Goal: Task Accomplishment & Management: Manage account settings

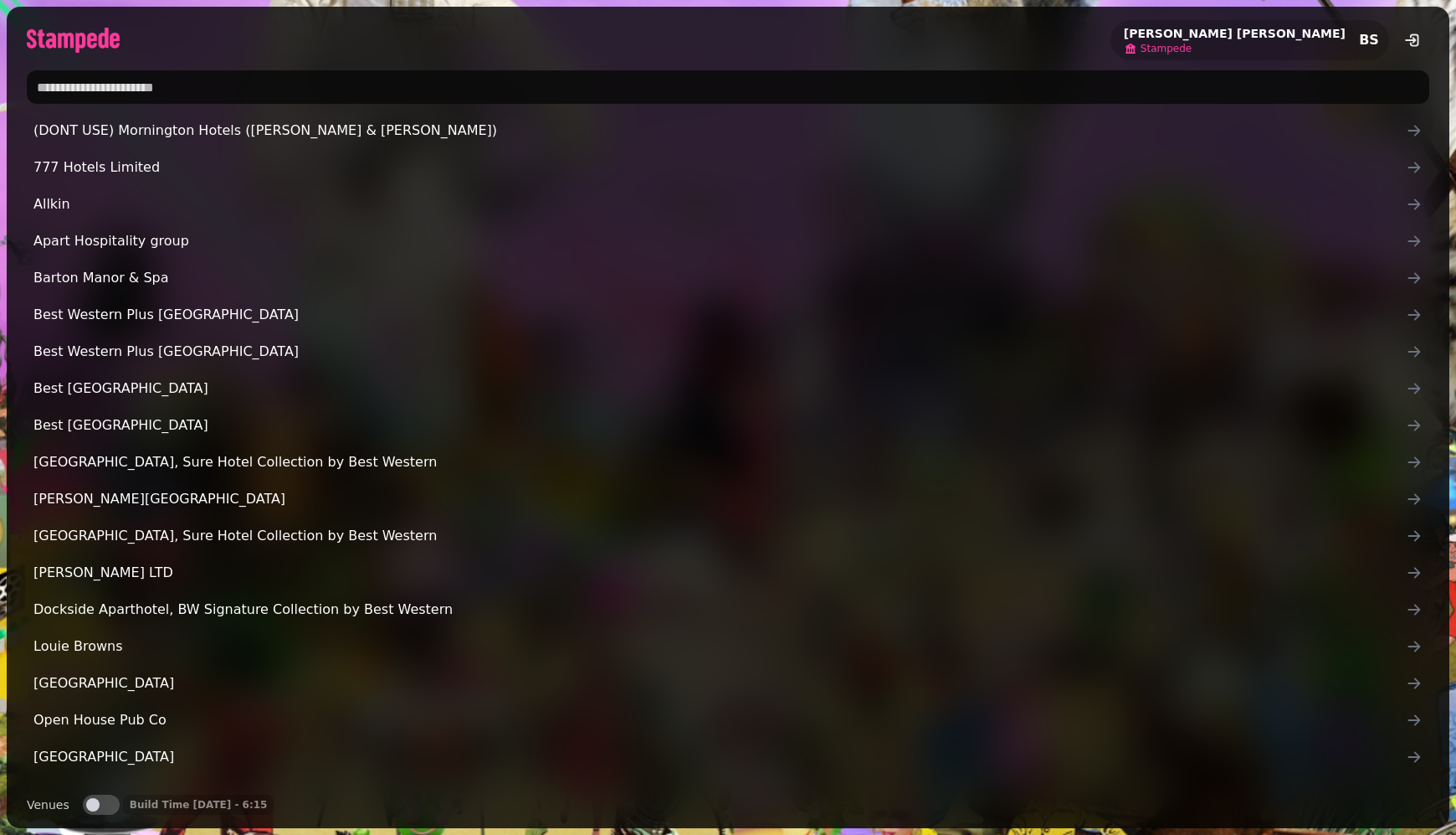
click at [1191, 53] on span "Stampede" at bounding box center [1166, 49] width 51 height 14
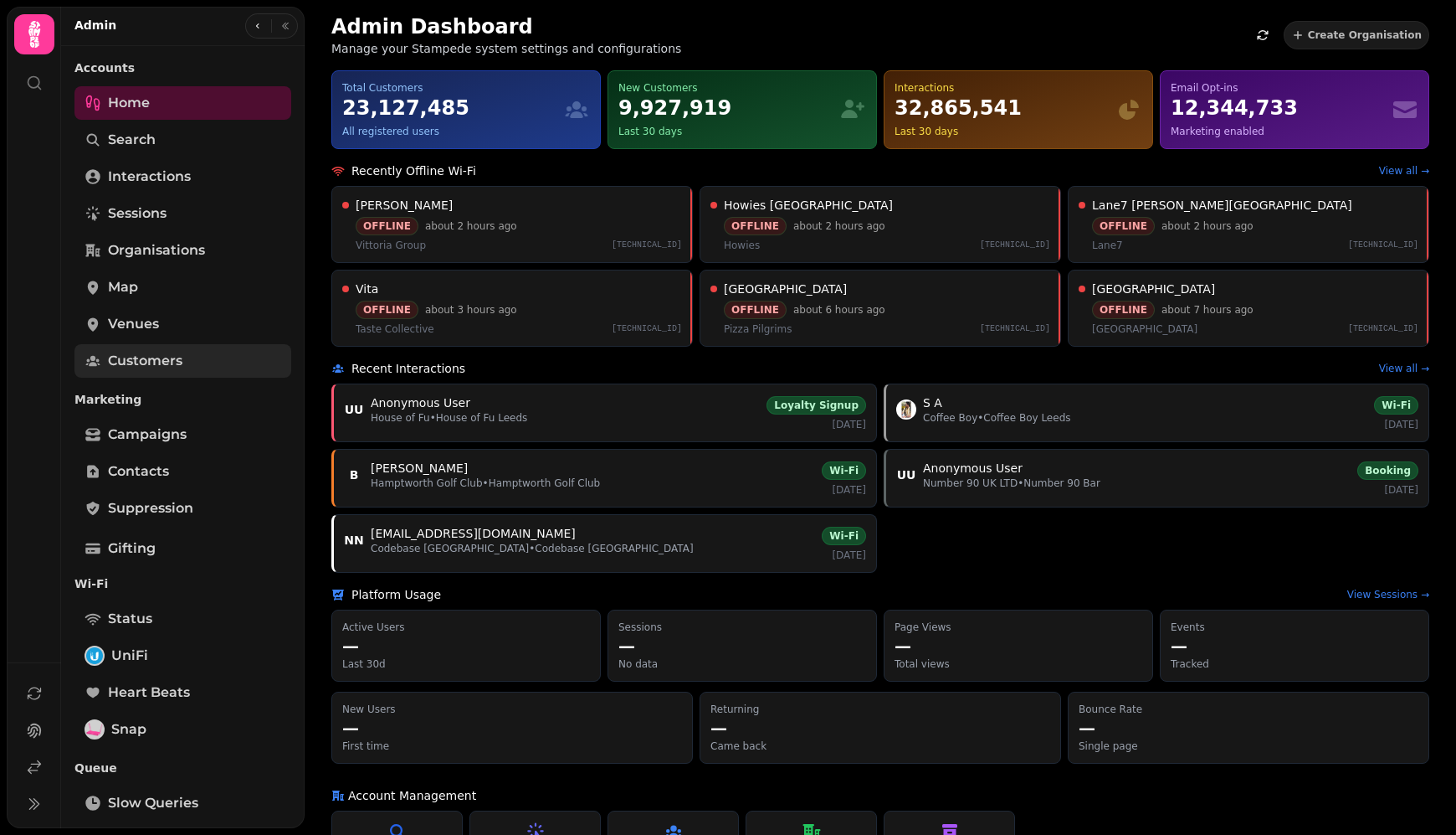
click at [160, 353] on span "Customers" at bounding box center [144, 361] width 74 height 20
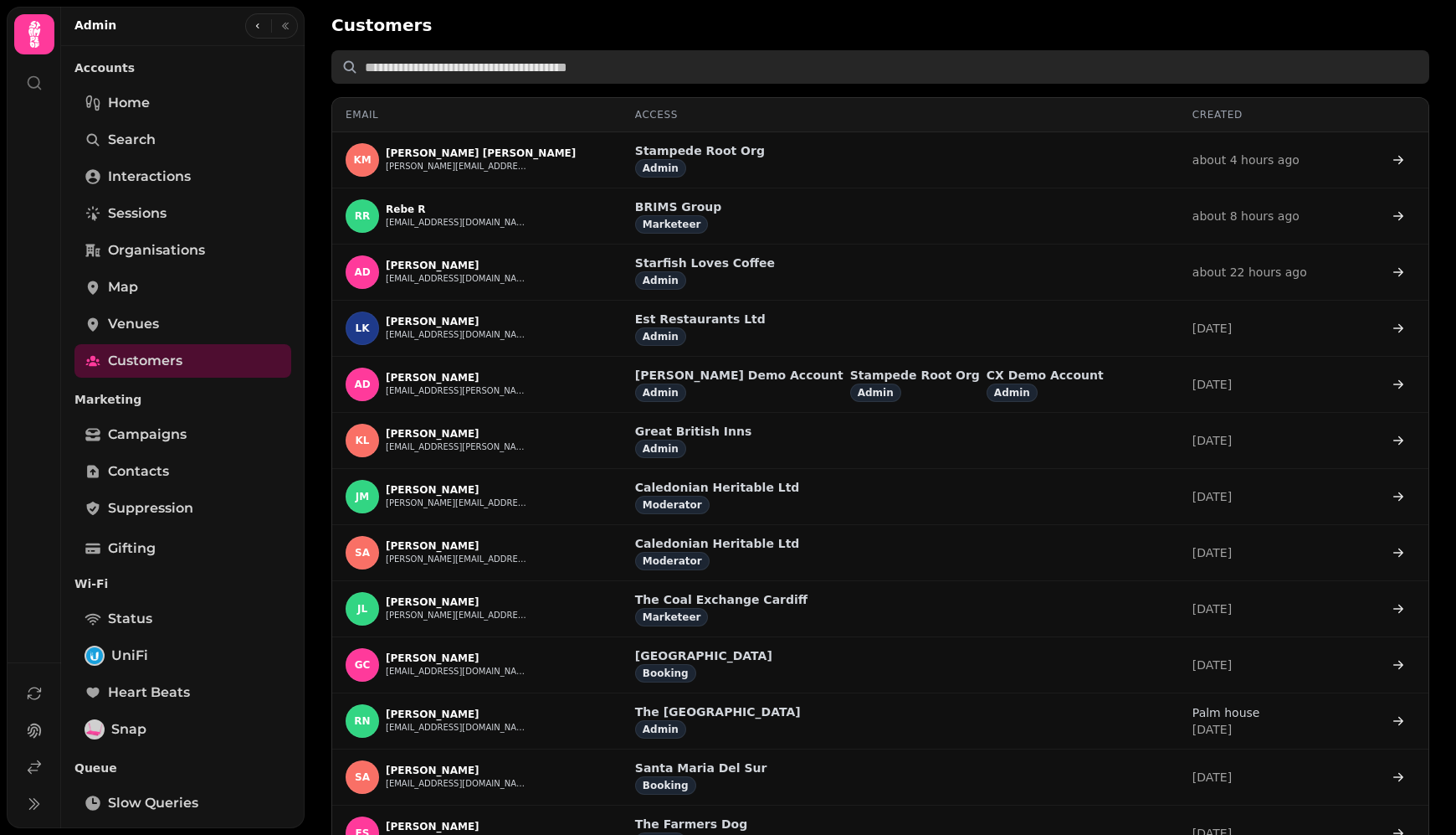
click at [406, 66] on input "text" at bounding box center [880, 67] width 1098 height 33
paste input "**********"
type input "**********"
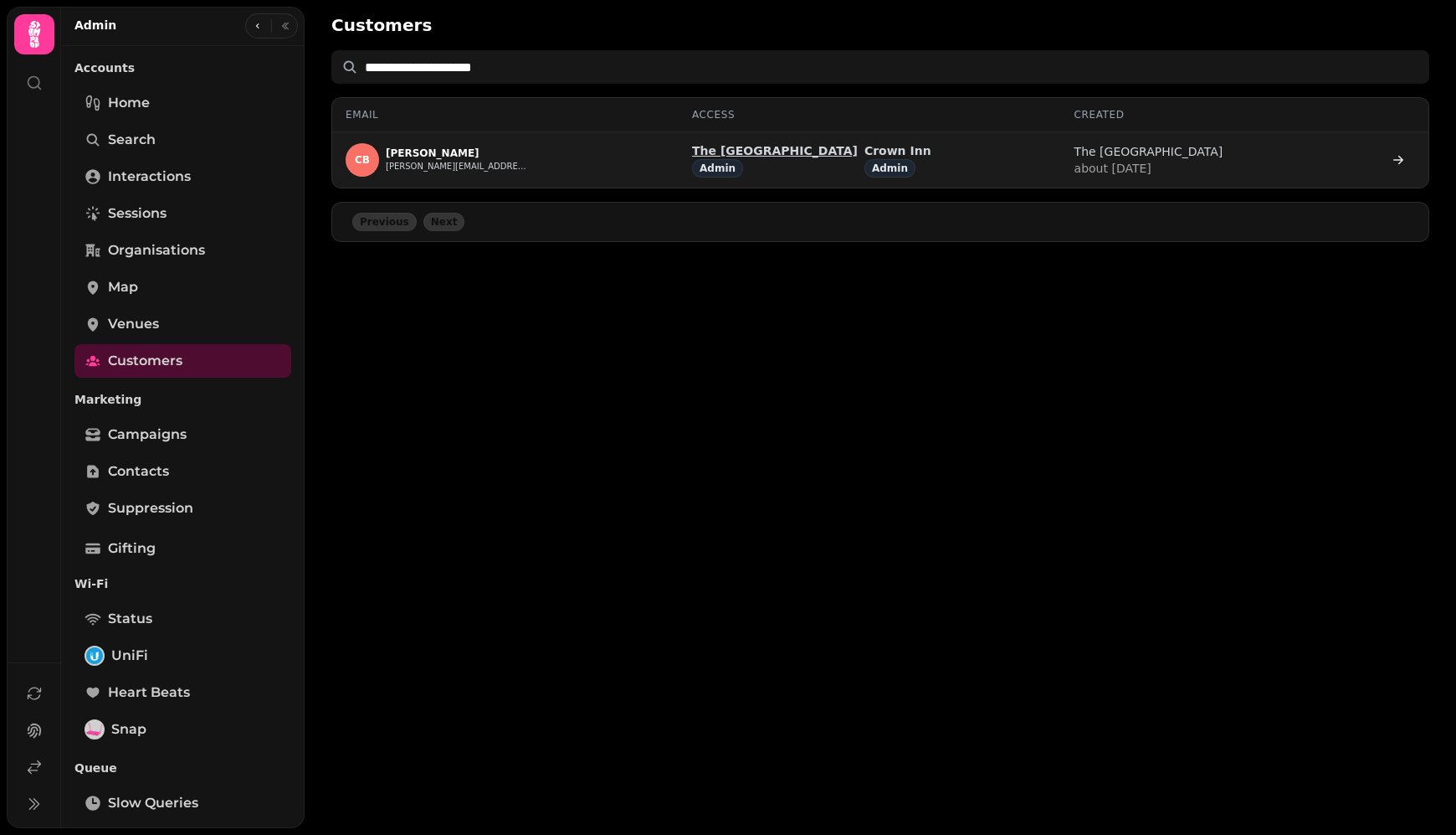
click at [816, 150] on p "The Chapel Inn" at bounding box center [775, 151] width 166 height 17
click at [887, 149] on p "Crown Inn" at bounding box center [898, 151] width 67 height 17
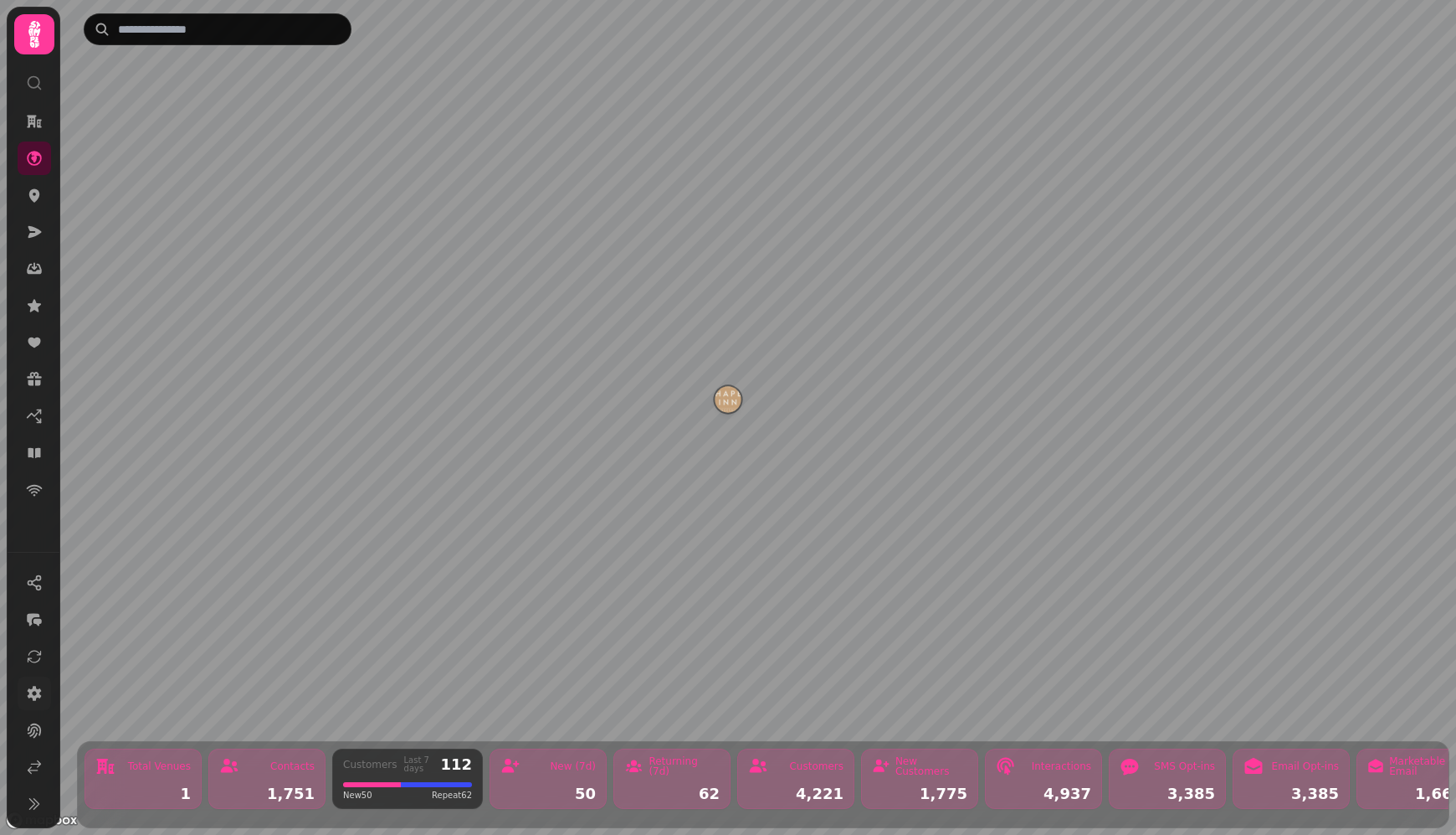
click at [29, 701] on icon at bounding box center [34, 693] width 17 height 17
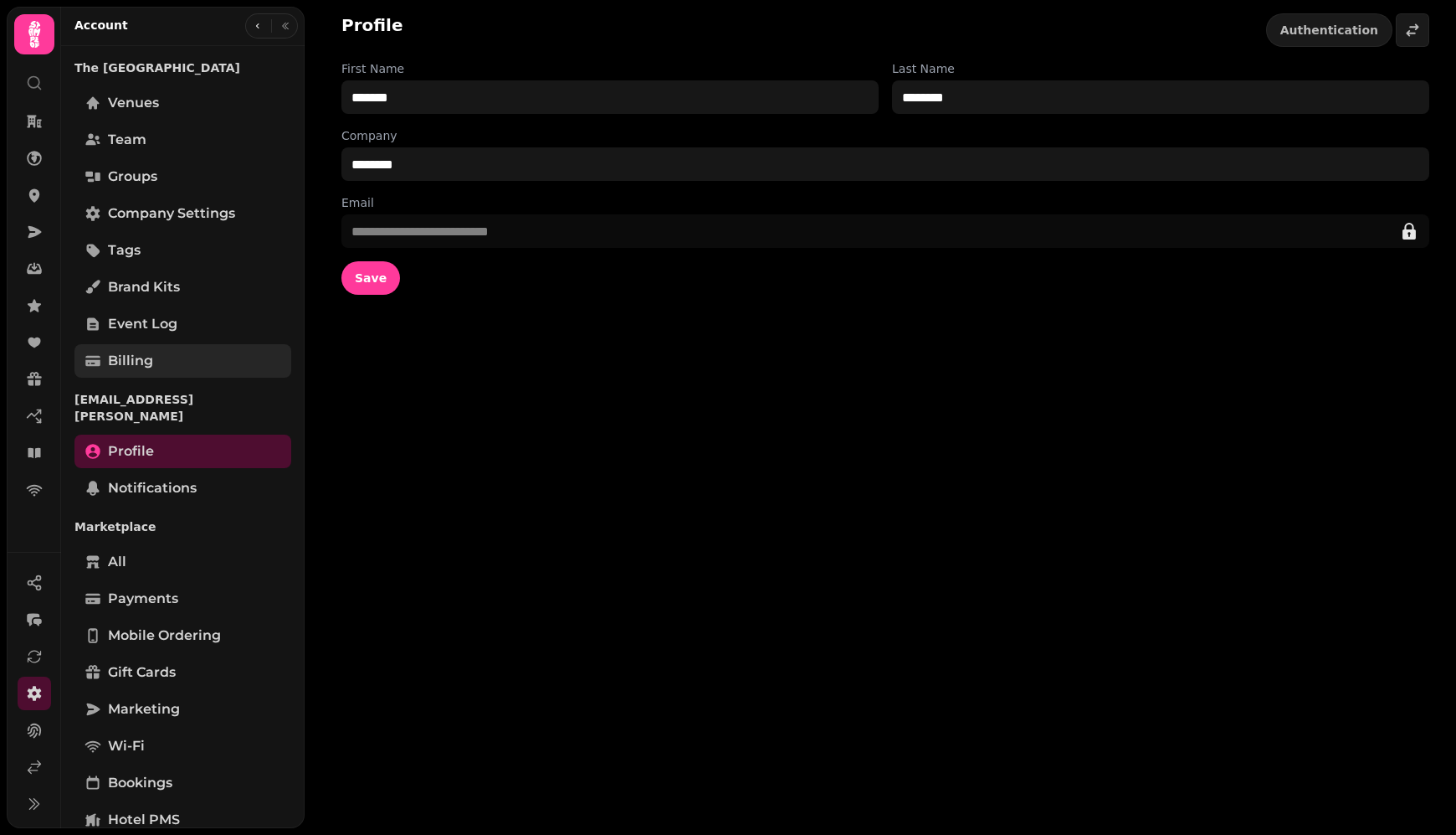
click at [143, 347] on link "Billing" at bounding box center [183, 360] width 217 height 33
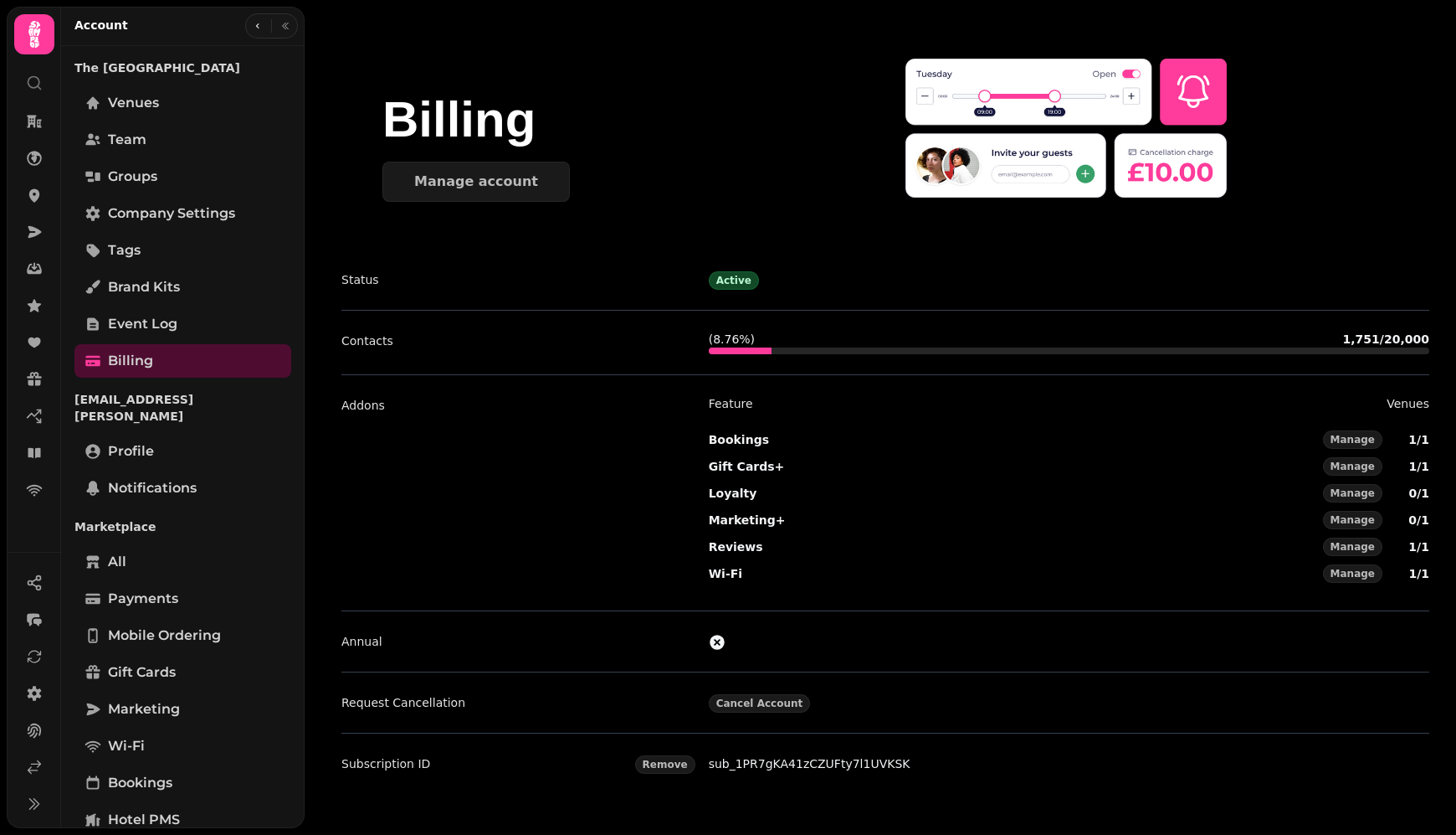
click at [782, 758] on link "sub_1PR7gKA41zCZUFty7l1UVKSK" at bounding box center [809, 763] width 201 height 14
click at [39, 342] on icon at bounding box center [33, 342] width 13 height 10
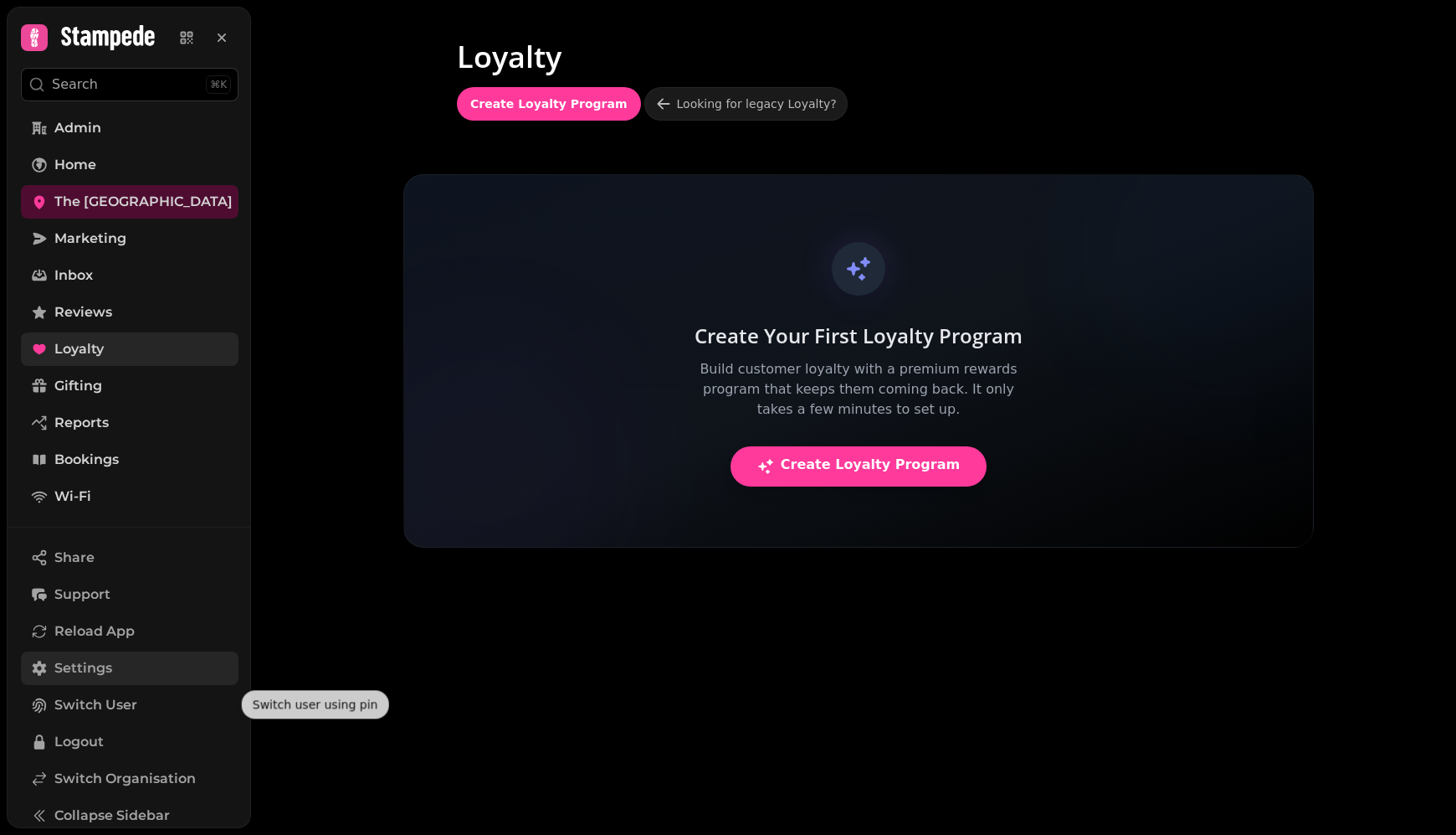
click at [77, 656] on link "Settings" at bounding box center [130, 668] width 218 height 33
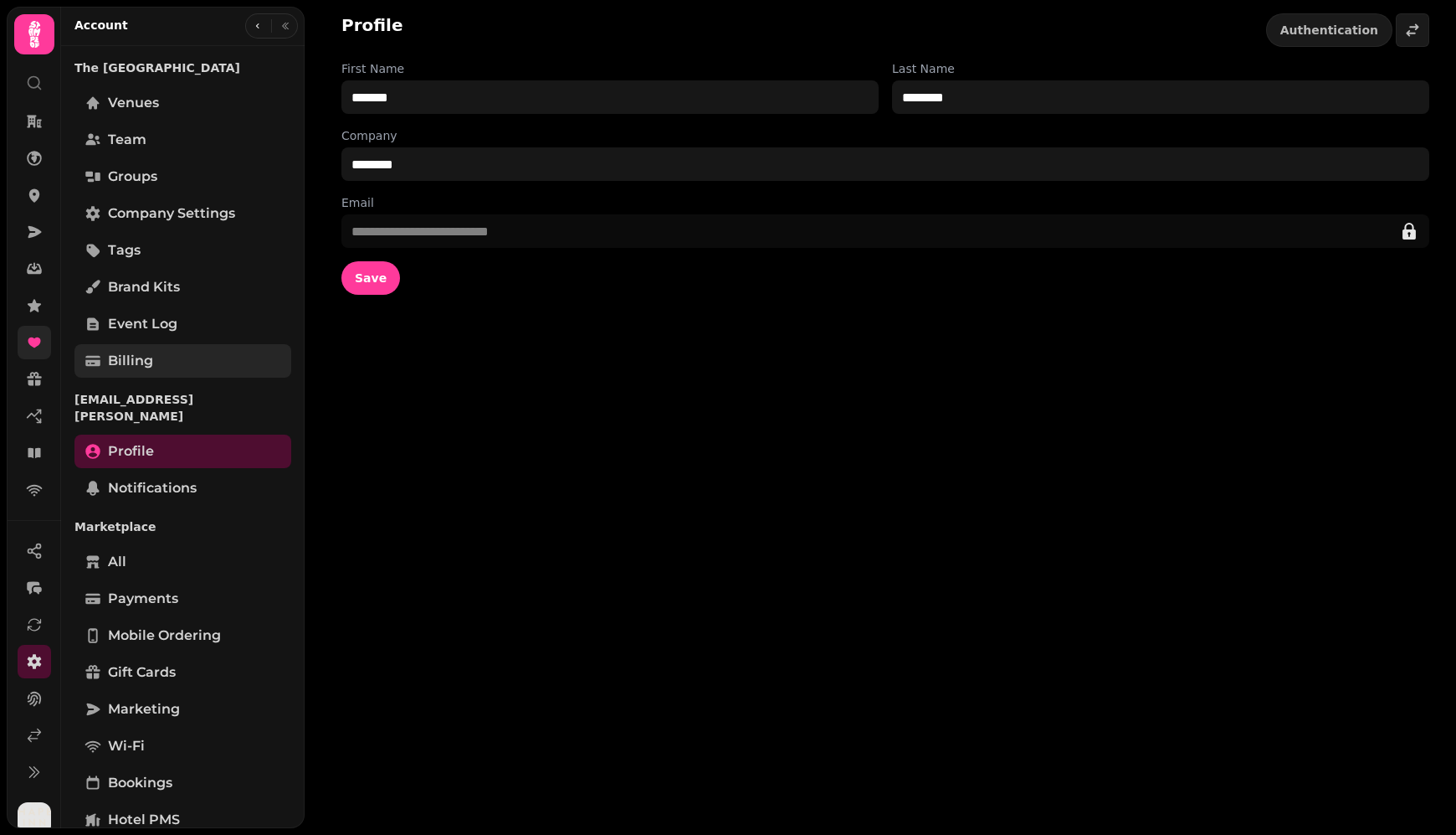
click at [124, 359] on span "Billing" at bounding box center [130, 361] width 45 height 20
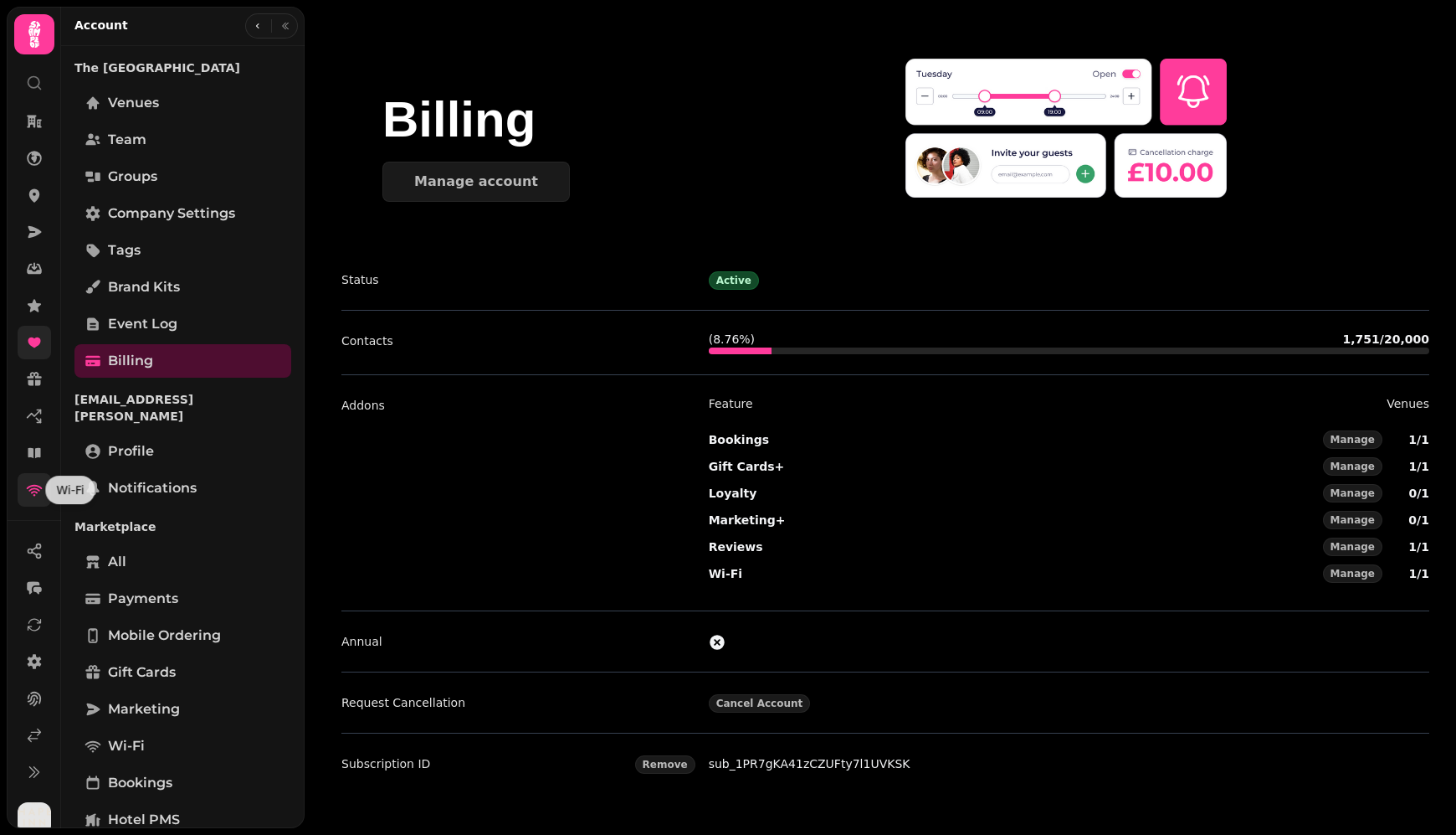
click at [30, 488] on icon at bounding box center [34, 490] width 17 height 17
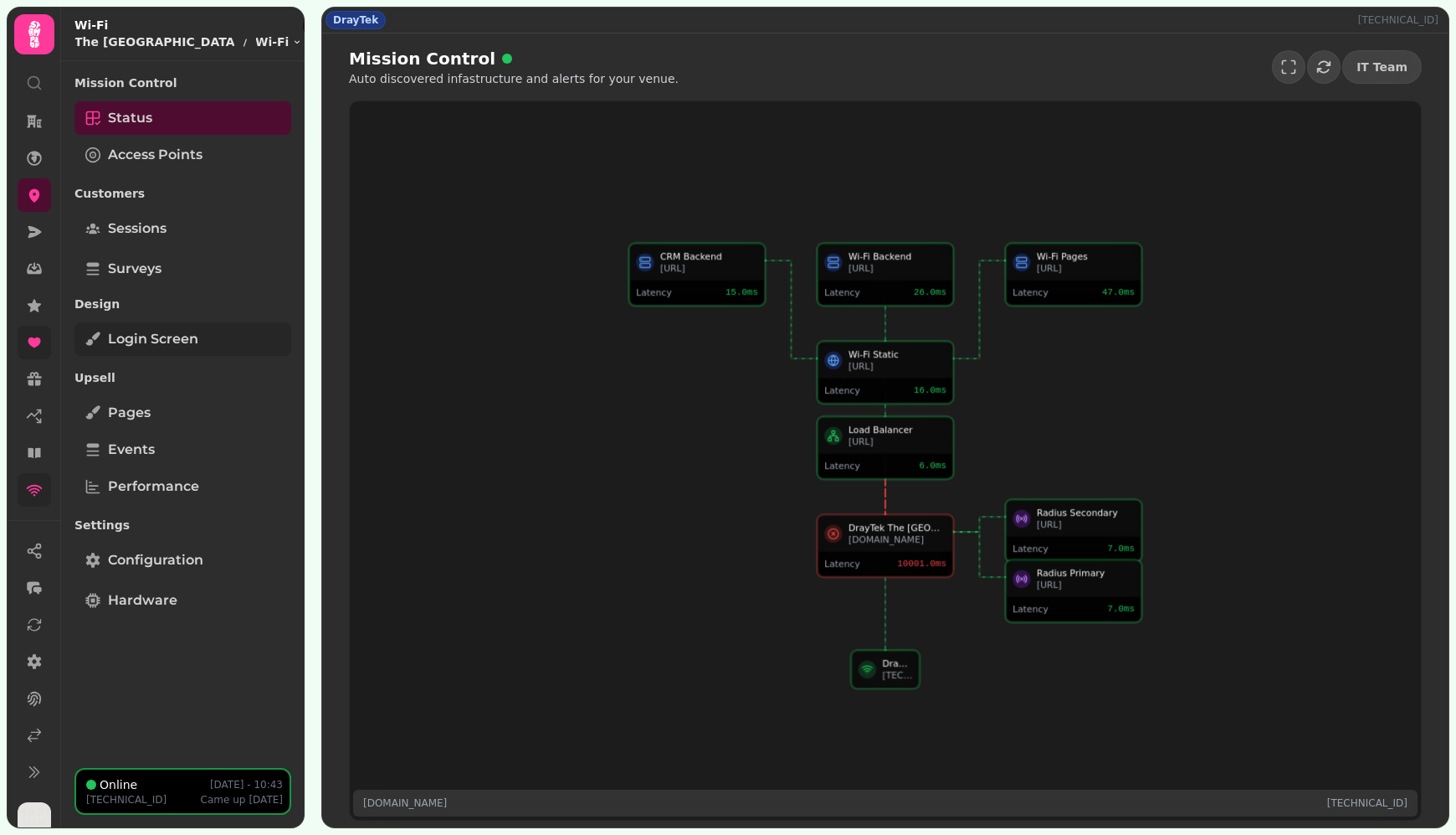
click at [166, 337] on span "Login screen" at bounding box center [153, 339] width 90 height 20
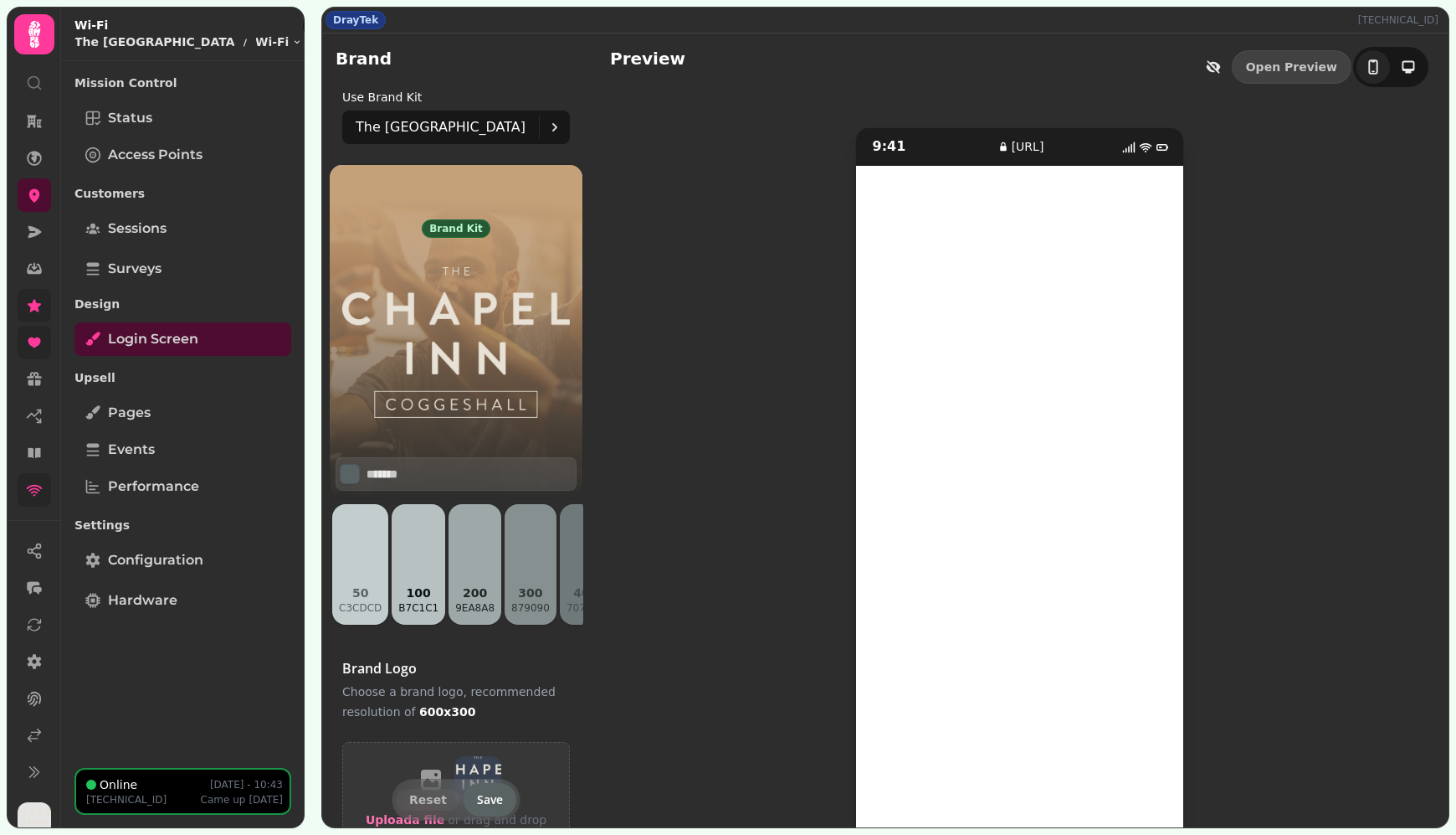
click at [36, 310] on icon at bounding box center [34, 305] width 14 height 13
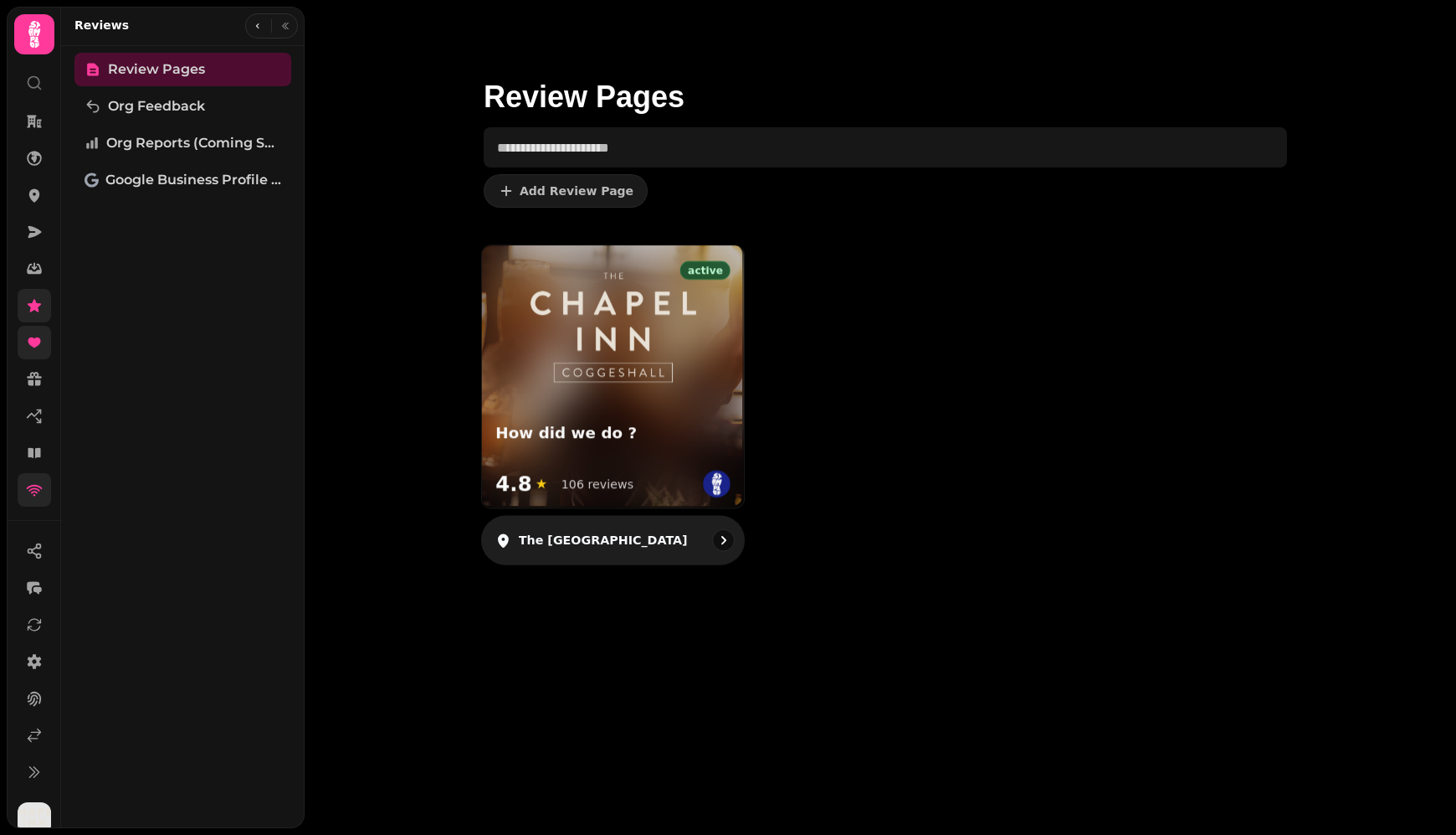
click at [612, 418] on div "How did we do ? 4.8 ★ 106 reviews" at bounding box center [613, 462] width 262 height 92
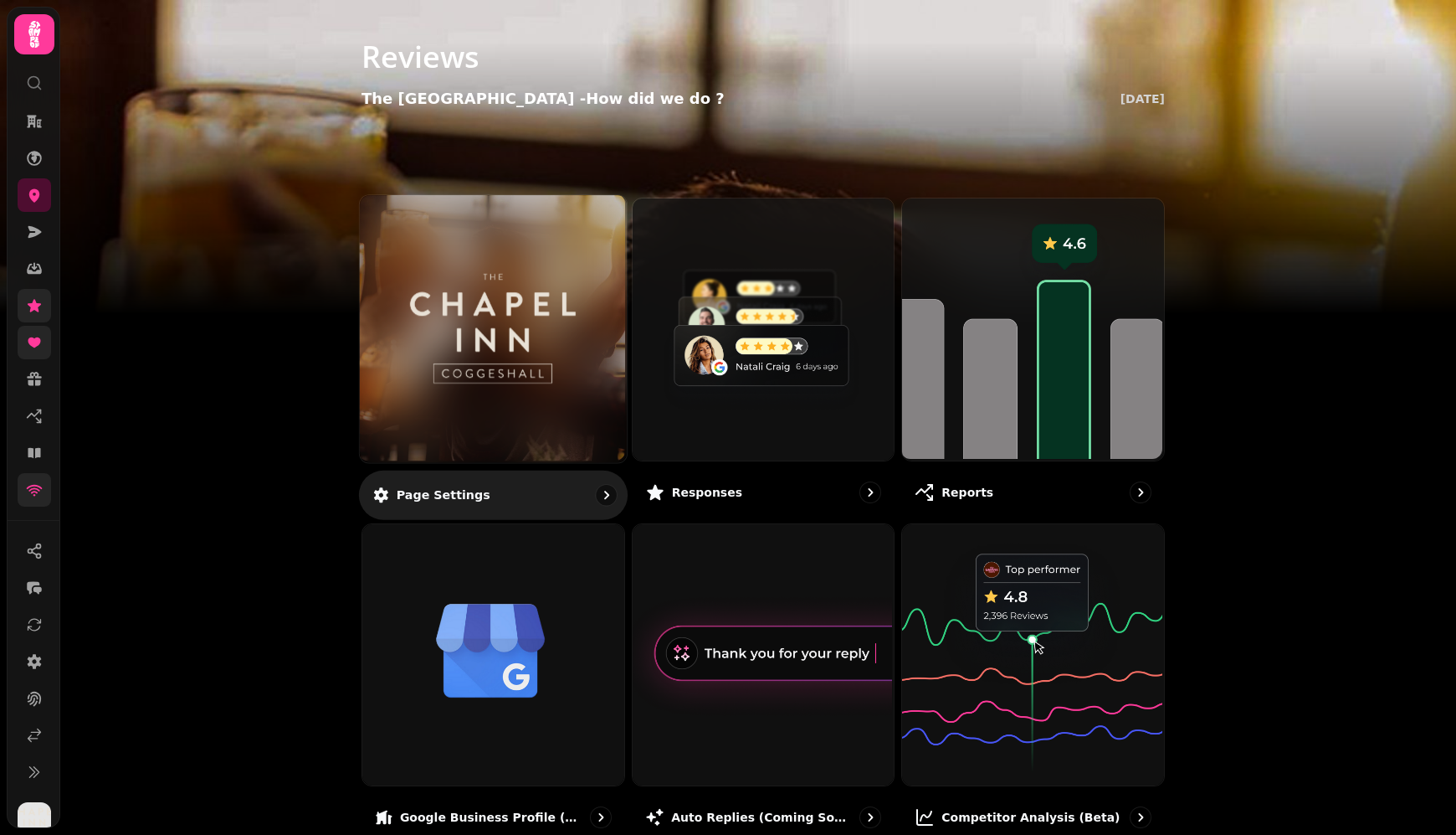
click at [395, 258] on div at bounding box center [493, 328] width 267 height 267
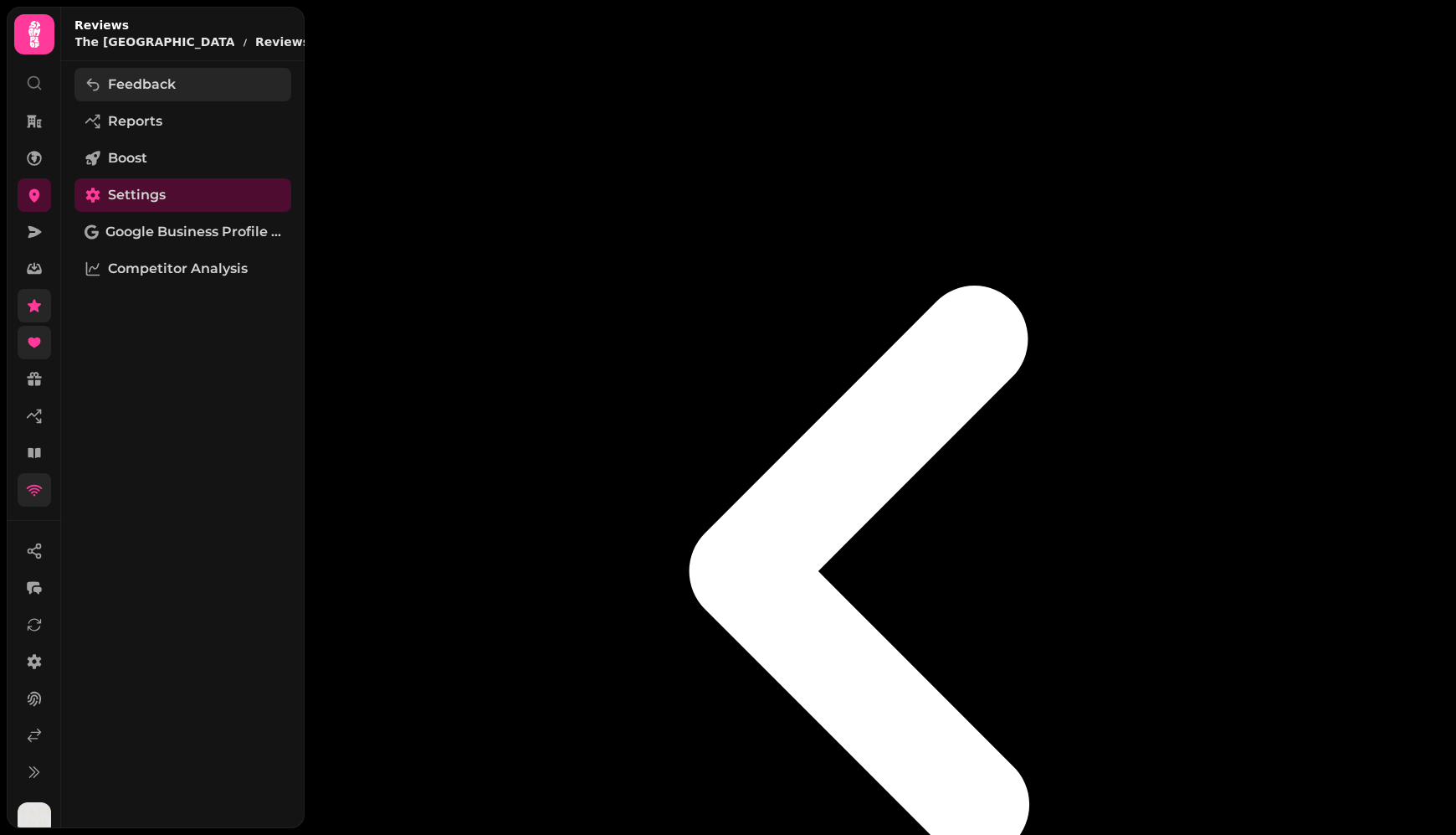
click at [154, 91] on span "Feedback" at bounding box center [141, 85] width 67 height 20
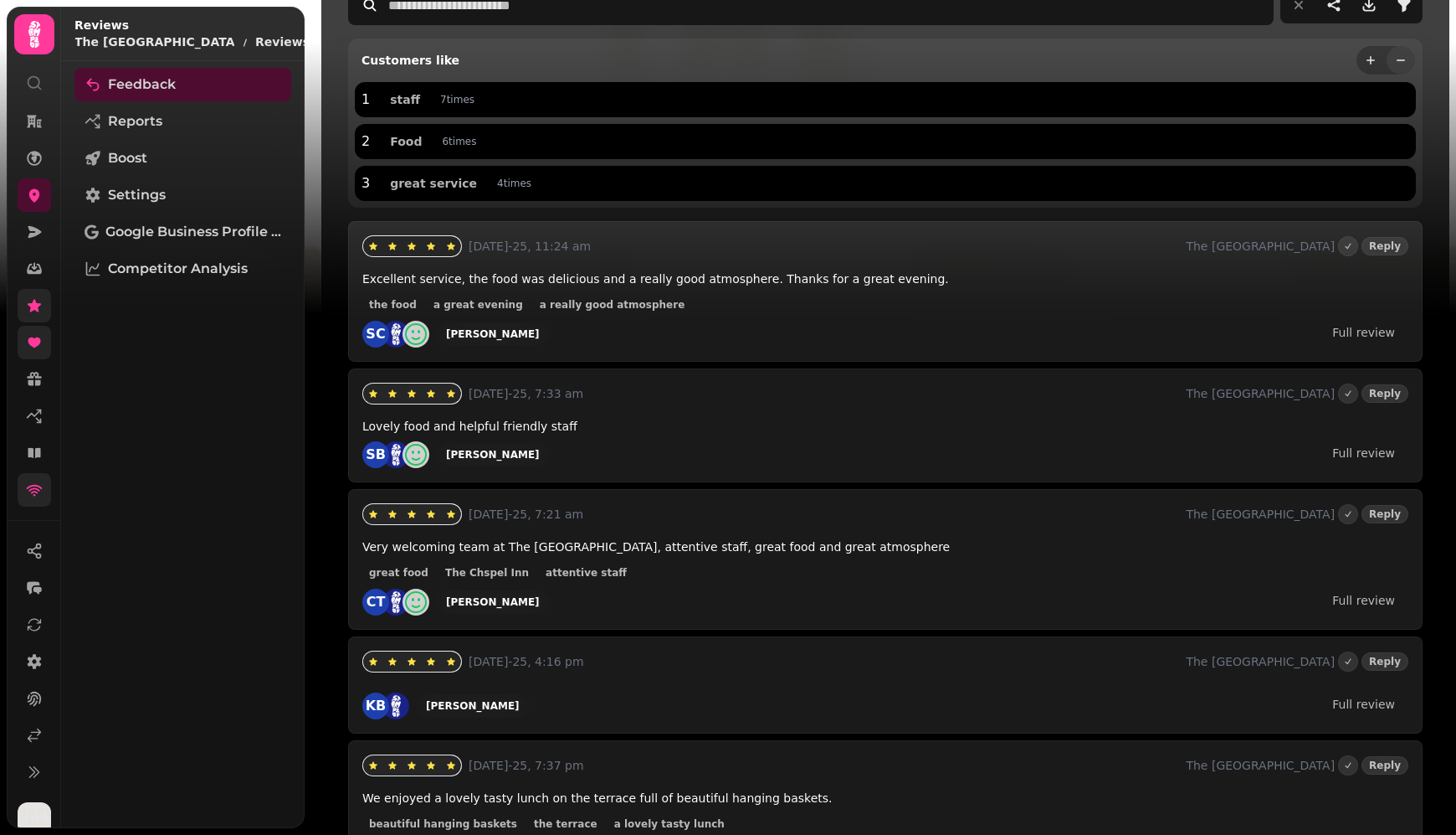
scroll to position [161, 0]
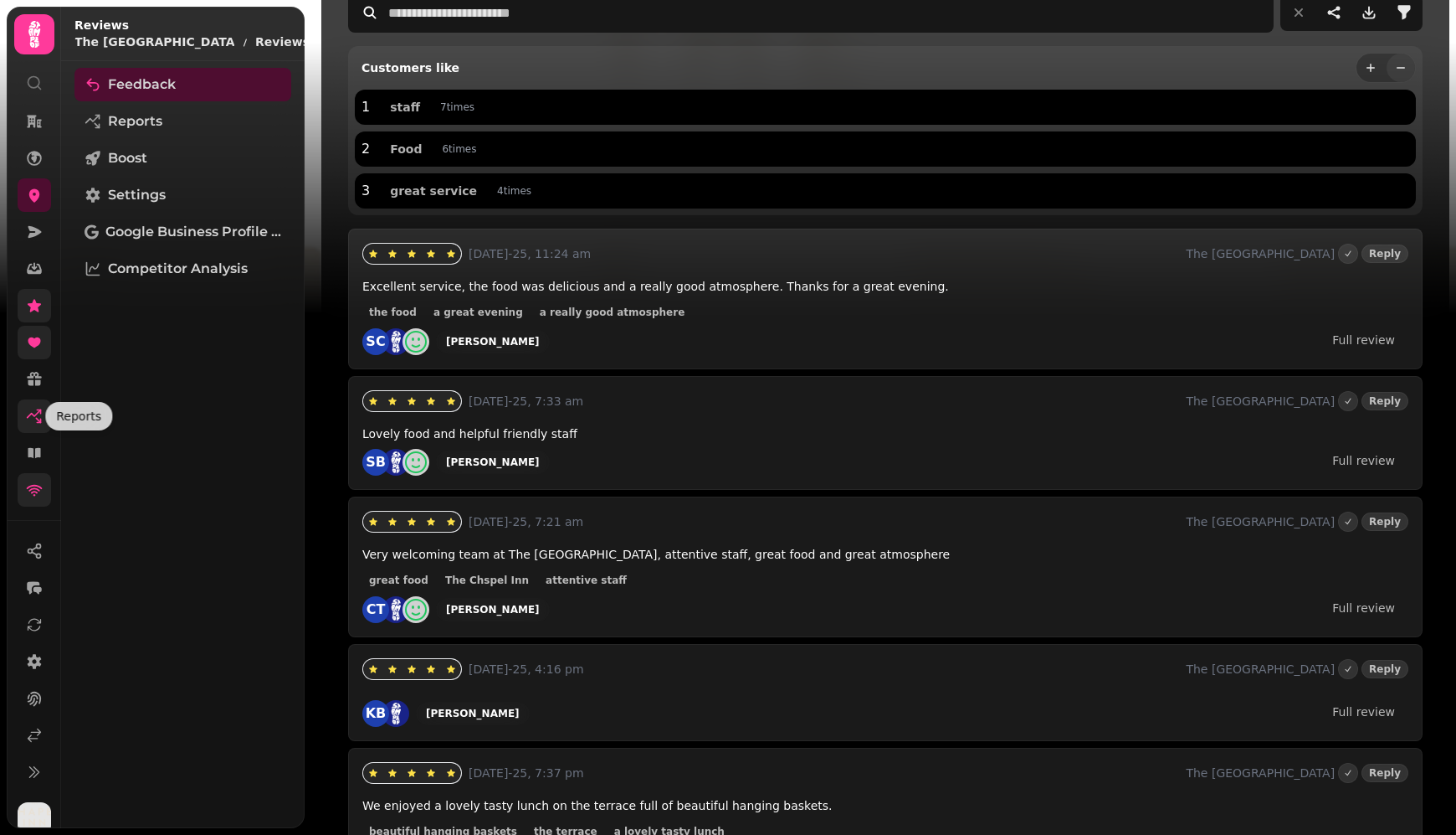
click at [34, 417] on icon at bounding box center [34, 416] width 17 height 17
select select "**"
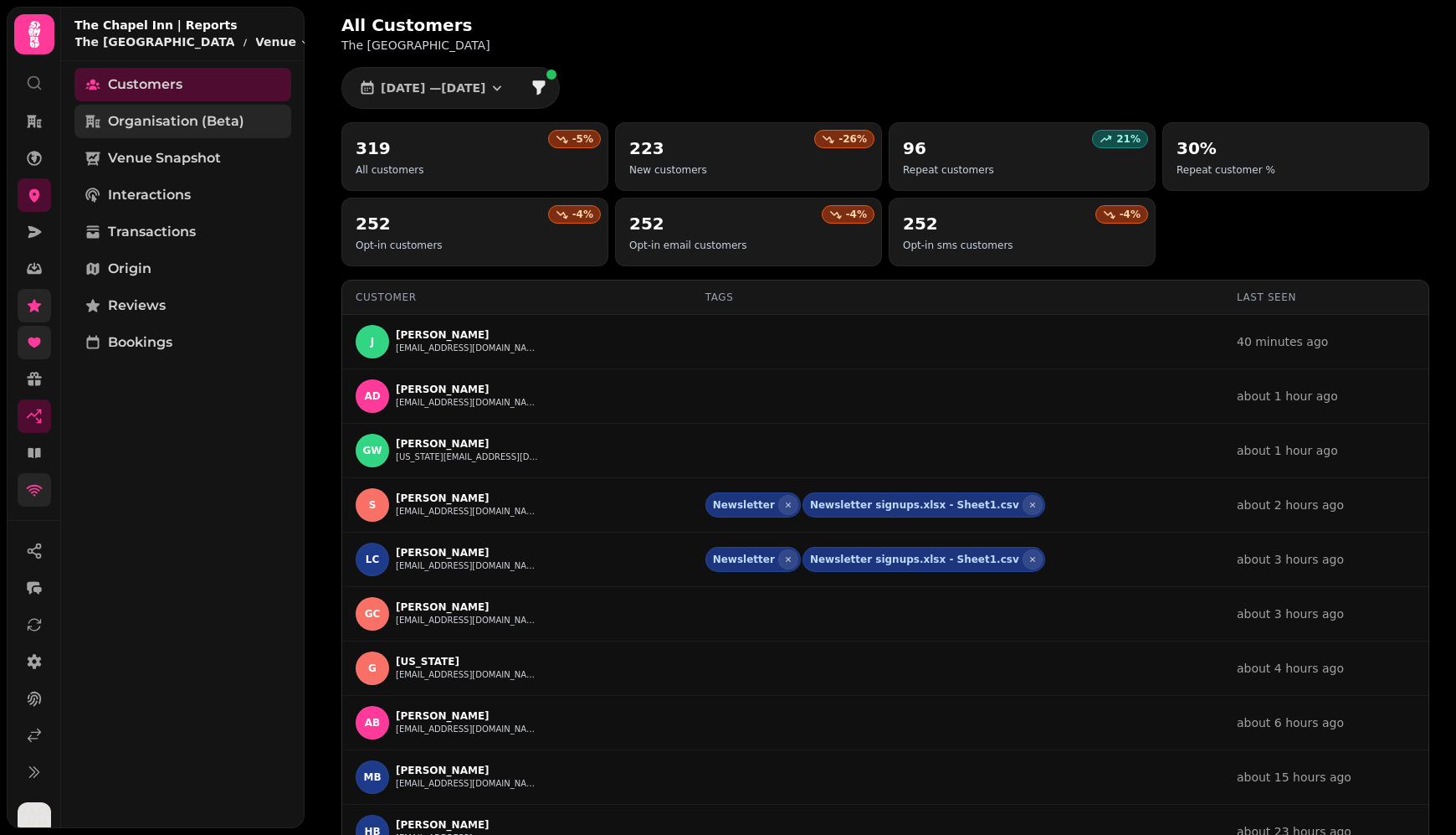
click at [188, 123] on span "Organisation (beta)" at bounding box center [176, 121] width 137 height 20
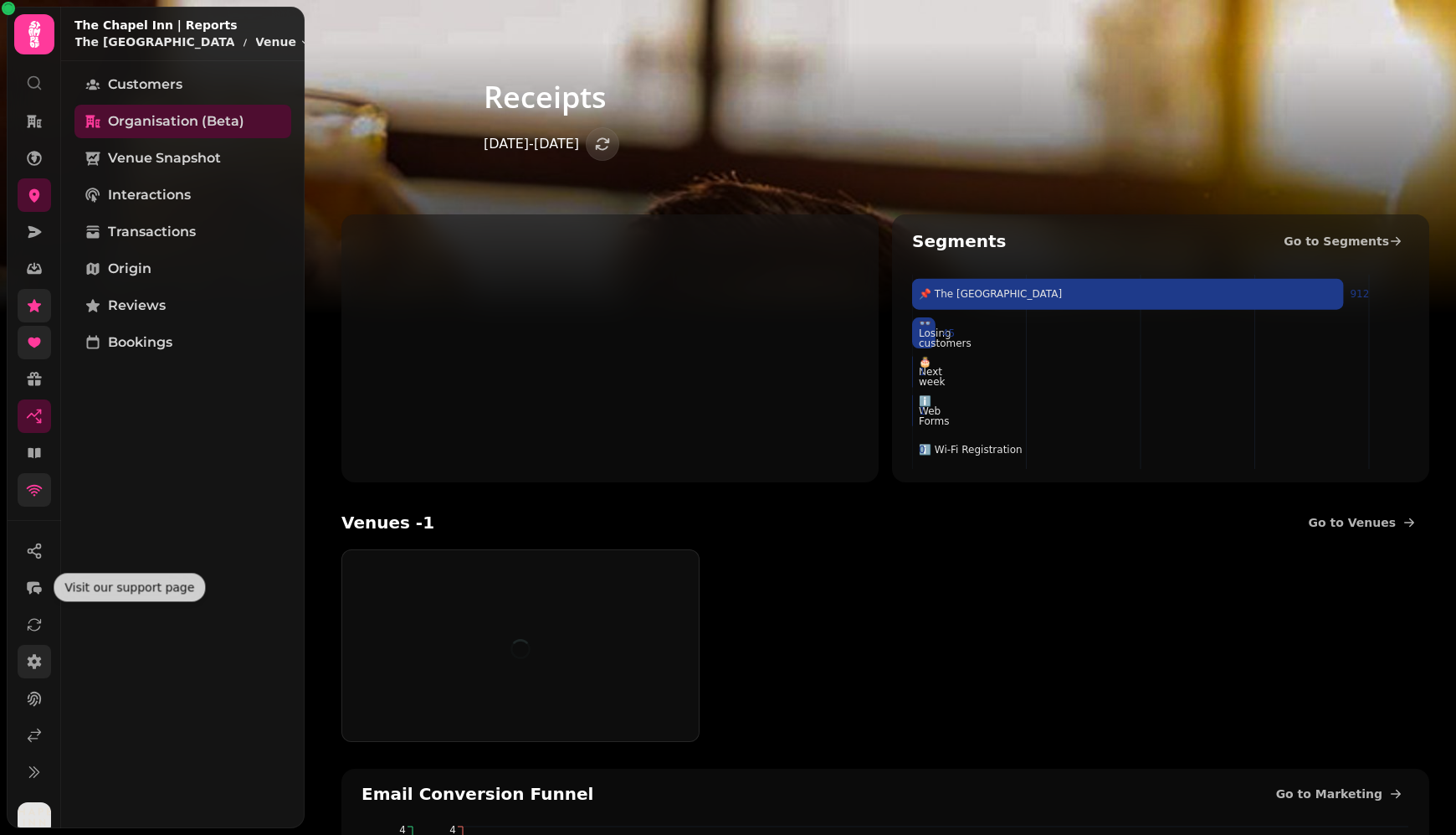
click at [31, 664] on icon at bounding box center [34, 662] width 17 height 17
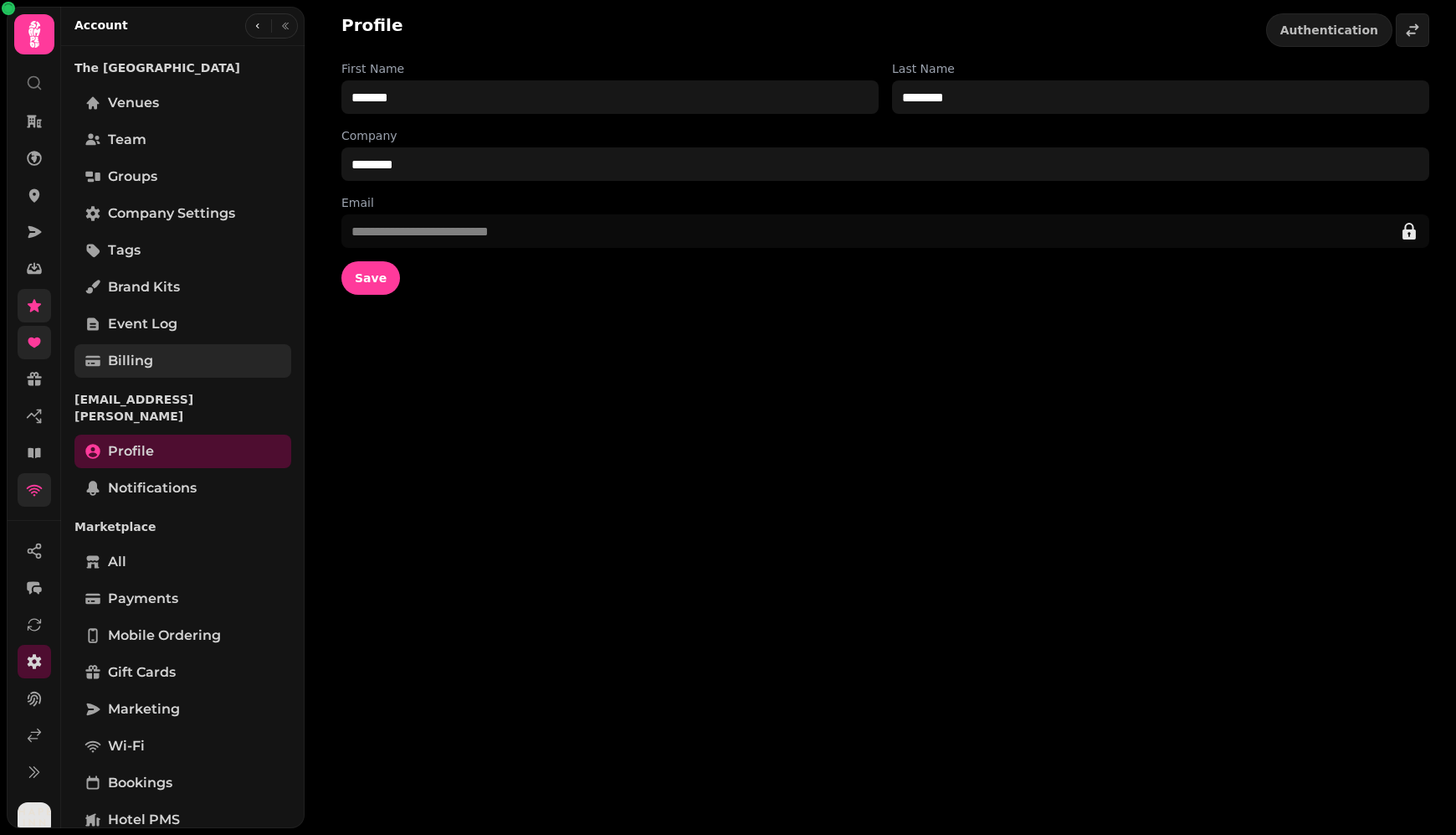
click at [134, 359] on span "Billing" at bounding box center [130, 361] width 45 height 20
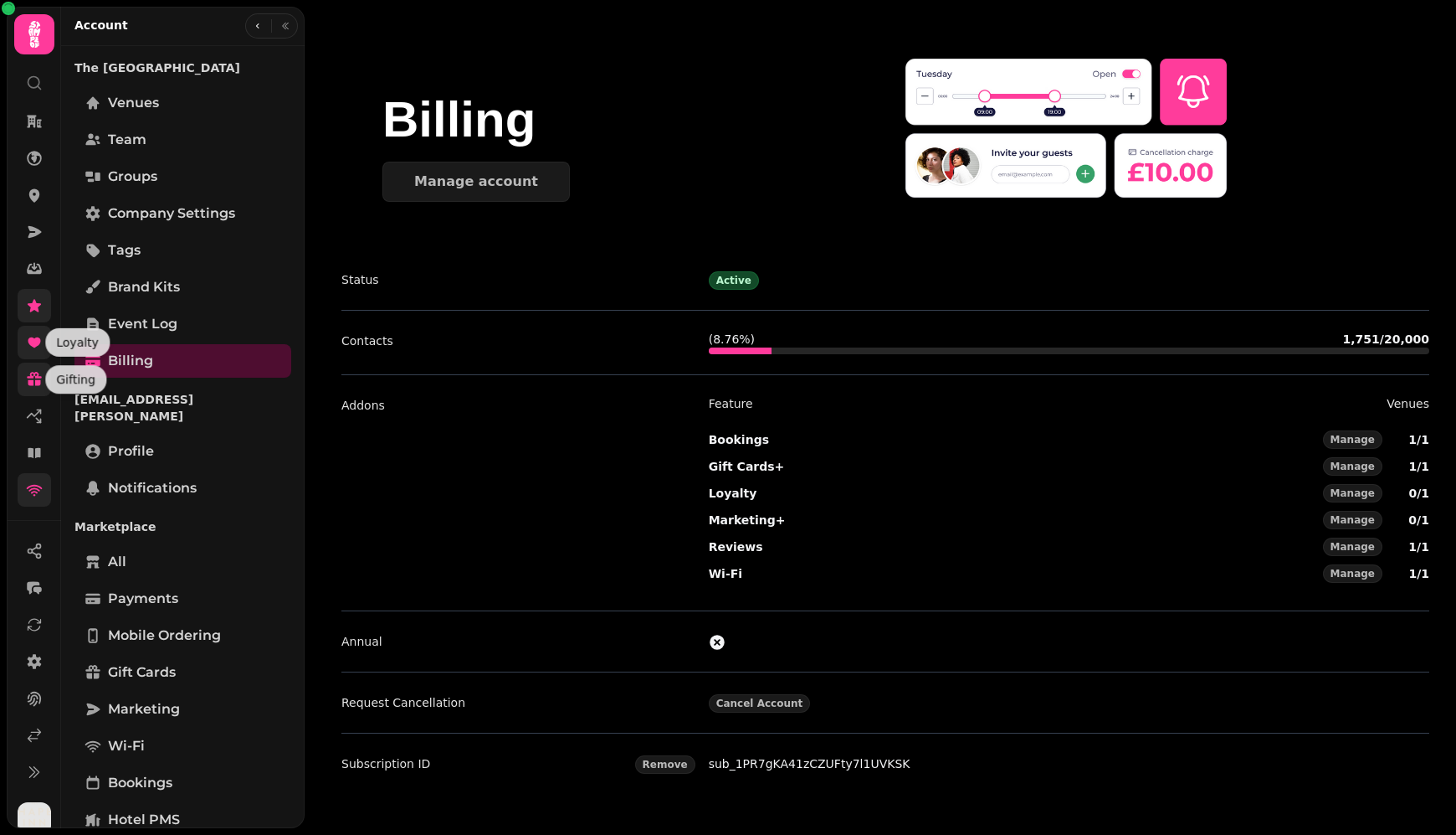
click at [38, 375] on icon at bounding box center [34, 375] width 15 height 7
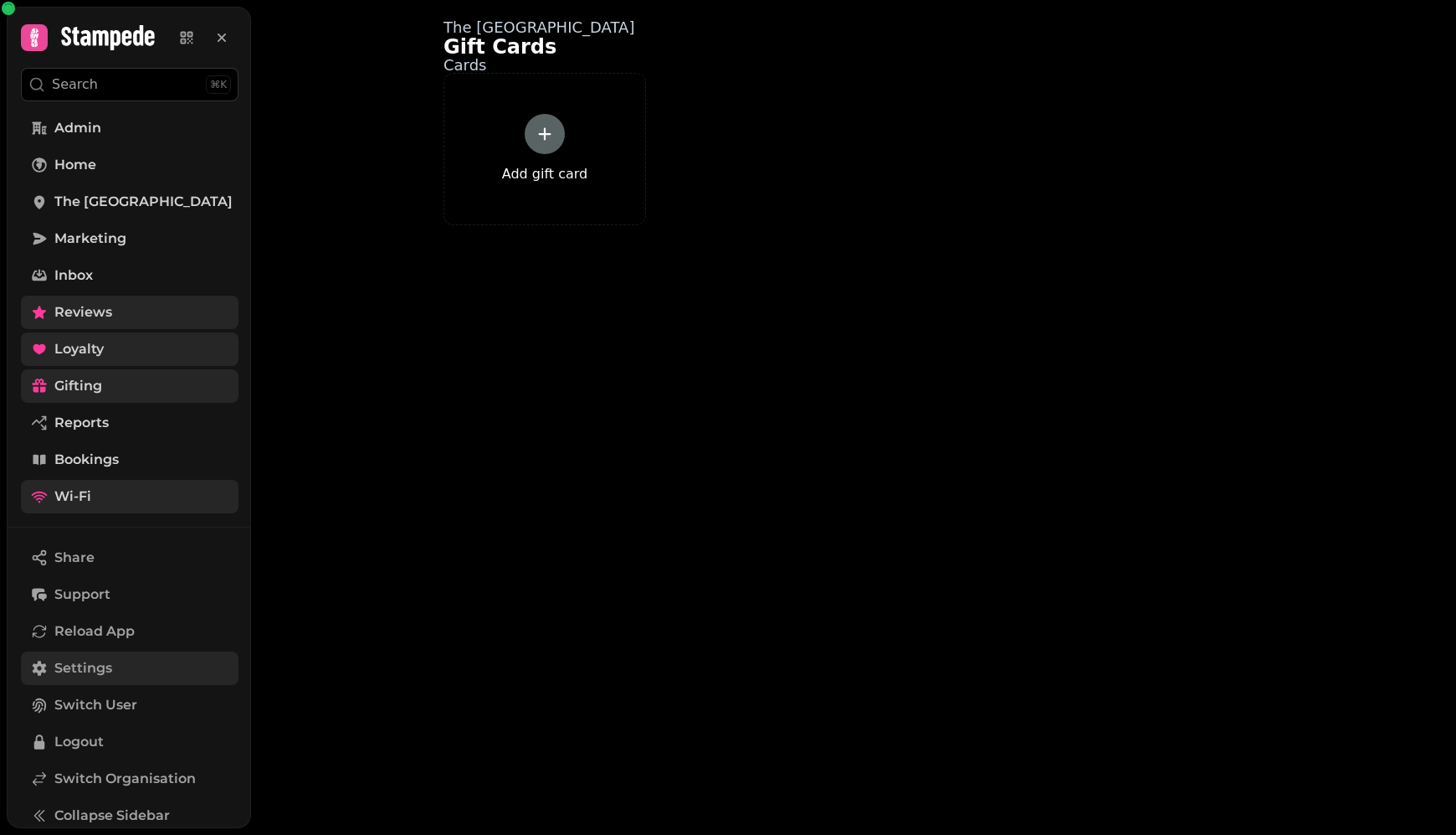
click at [90, 669] on span "Settings" at bounding box center [84, 669] width 58 height 20
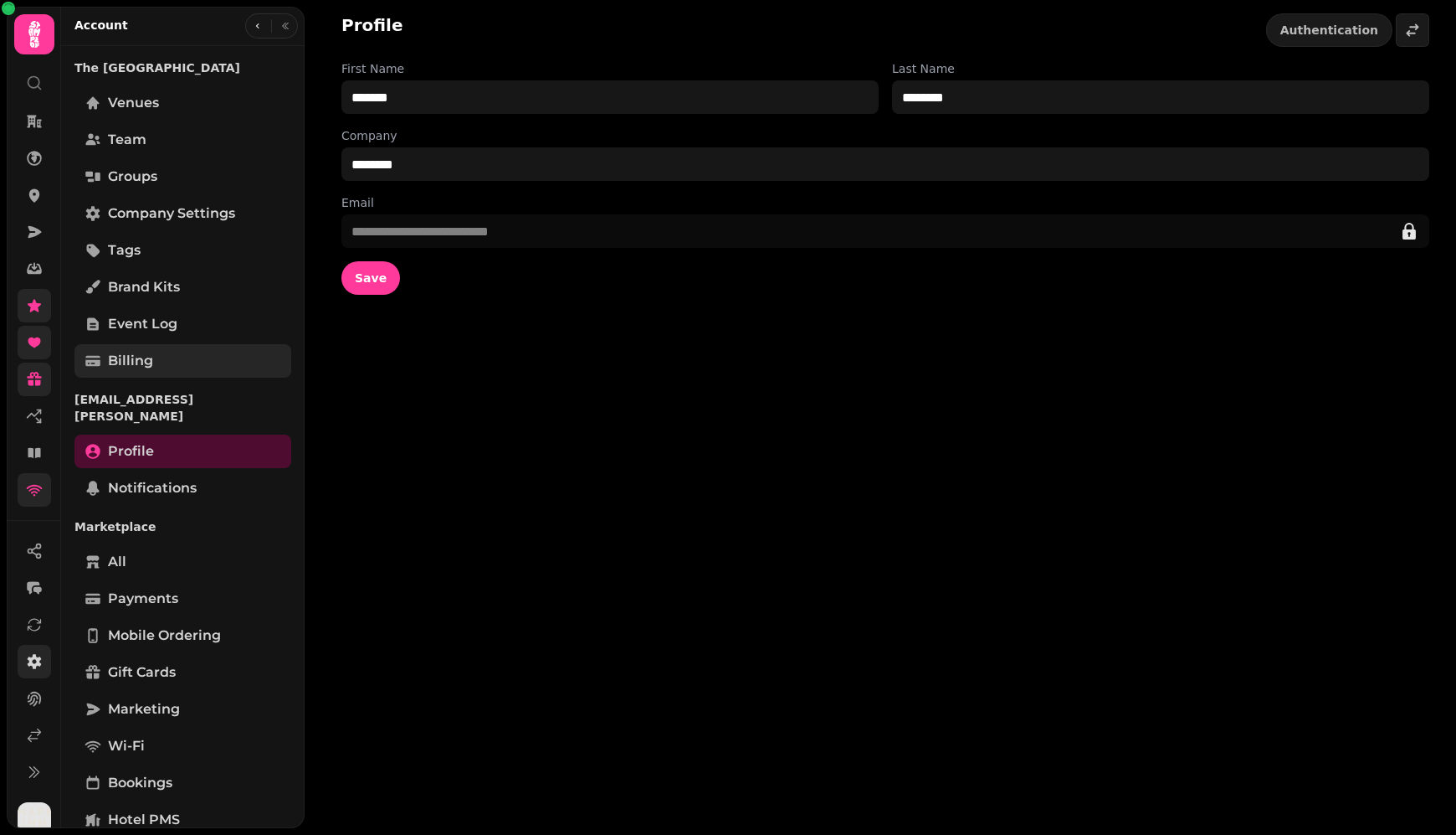
click at [143, 359] on span "Billing" at bounding box center [130, 361] width 45 height 20
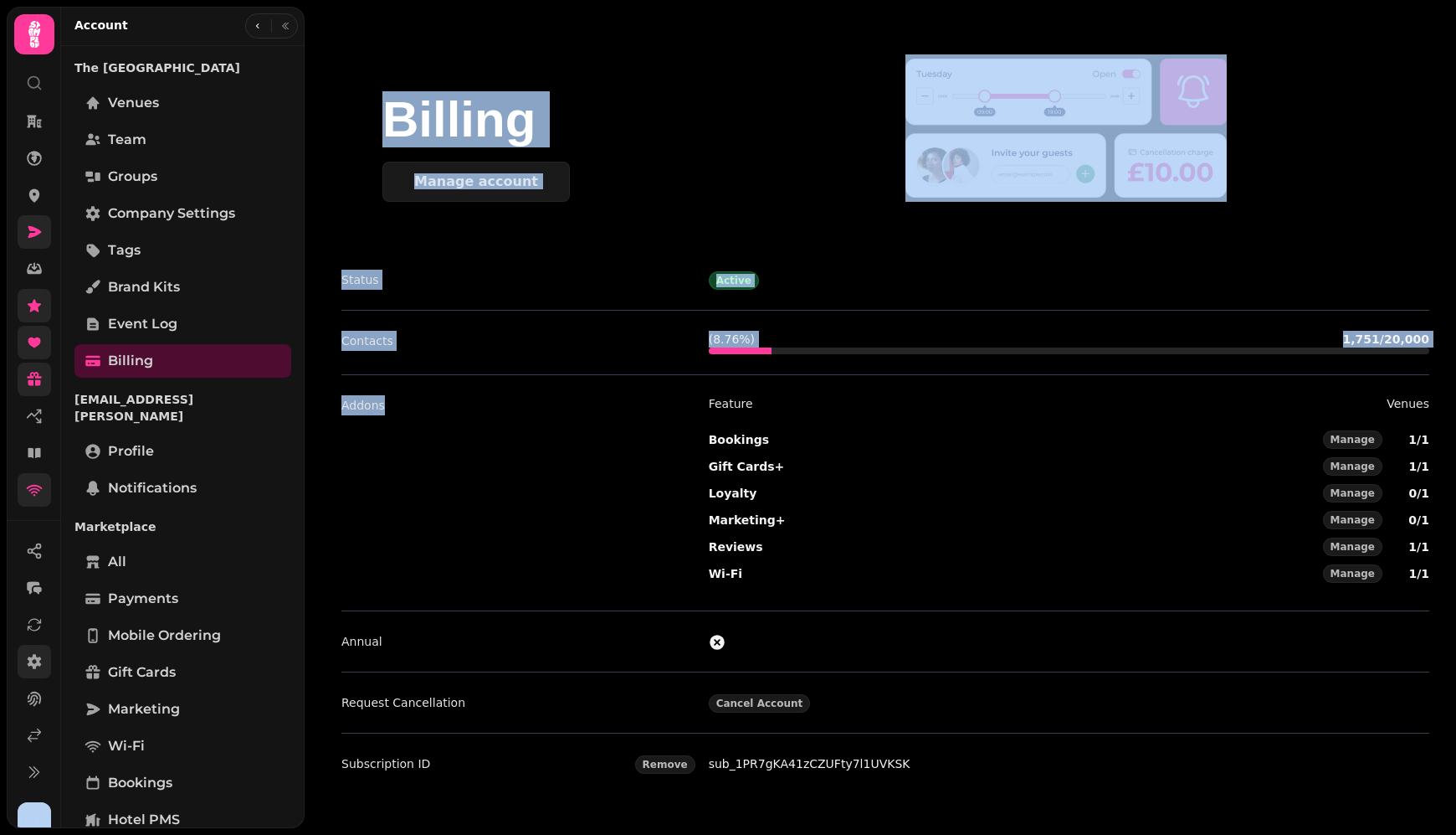
drag, startPoint x: 578, startPoint y: 417, endPoint x: 39, endPoint y: 233, distance: 569.5
click at [40, 234] on div "Billing Manage account Status Active Contacts ( 8.76 %) 1,751 / 20,000 Addons F…" at bounding box center [728, 418] width 1456 height 835
click at [39, 233] on icon at bounding box center [34, 232] width 17 height 17
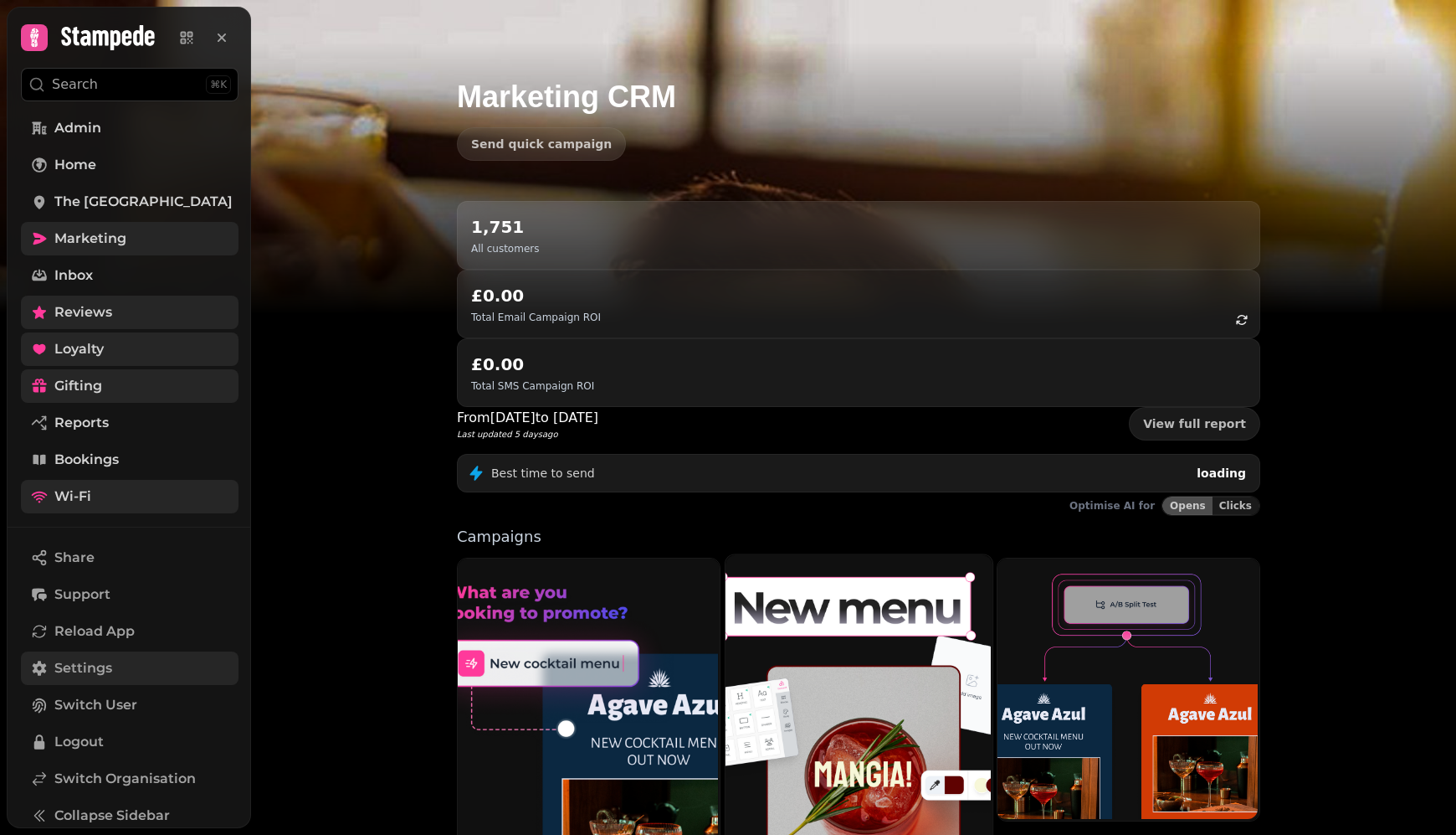
click at [821, 580] on img at bounding box center [856, 719] width 267 height 333
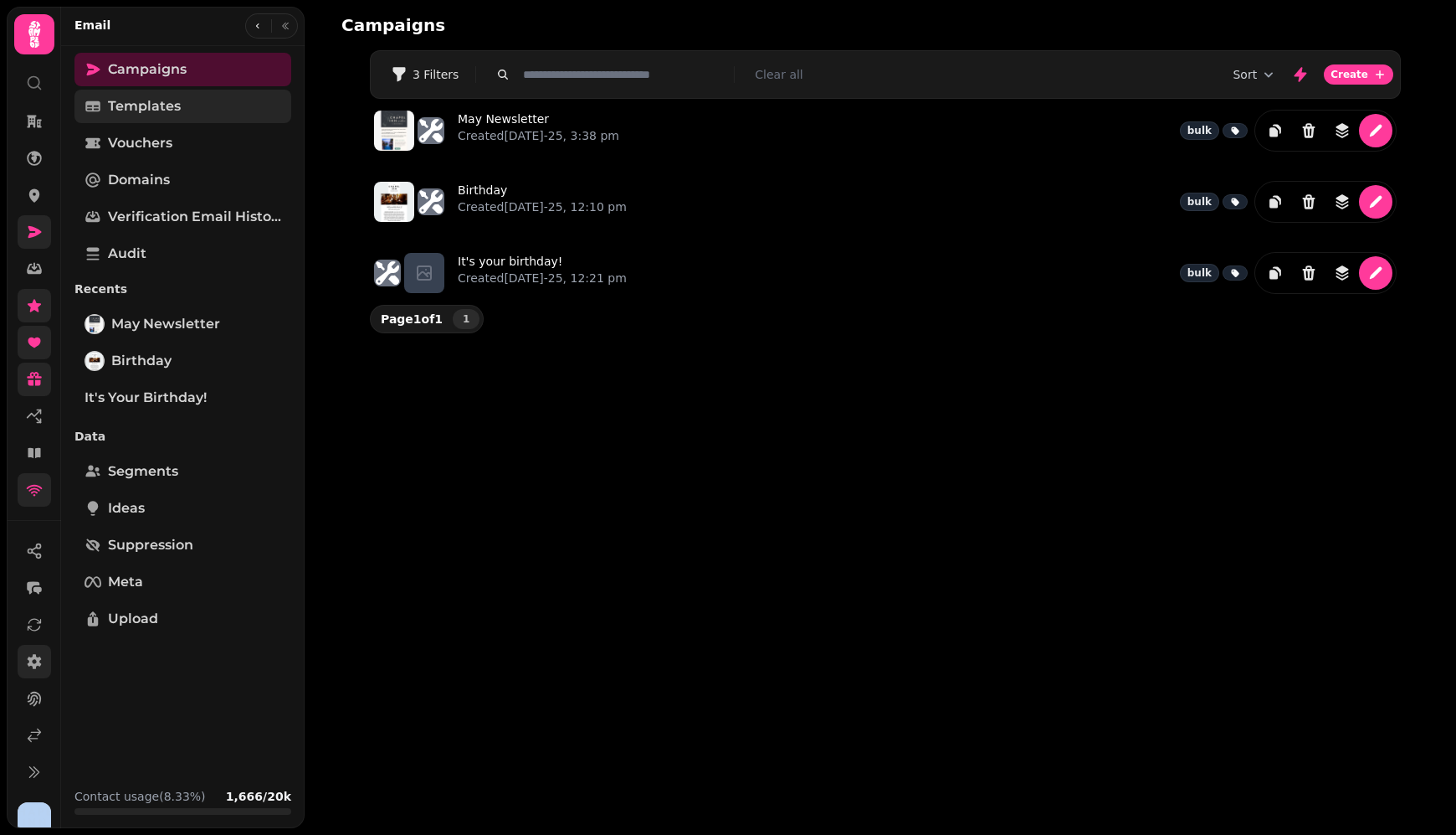
click at [125, 110] on span "Templates" at bounding box center [143, 107] width 73 height 20
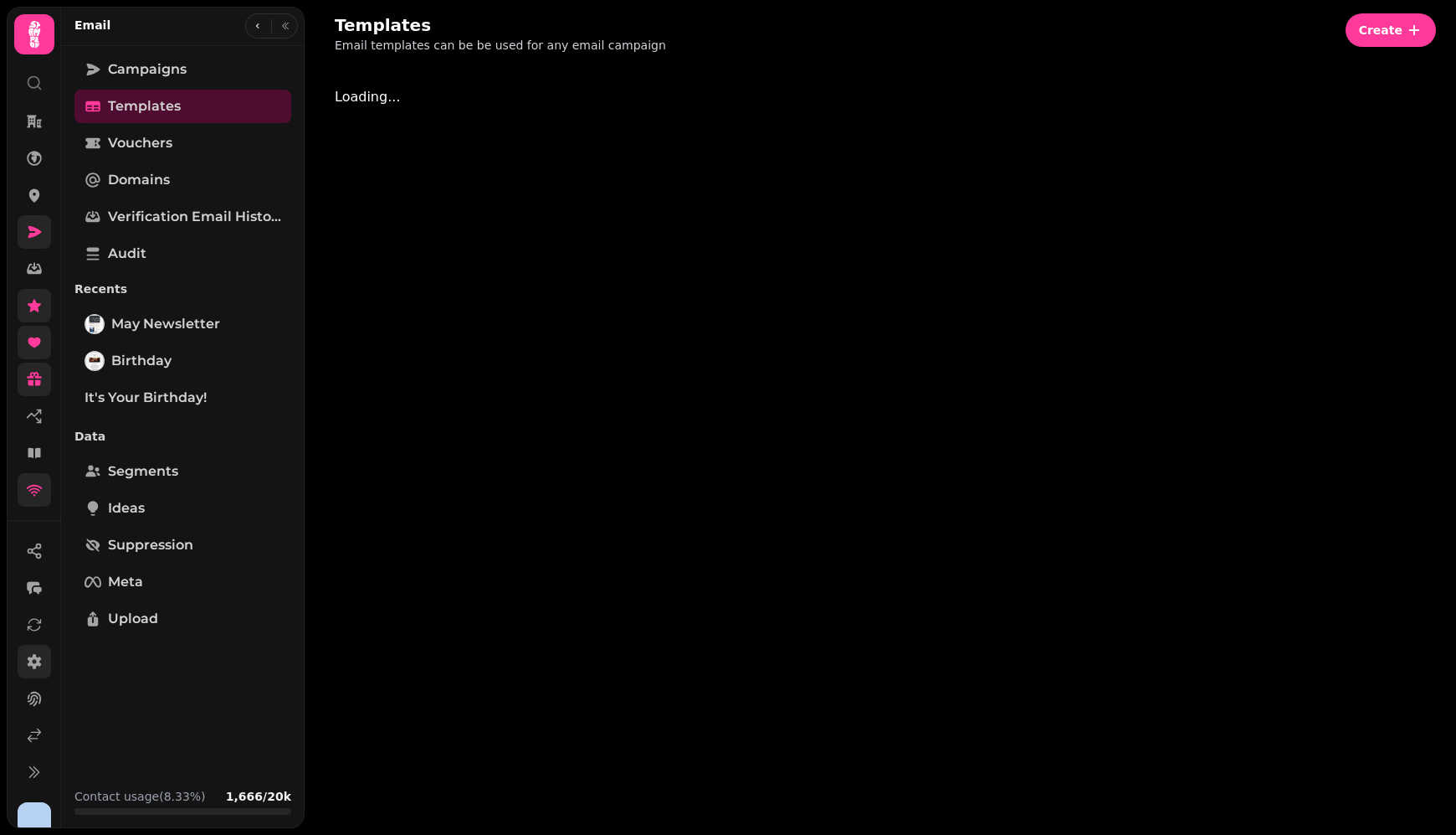
drag, startPoint x: 125, startPoint y: 110, endPoint x: 1249, endPoint y: 291, distance: 1138.5
click at [172, 110] on span "Templates" at bounding box center [143, 107] width 73 height 20
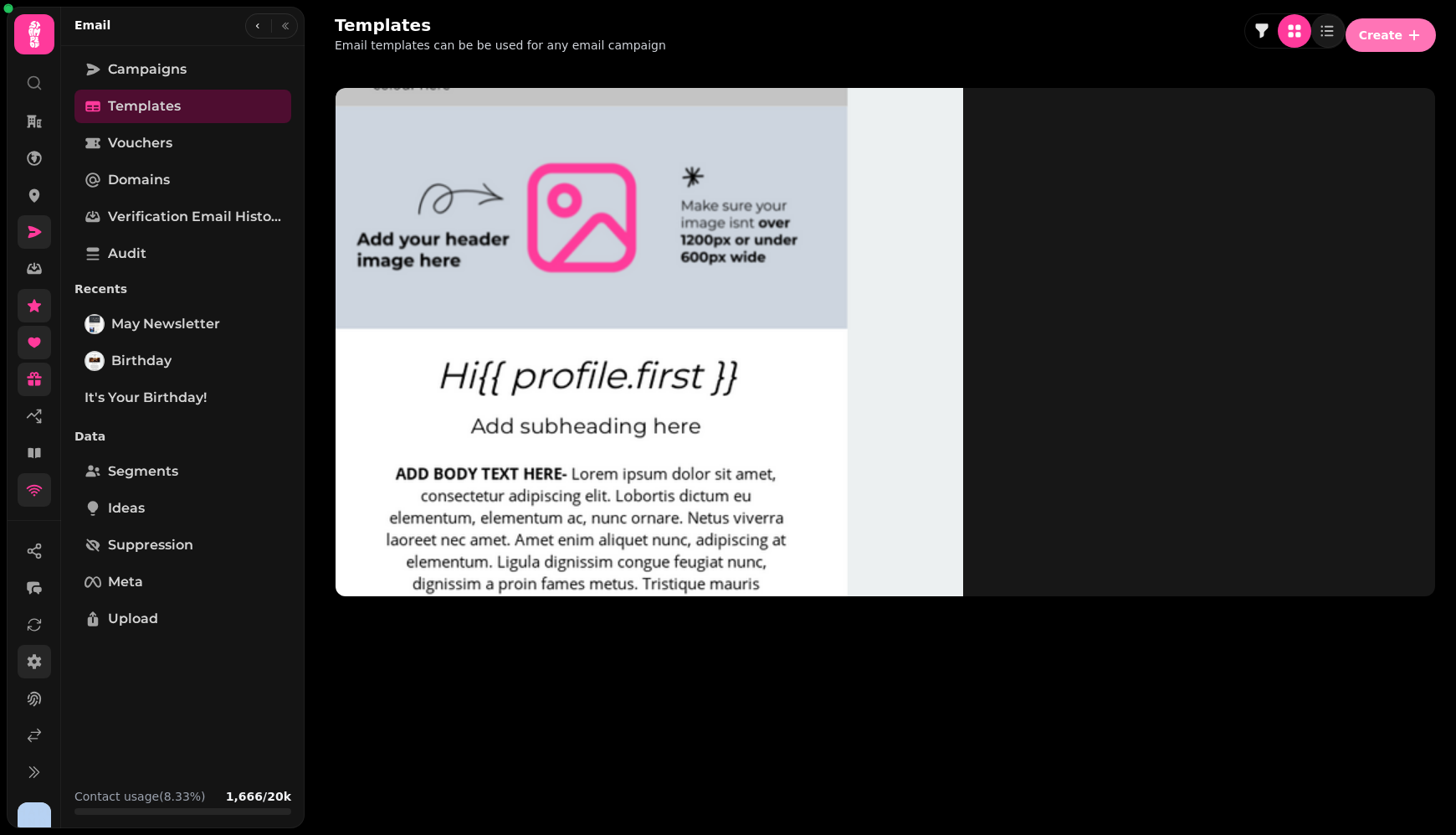
click at [1419, 33] on icon "button" at bounding box center [1414, 35] width 17 height 17
click at [1311, 73] on button "From pre-made template" at bounding box center [1265, 64] width 166 height 20
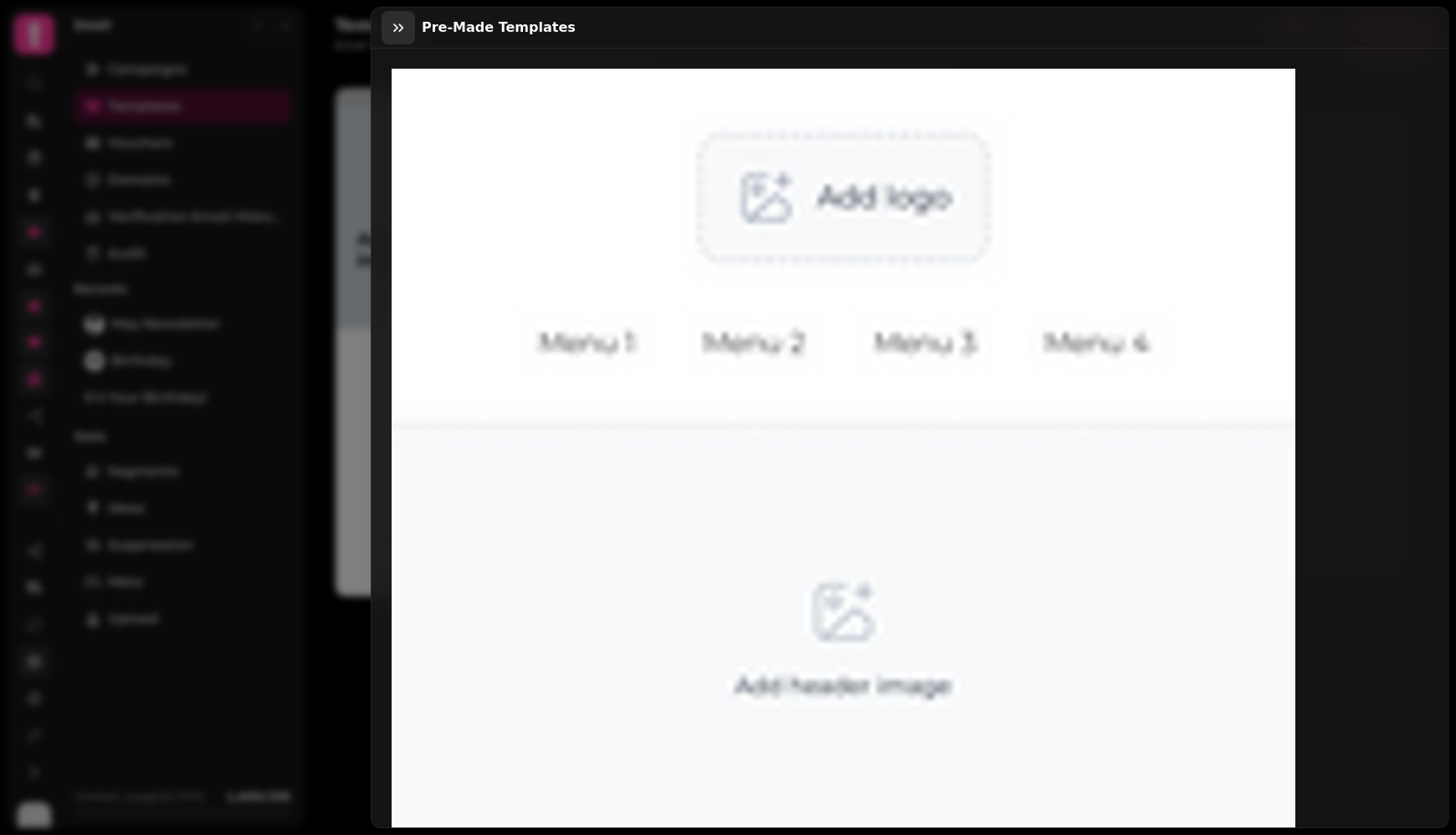
click at [396, 32] on icon "button" at bounding box center [399, 28] width 17 height 17
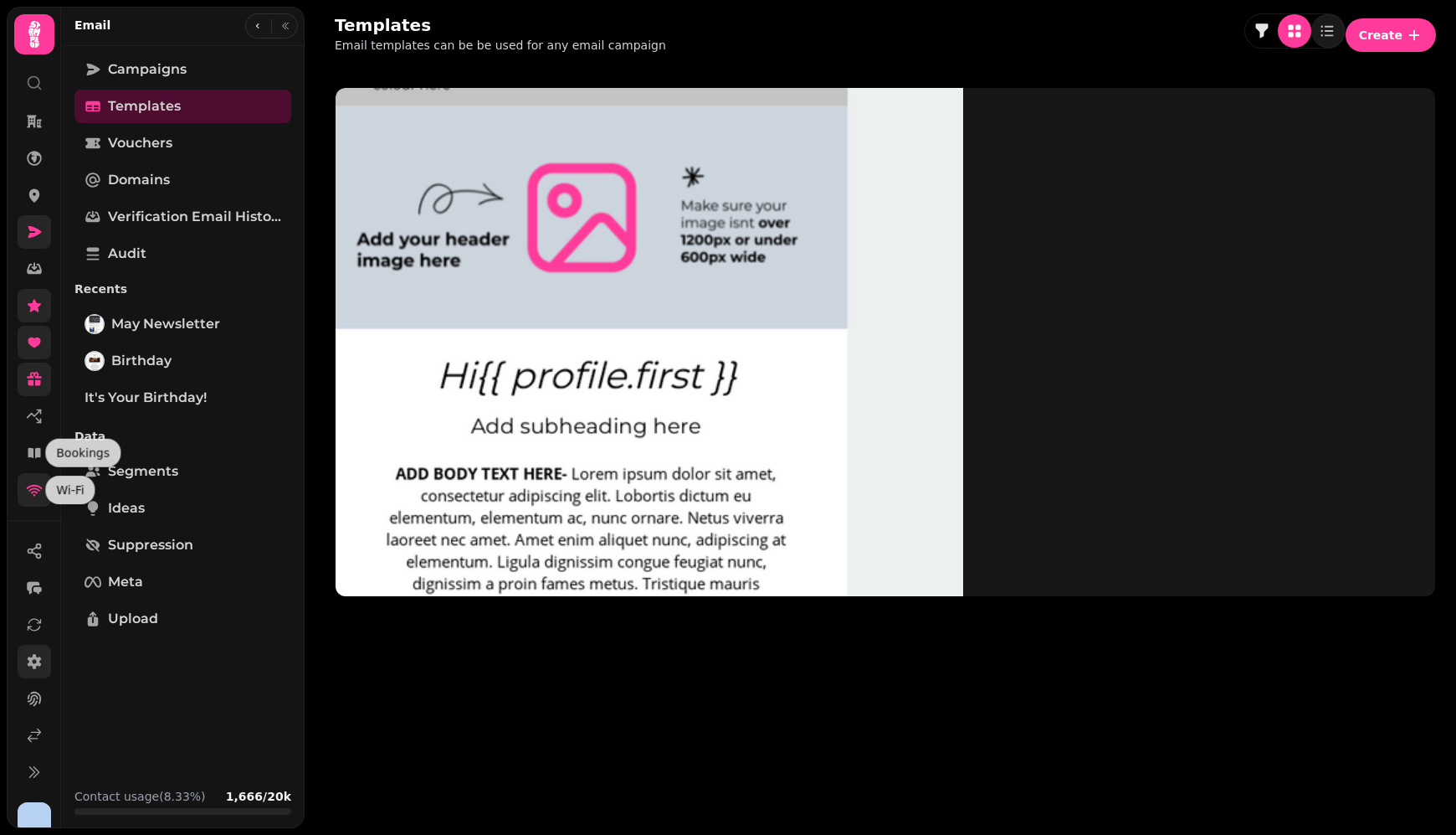
click at [38, 492] on icon at bounding box center [34, 490] width 17 height 17
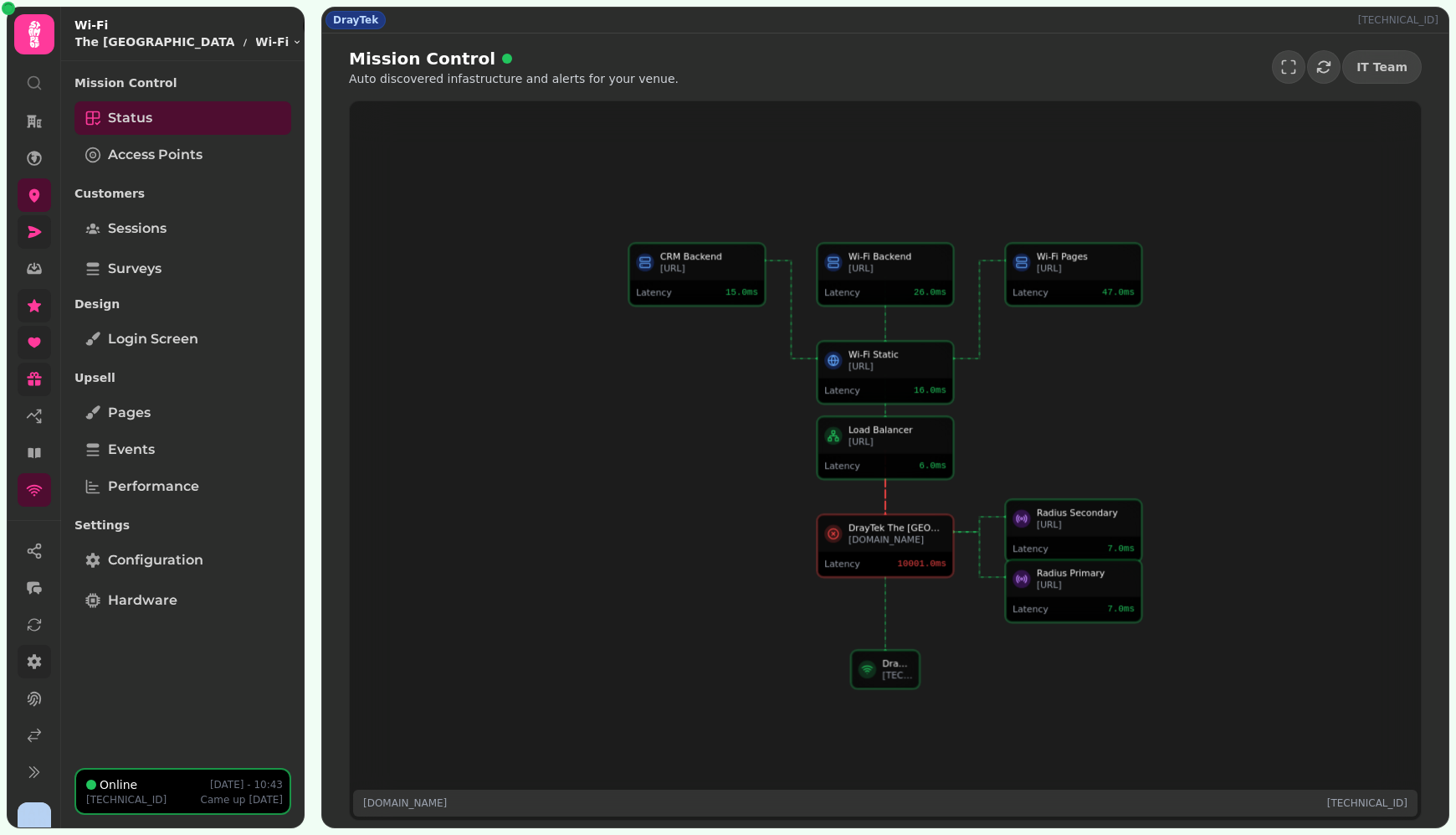
click at [885, 525] on div "DrayTek The Chapel Inn" at bounding box center [897, 528] width 98 height 12
click at [189, 338] on span "Login screen" at bounding box center [153, 339] width 90 height 20
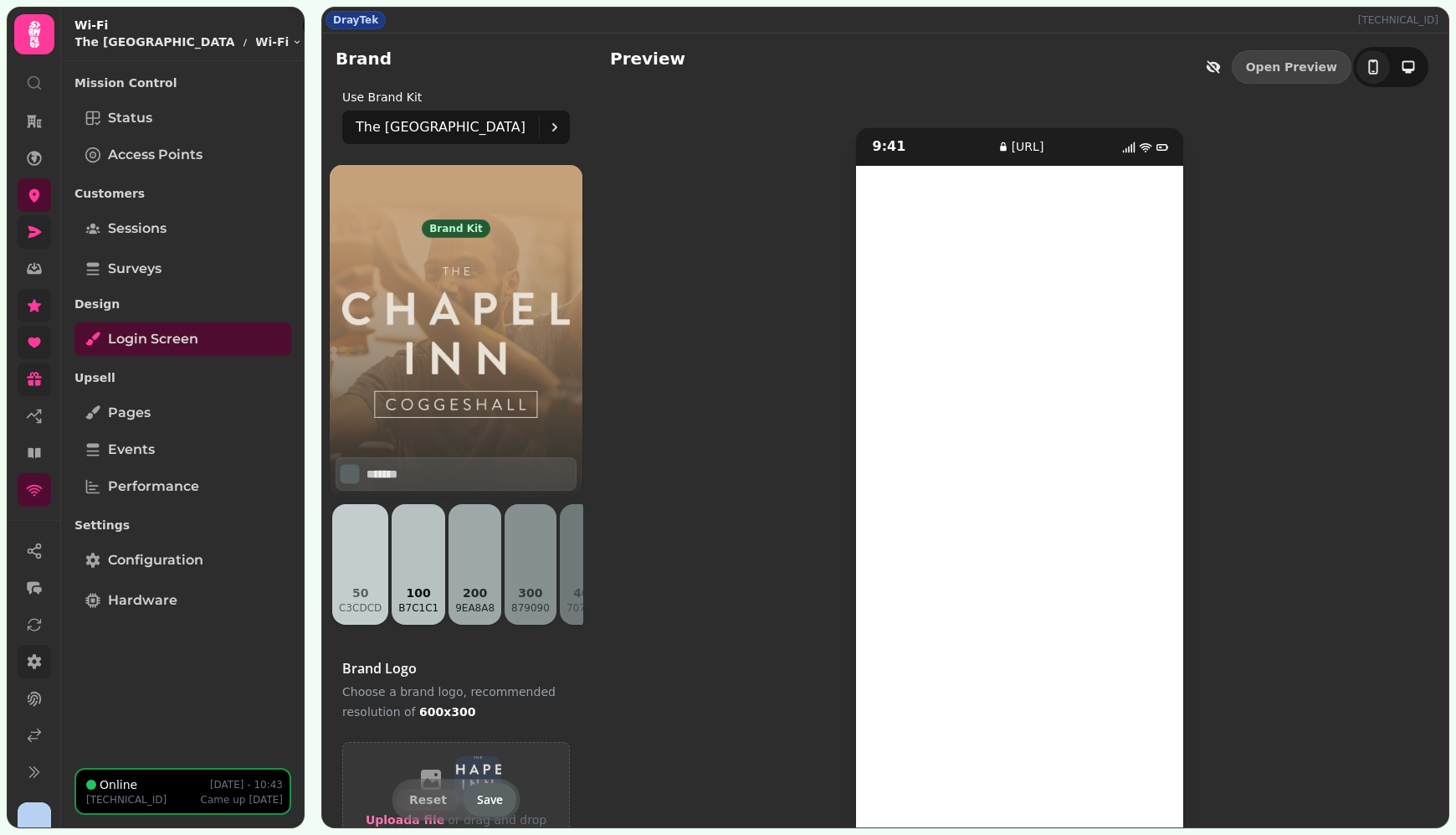
click at [36, 656] on icon at bounding box center [34, 662] width 17 height 17
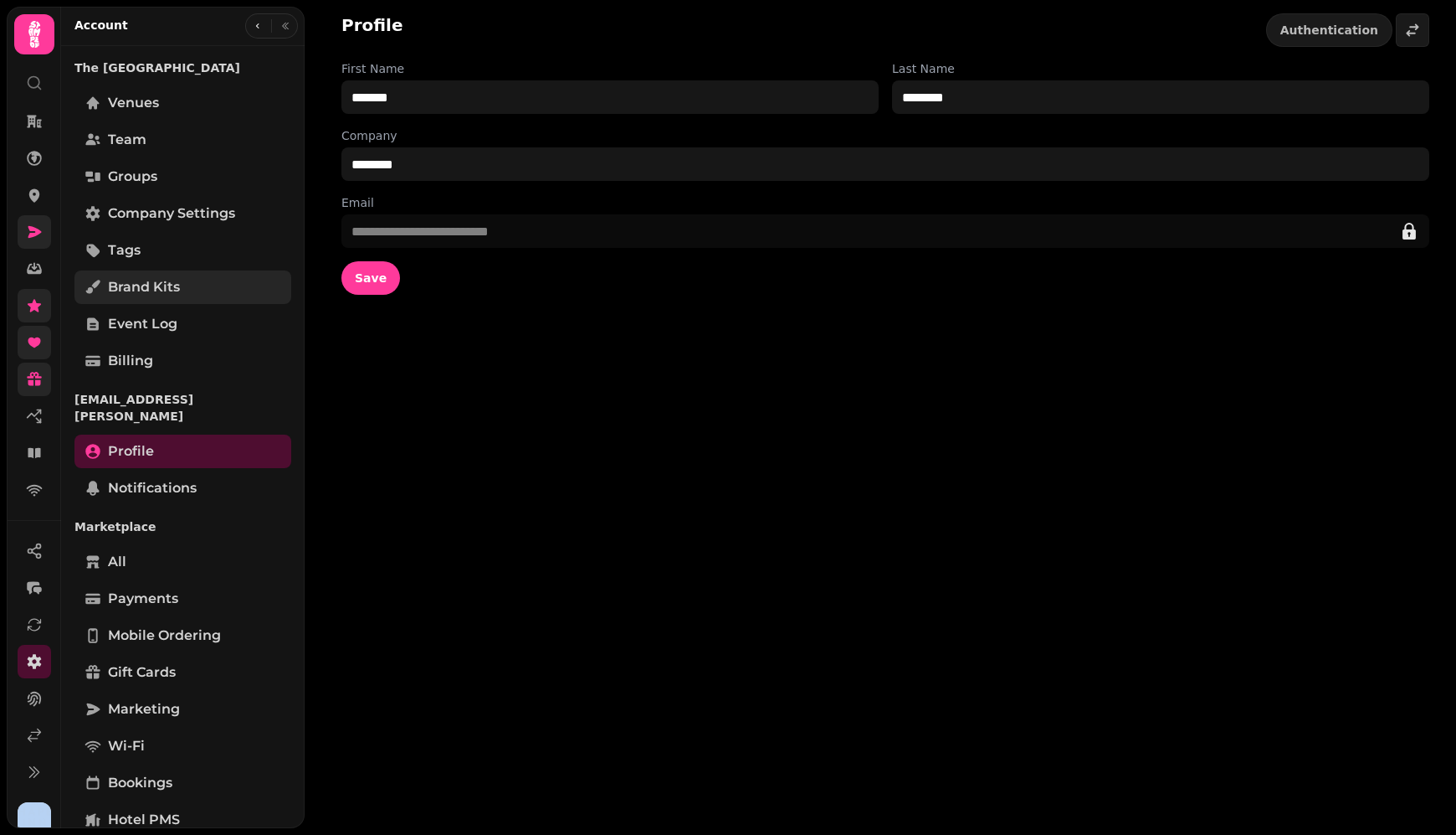
click at [138, 277] on span "Brand Kits" at bounding box center [143, 288] width 72 height 20
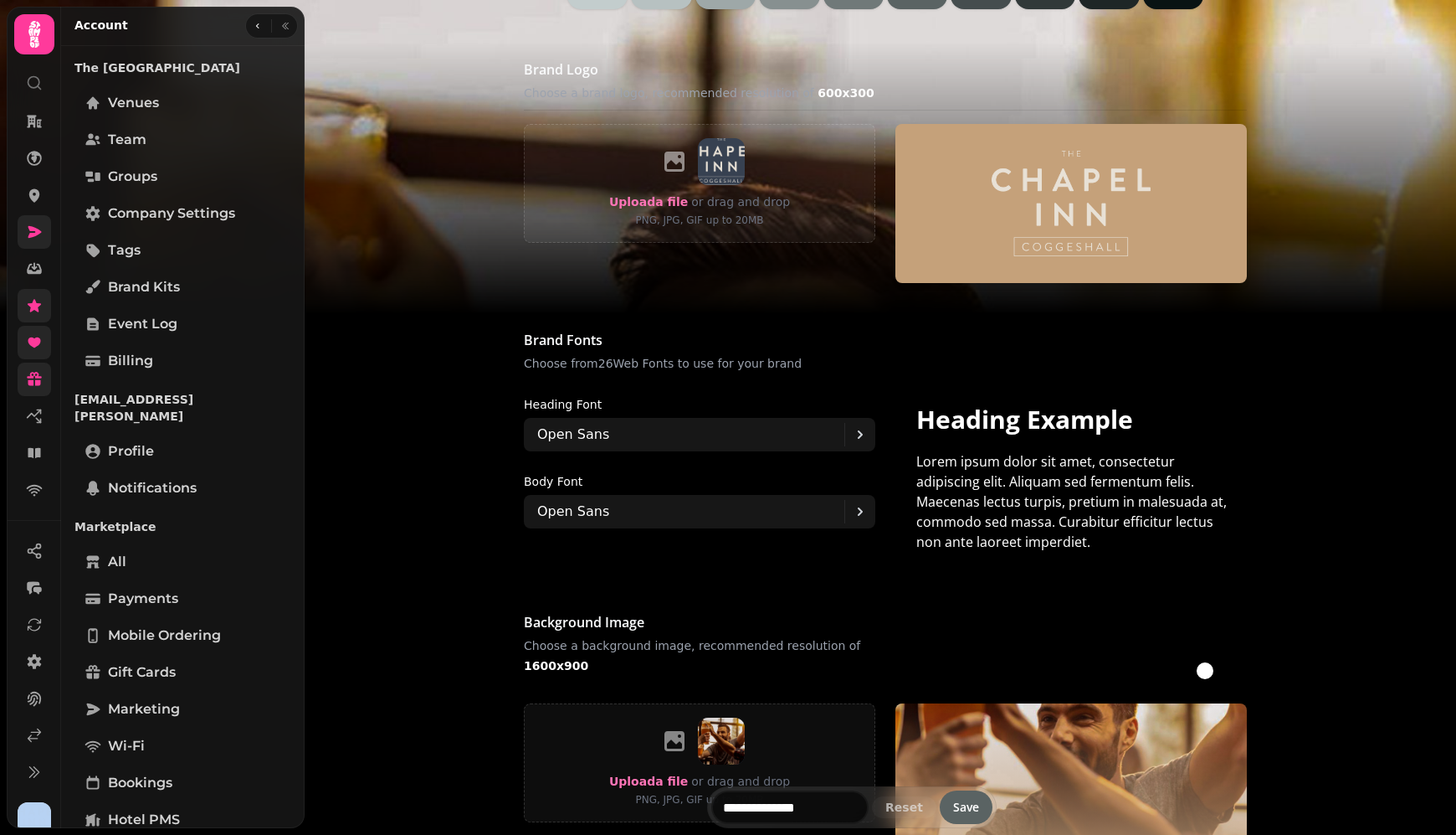
scroll to position [910, 0]
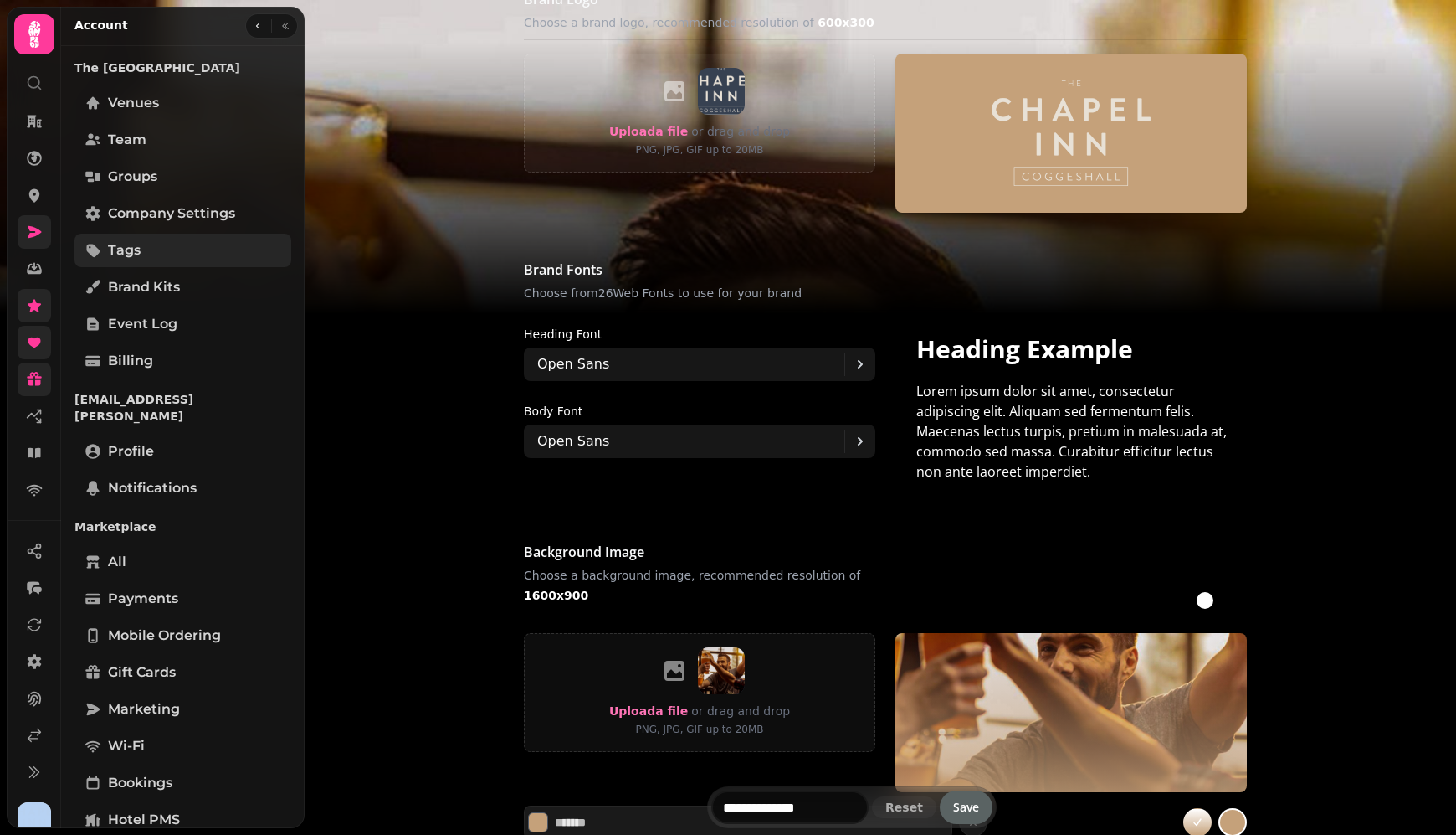
click at [207, 237] on link "Tags" at bounding box center [183, 250] width 217 height 33
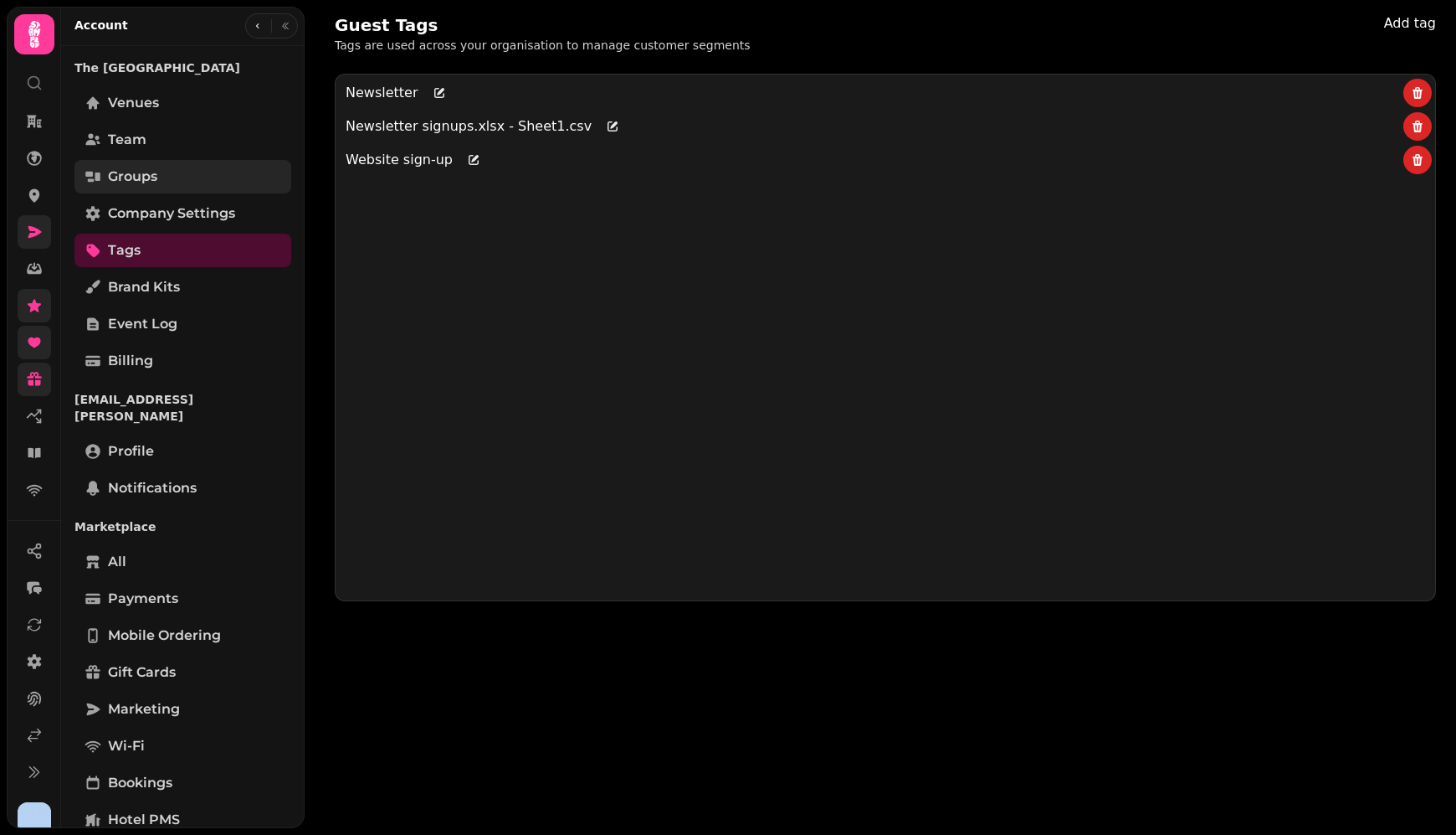
click at [181, 191] on link "Groups" at bounding box center [183, 176] width 217 height 33
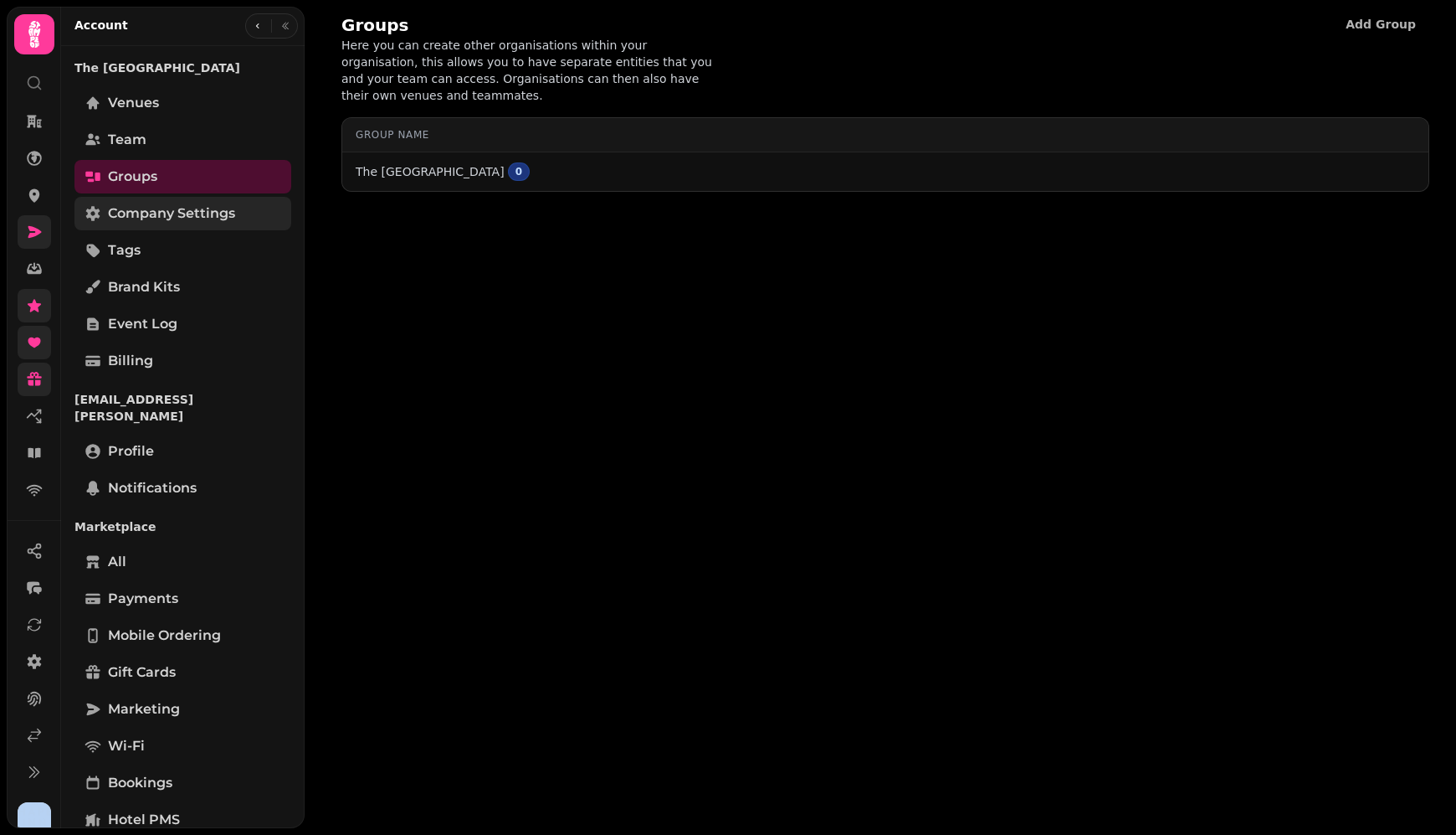
click at [182, 217] on span "Company settings" at bounding box center [171, 213] width 127 height 20
select select "**********"
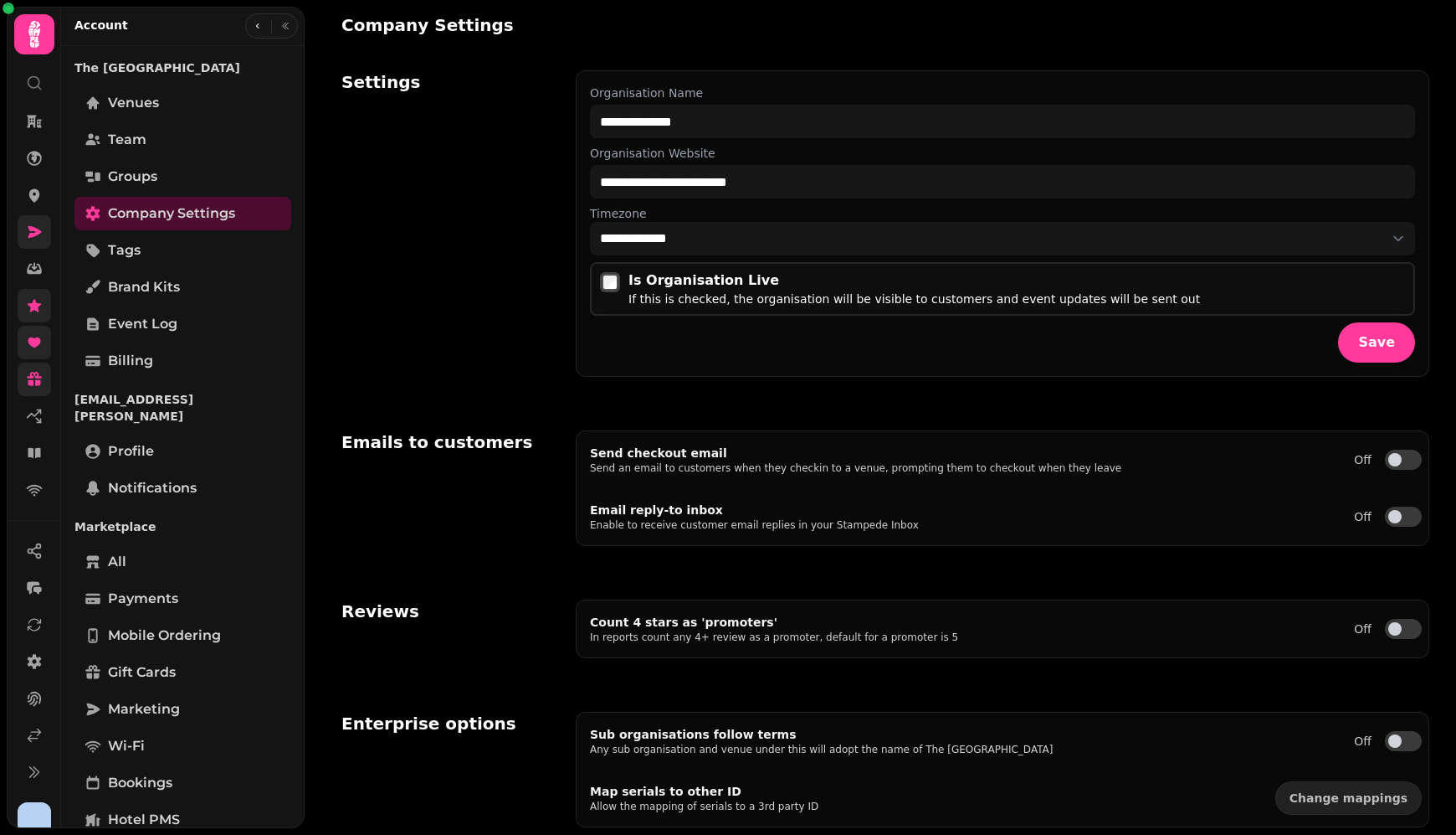
select select "**********"
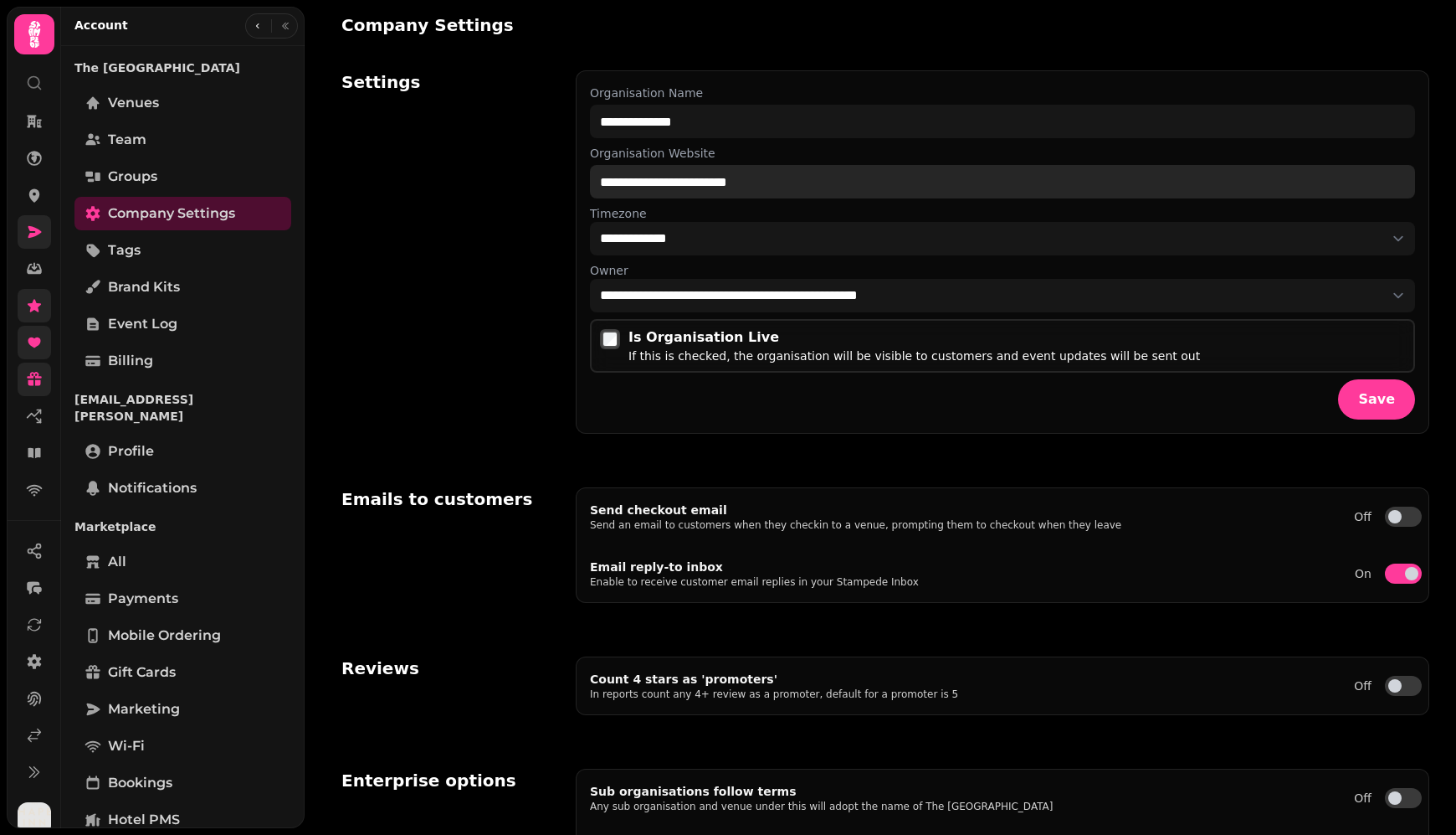
drag, startPoint x: 762, startPoint y: 182, endPoint x: 539, endPoint y: 170, distance: 223.3
click at [539, 170] on div "**********" at bounding box center [885, 252] width 1088 height 404
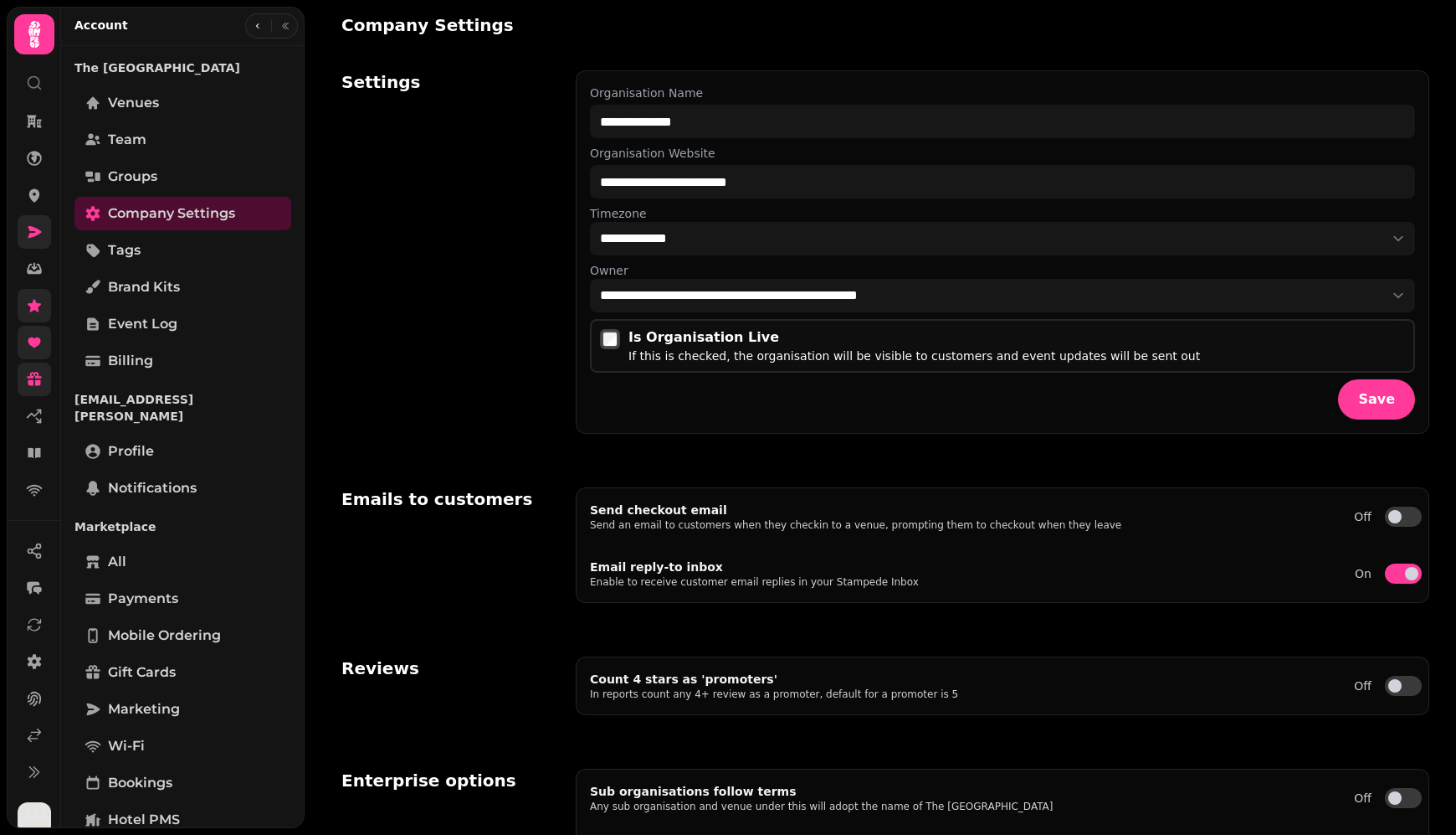
click at [494, 190] on div "Settings" at bounding box center [448, 252] width 214 height 364
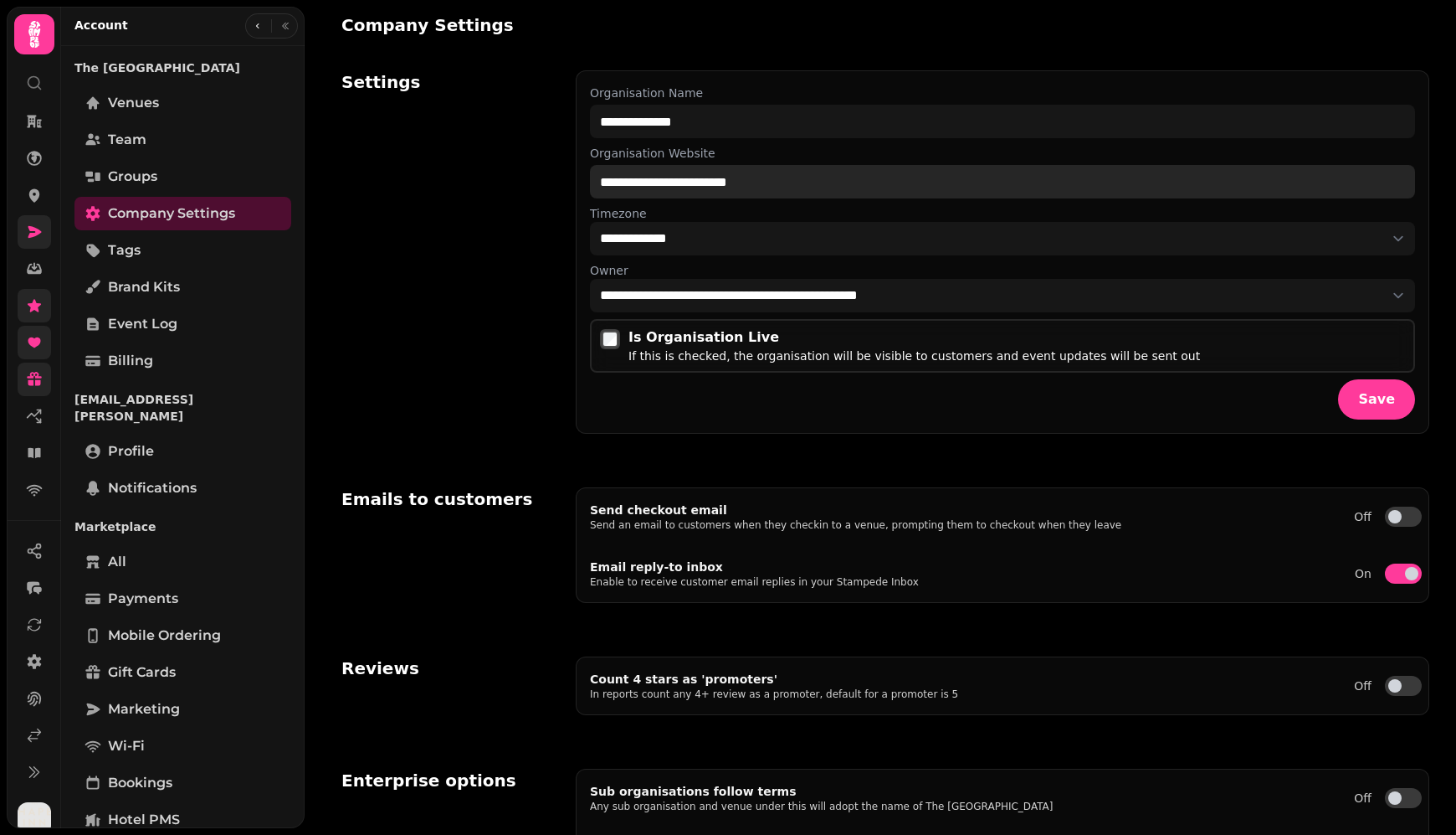
drag, startPoint x: 781, startPoint y: 183, endPoint x: 490, endPoint y: 175, distance: 291.1
click at [490, 175] on div "**********" at bounding box center [885, 252] width 1088 height 404
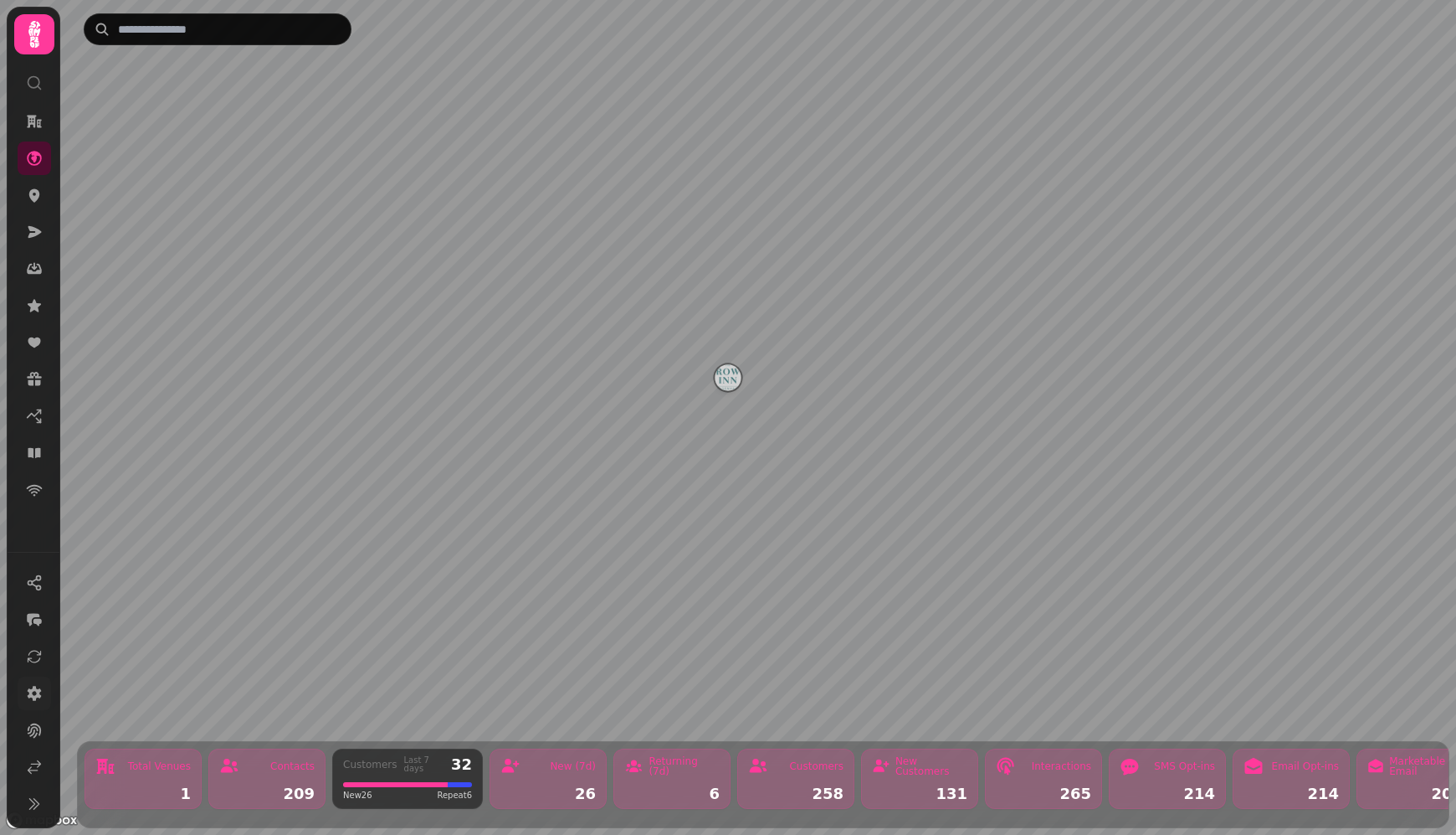
click at [39, 698] on icon at bounding box center [34, 693] width 15 height 15
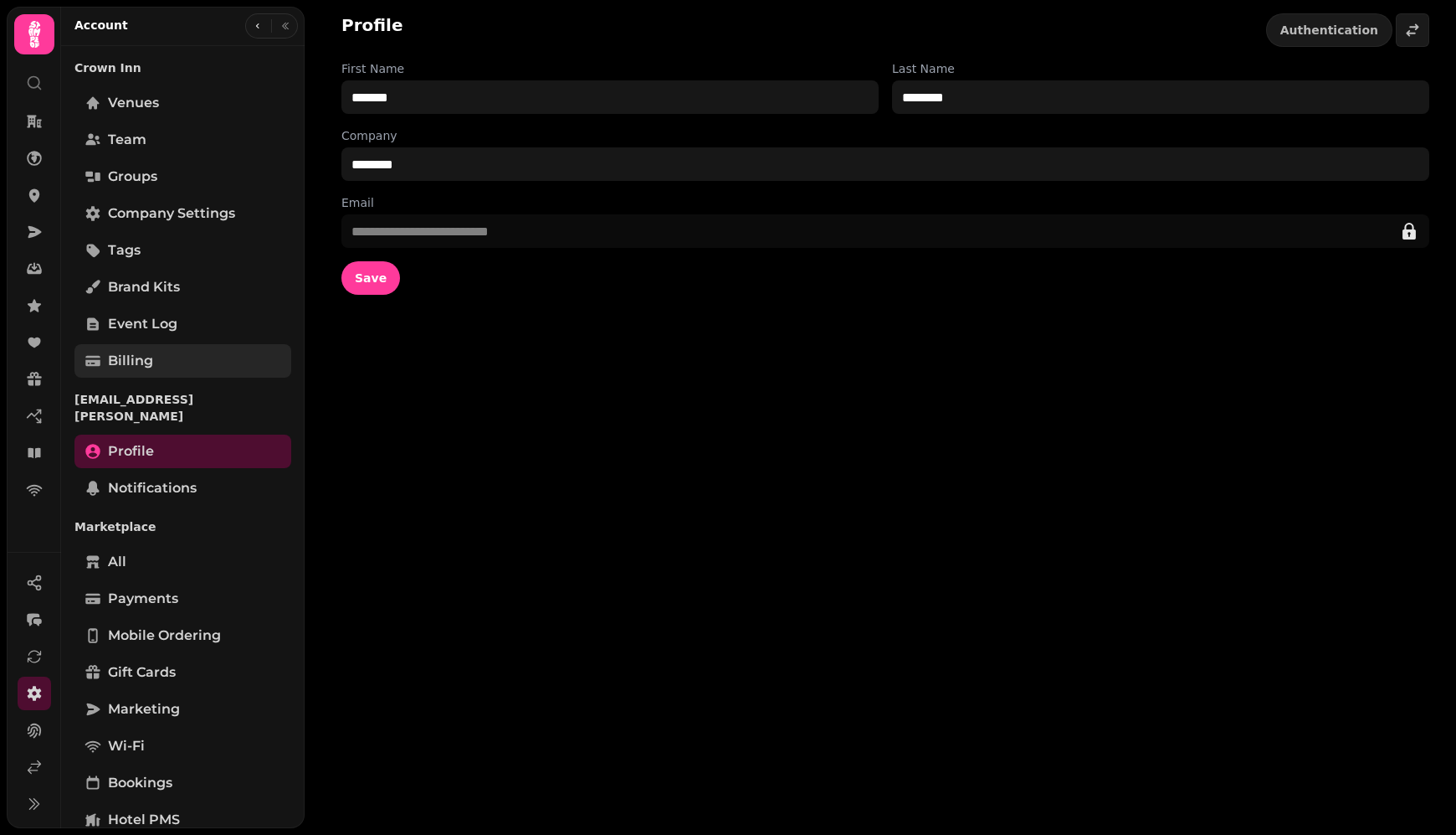
click at [150, 353] on span "Billing" at bounding box center [130, 361] width 45 height 20
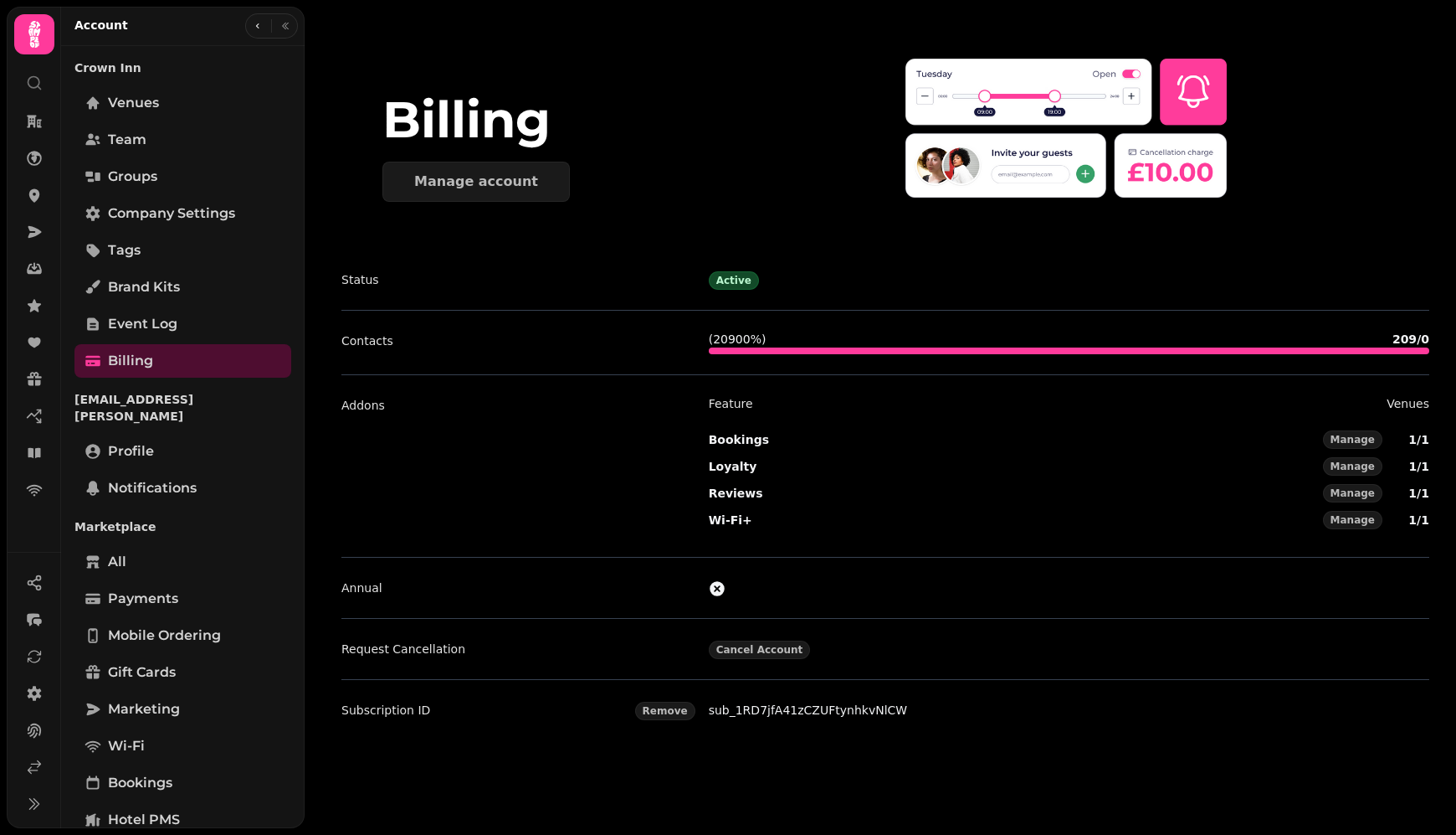
click at [772, 704] on link "sub_1RD7jfA41zCZUFtynhkvNlCW" at bounding box center [807, 710] width 199 height 14
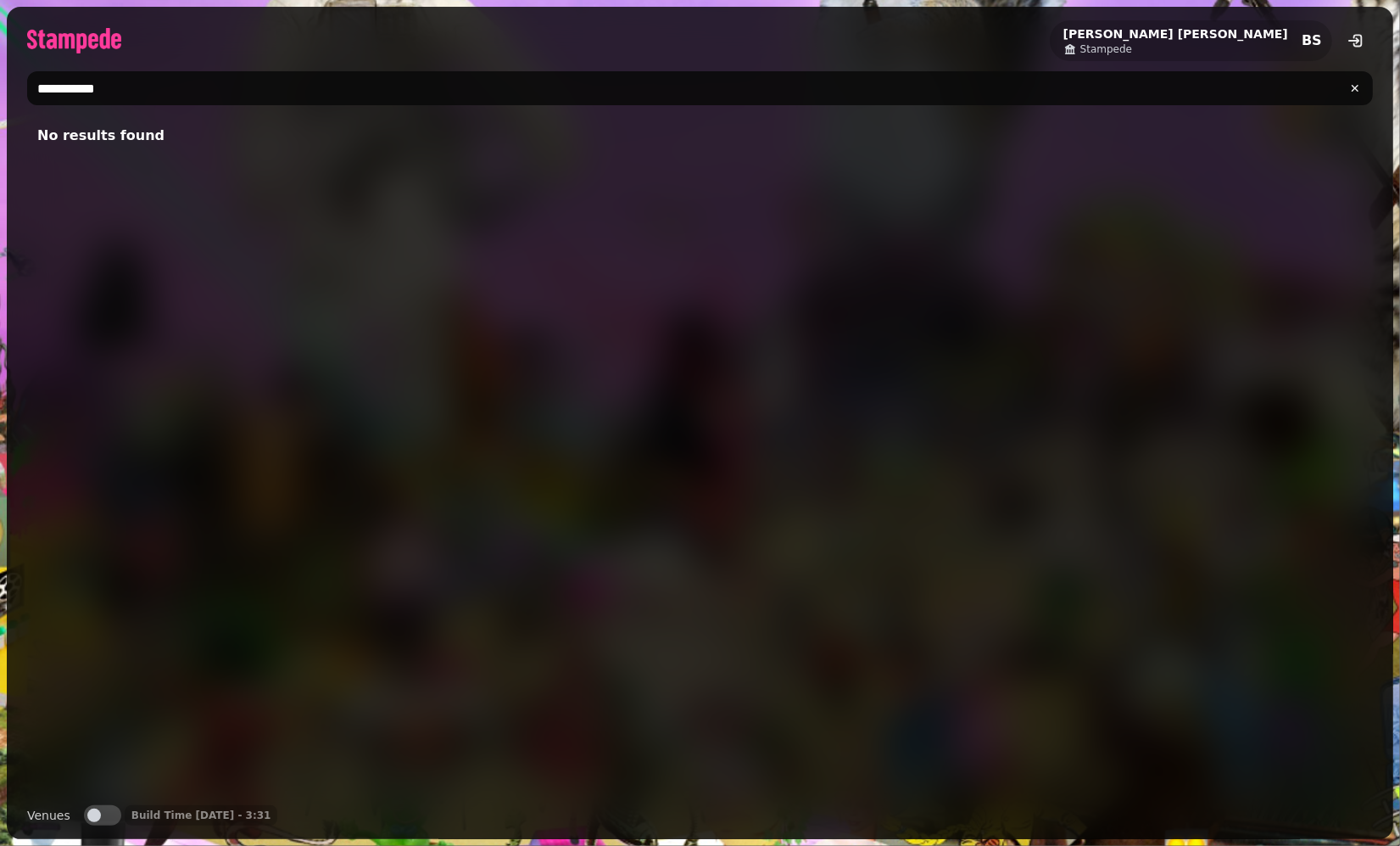
type input "**********"
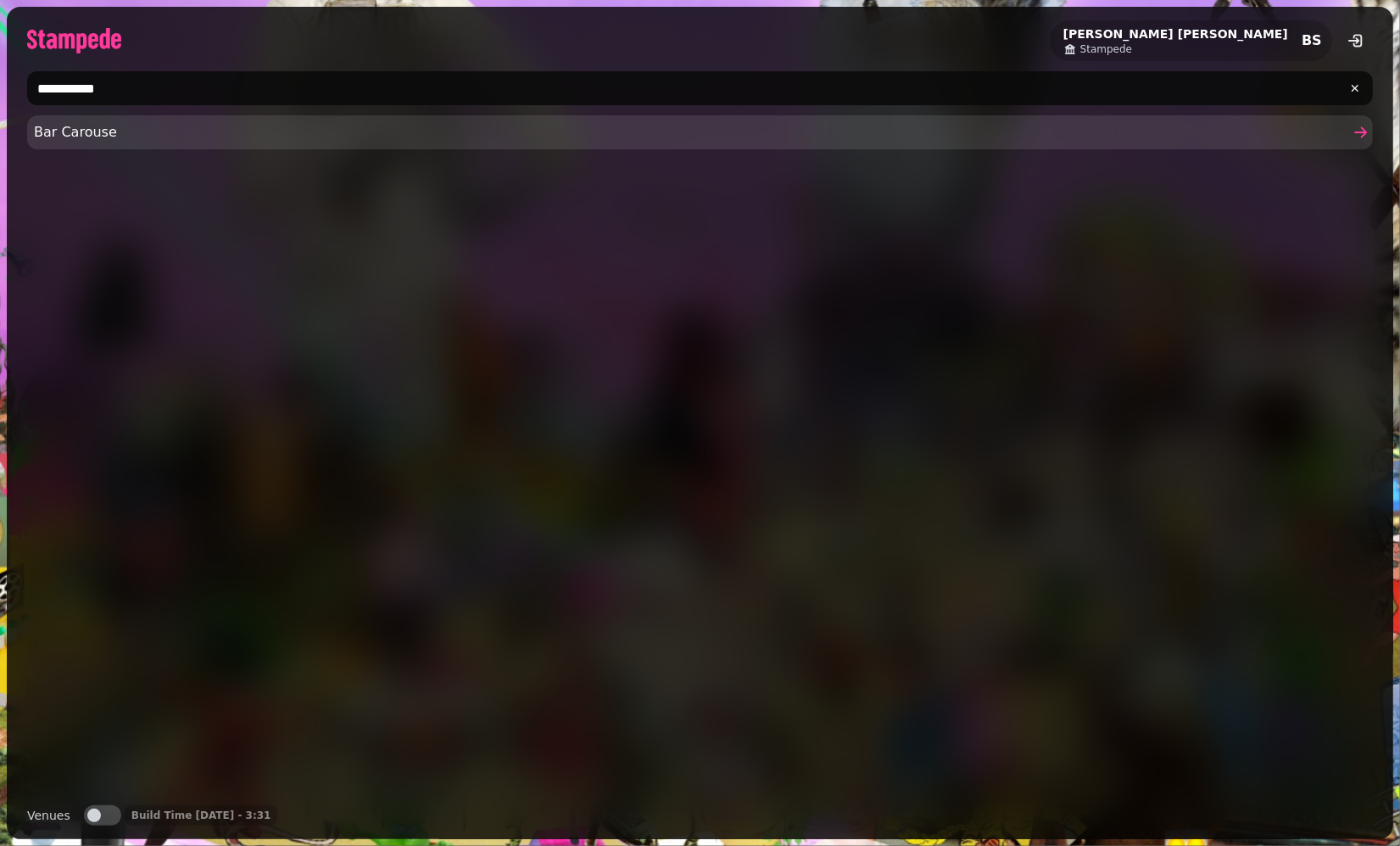
click at [98, 144] on link "Bar Carouse" at bounding box center [700, 131] width 1346 height 34
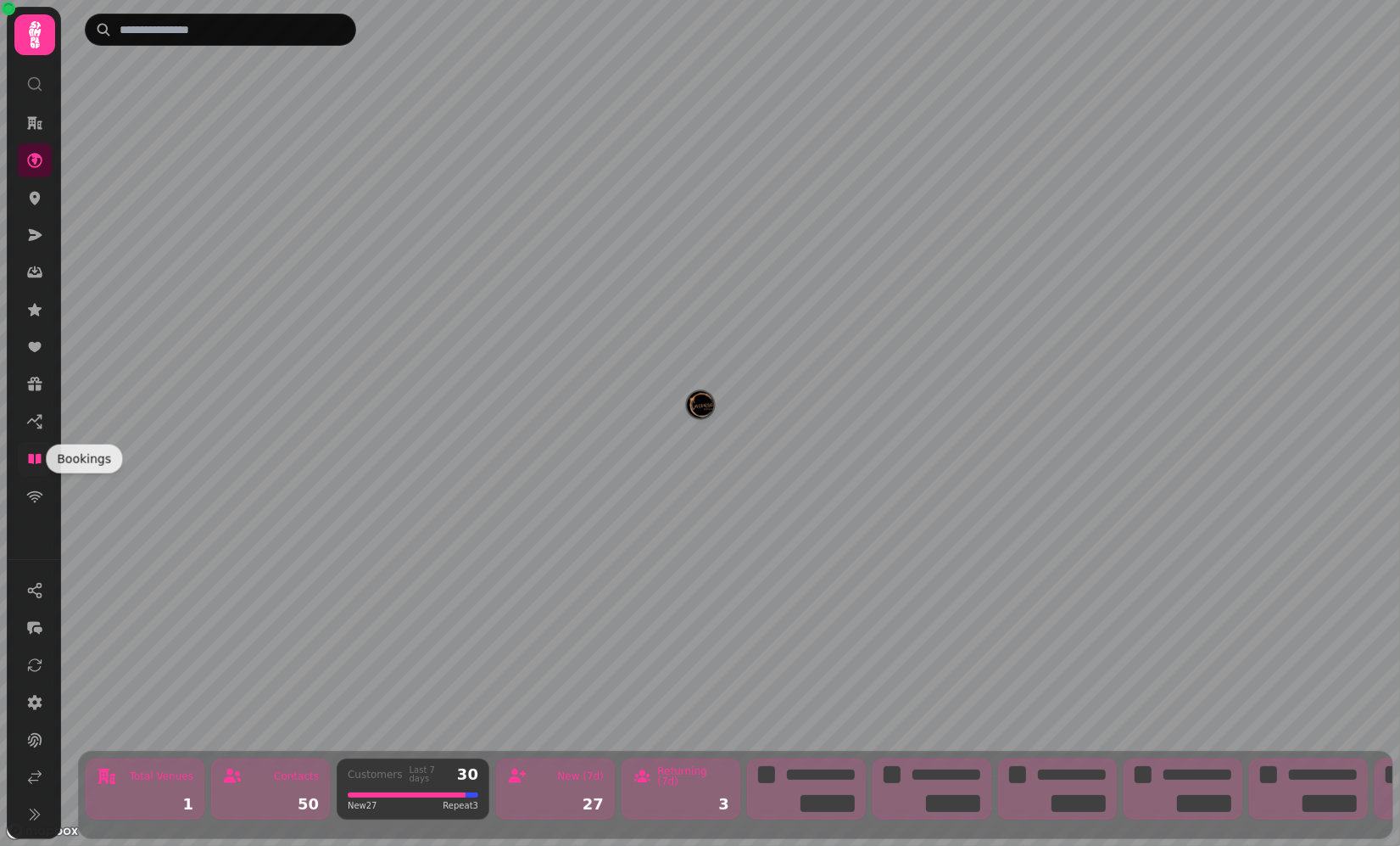
click at [37, 463] on icon at bounding box center [35, 459] width 17 height 17
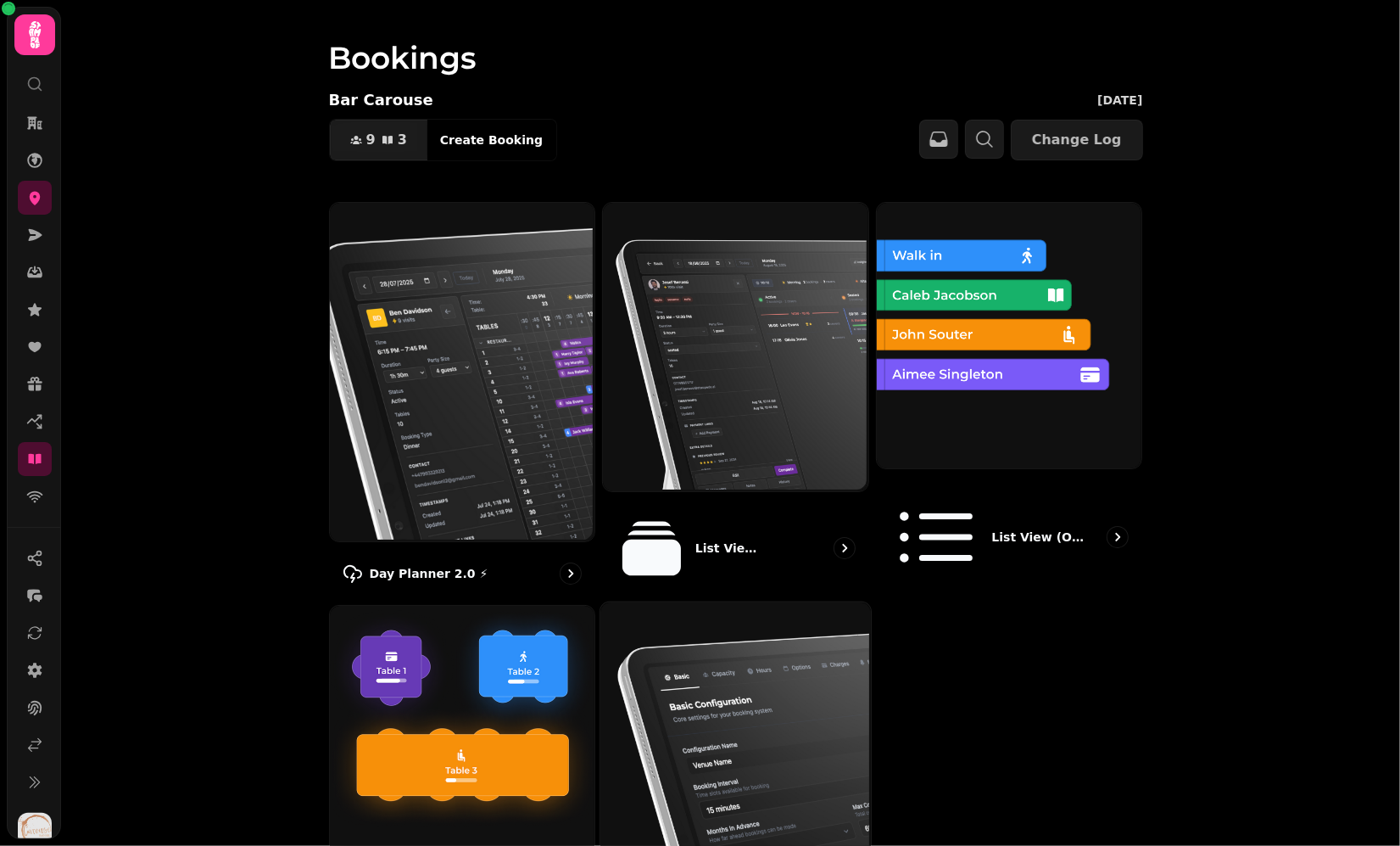
scroll to position [61, 0]
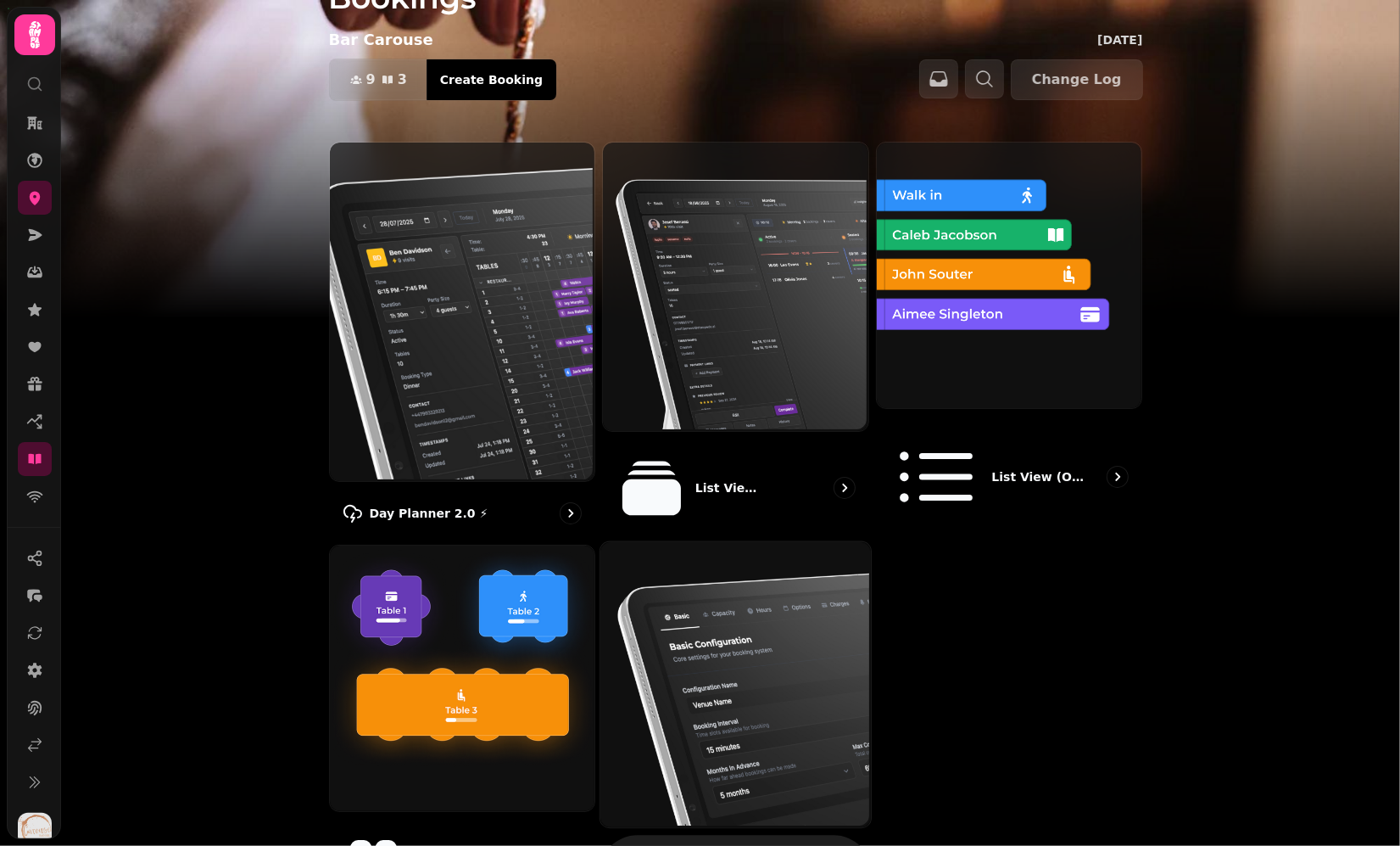
click at [751, 599] on img at bounding box center [733, 683] width 271 height 285
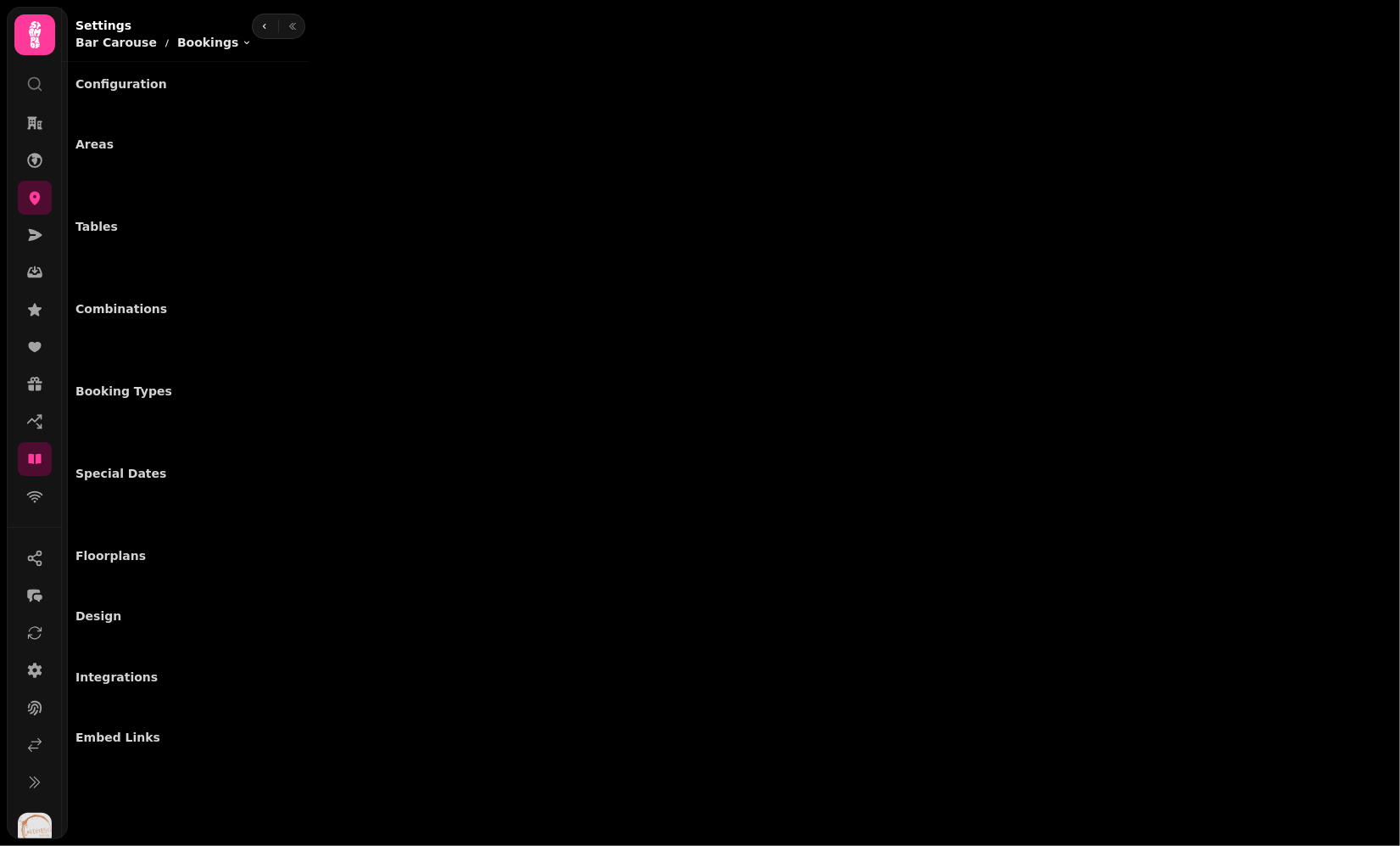
select select "**********"
select select "**"
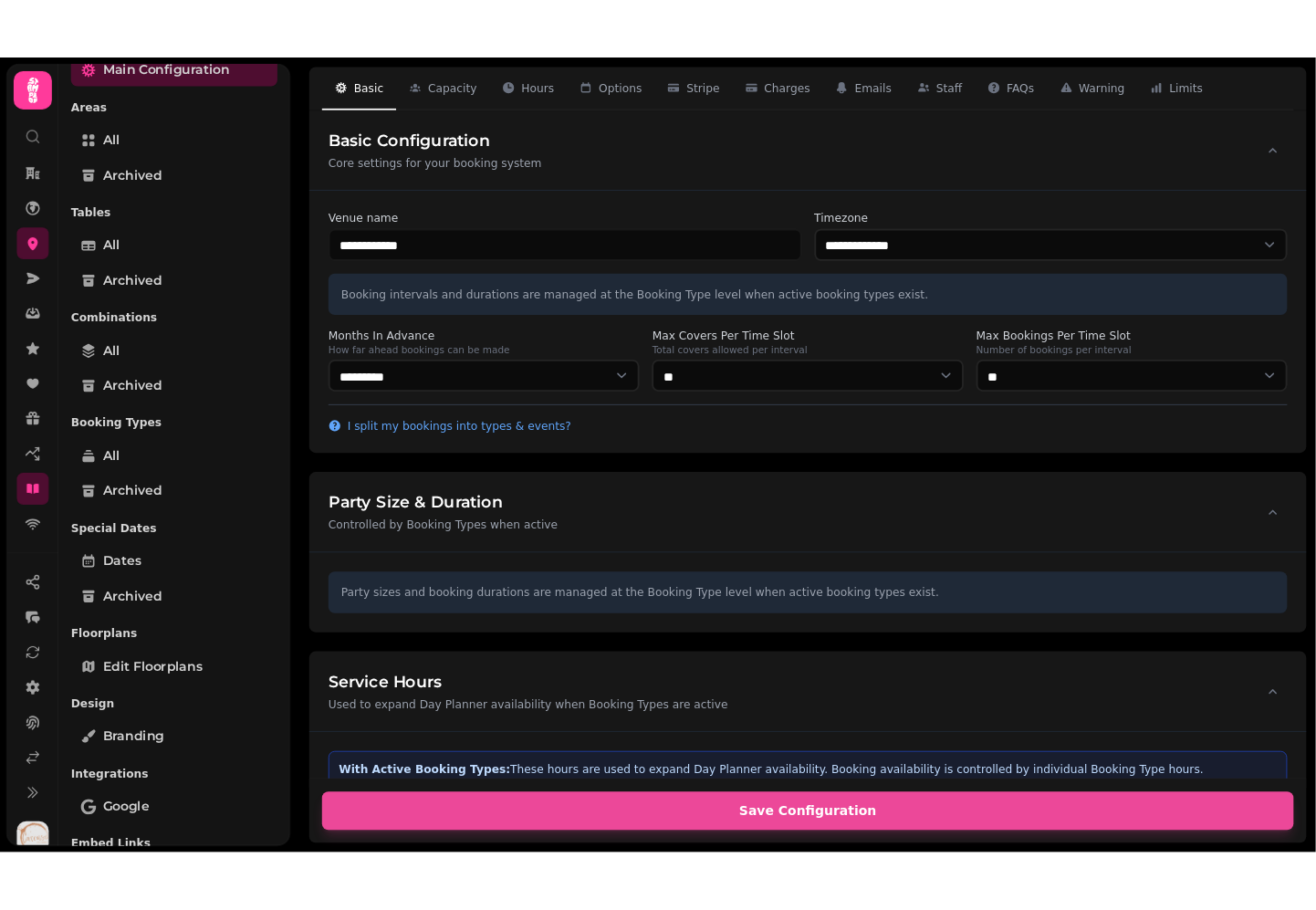
scroll to position [108, 0]
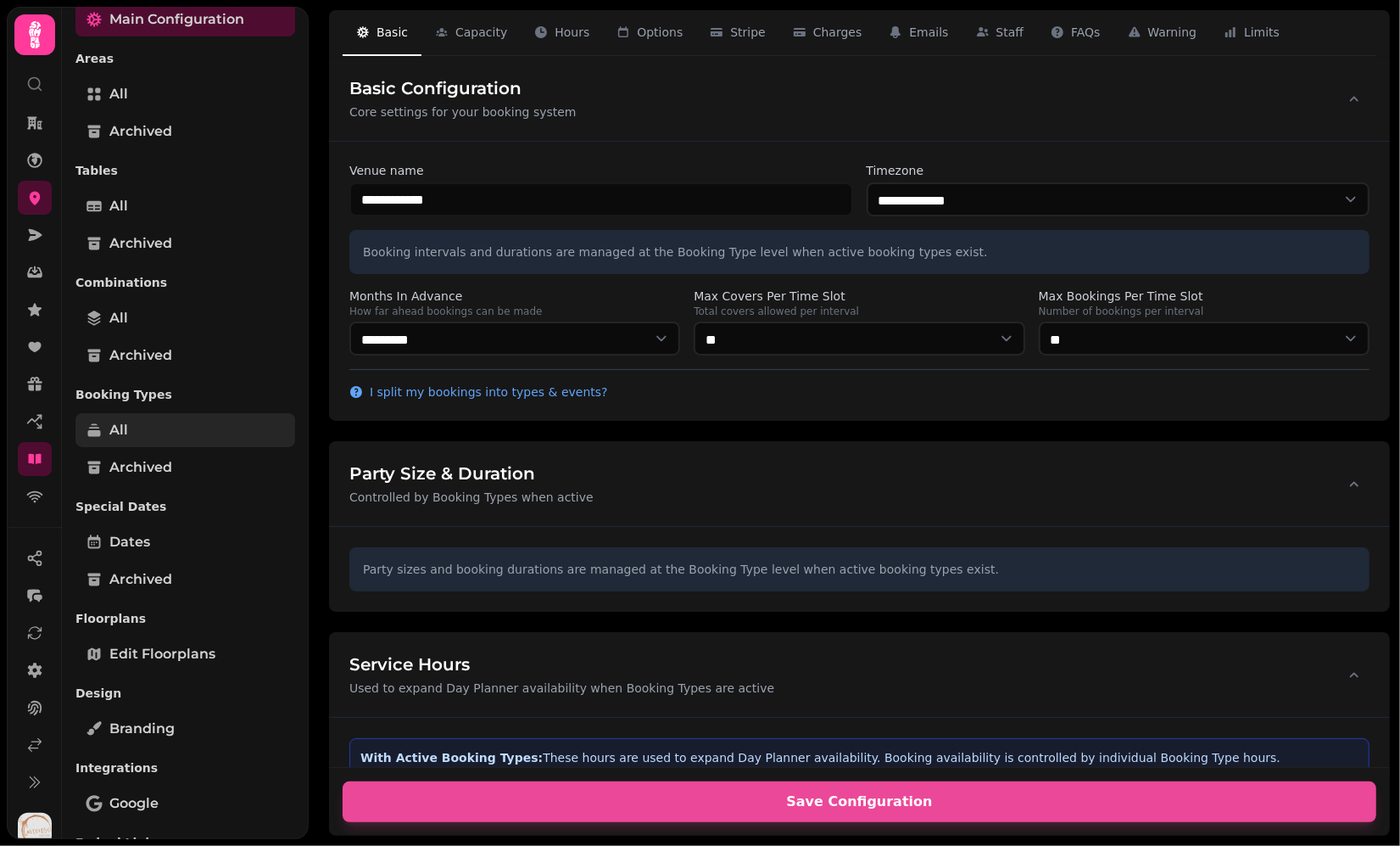
click at [157, 433] on link "All" at bounding box center [185, 429] width 220 height 34
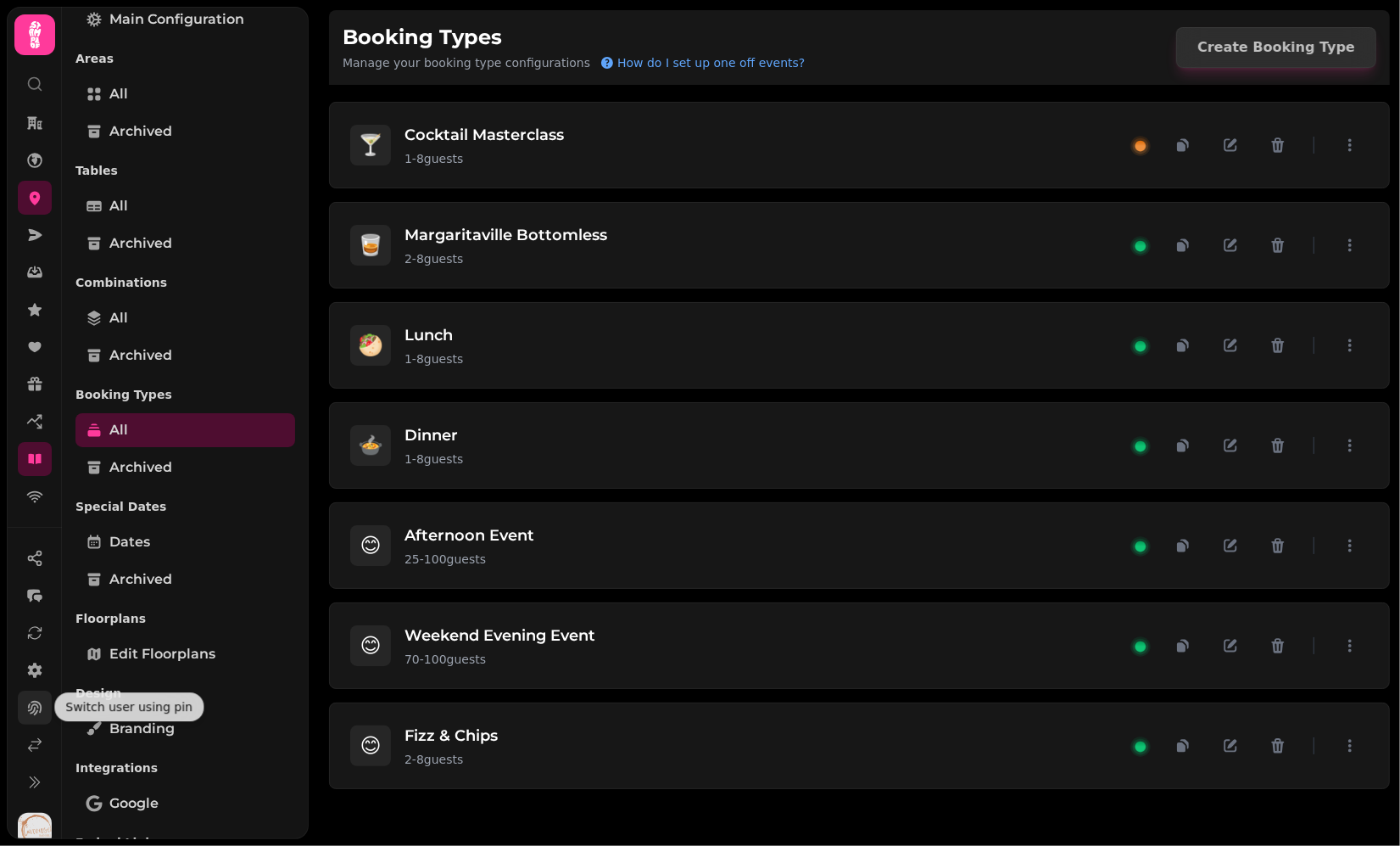
click at [34, 715] on button at bounding box center [35, 707] width 34 height 34
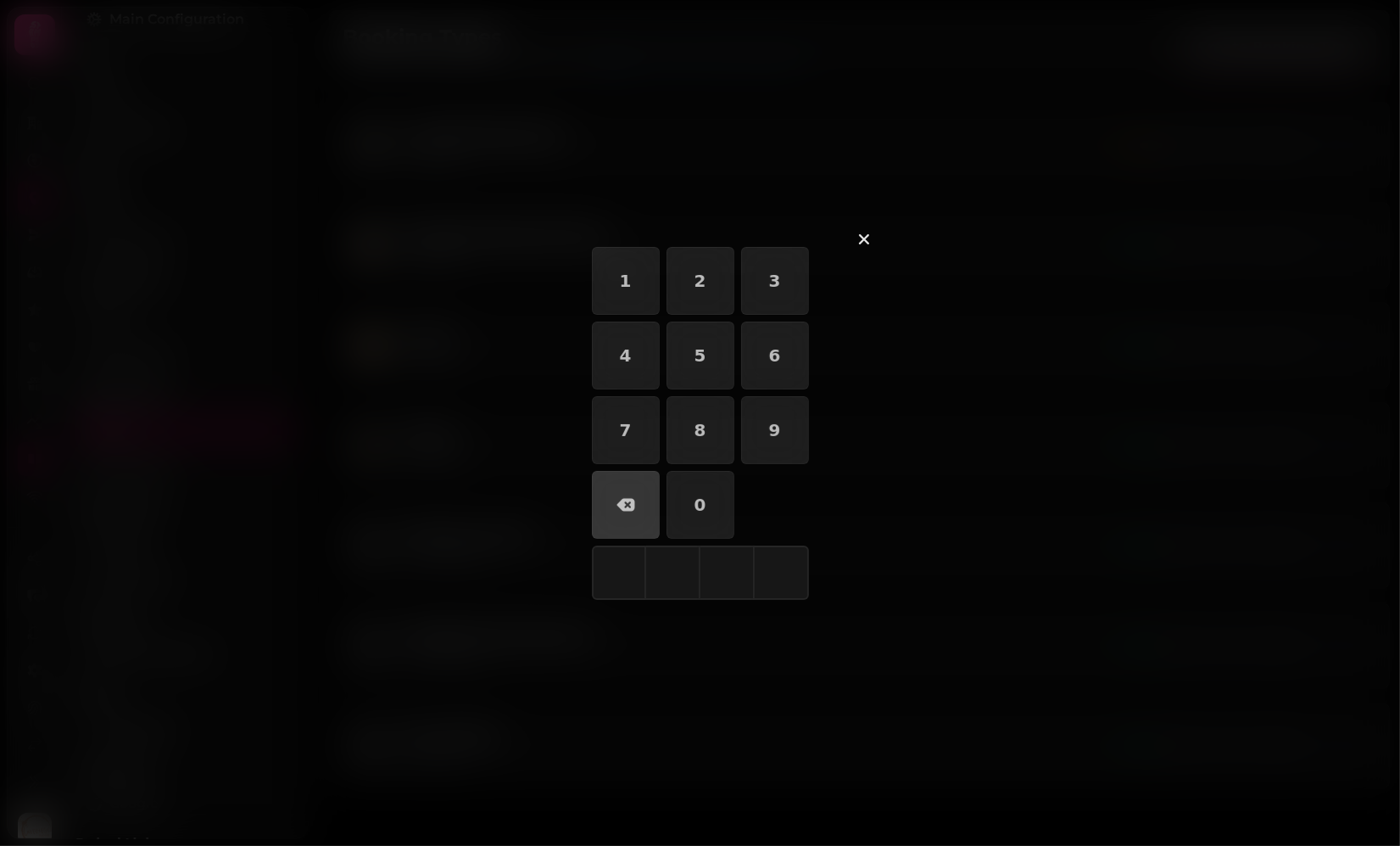
click at [29, 671] on div at bounding box center [700, 423] width 1400 height 846
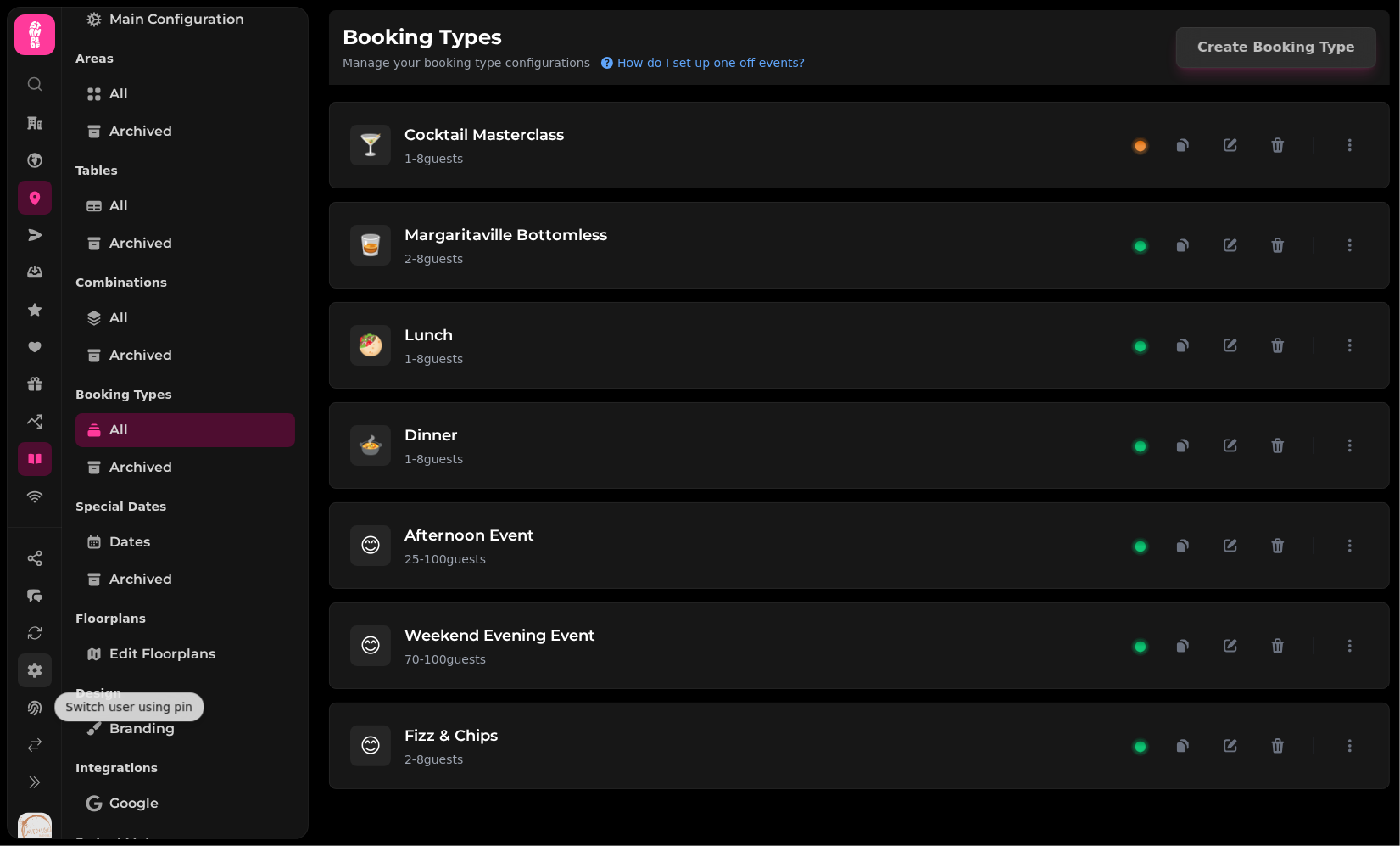
click at [22, 676] on link at bounding box center [35, 670] width 34 height 34
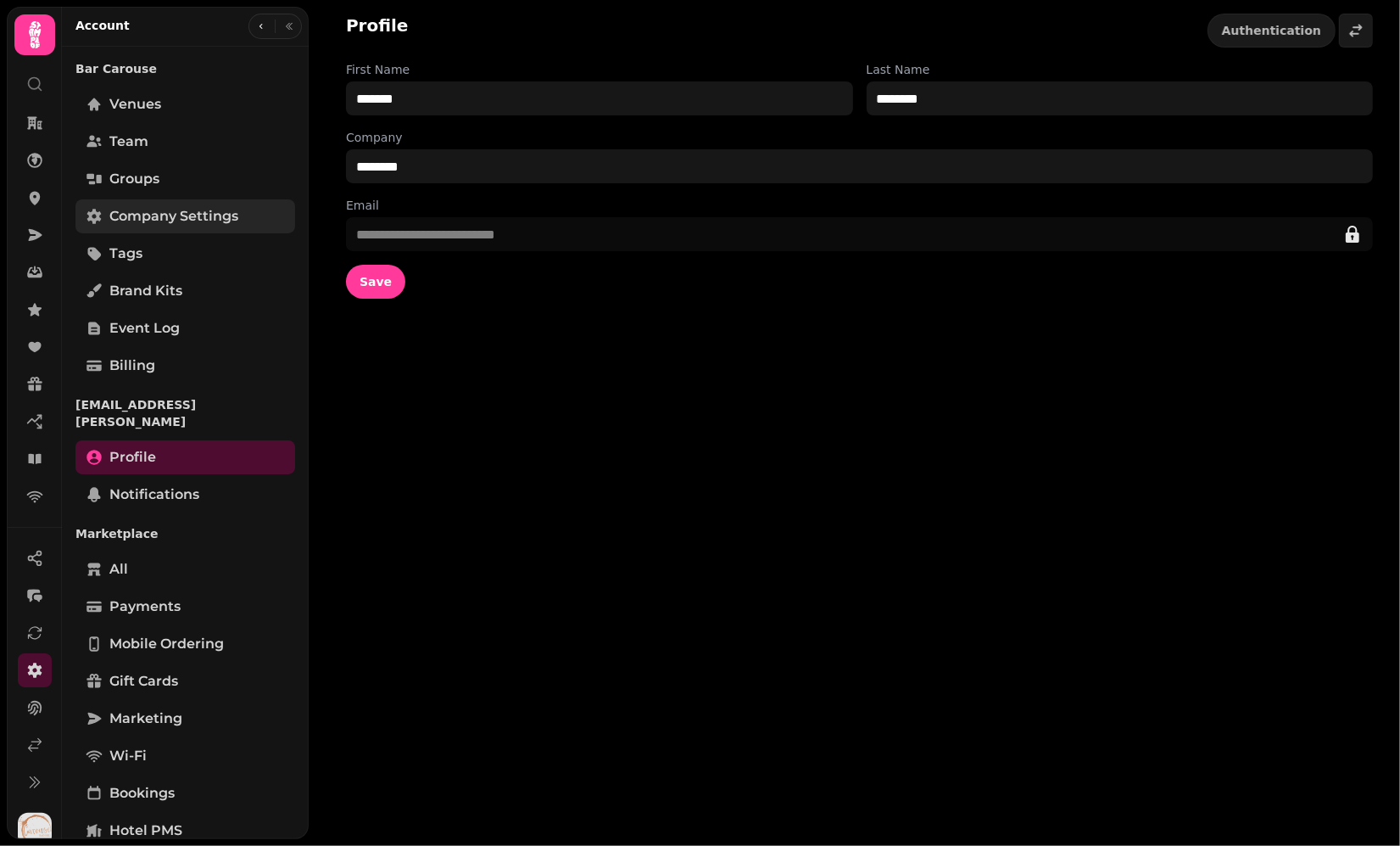
click at [156, 217] on span "Company settings" at bounding box center [173, 216] width 129 height 21
select select "**********"
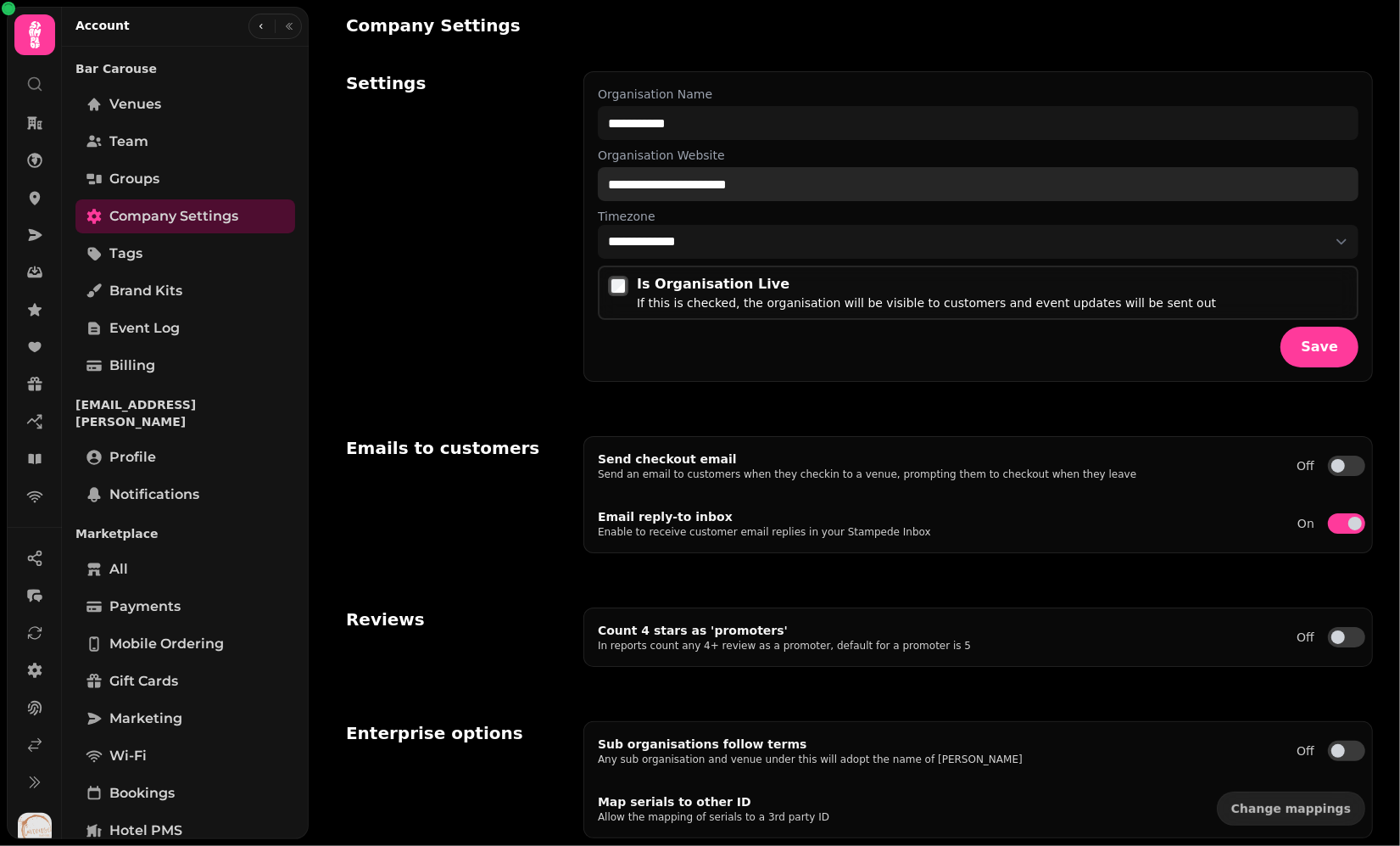
select select "**********"
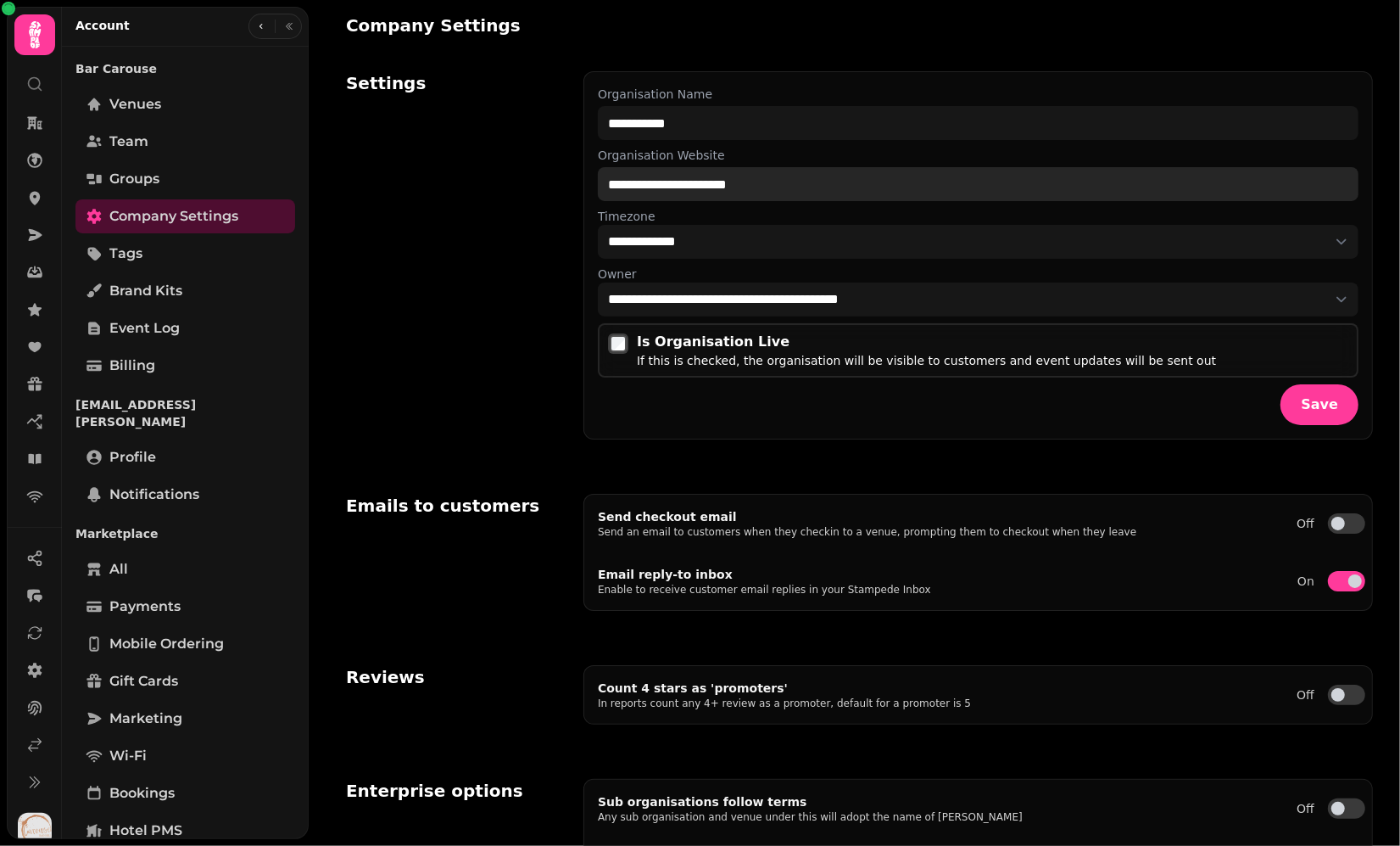
drag, startPoint x: 788, startPoint y: 189, endPoint x: 563, endPoint y: 168, distance: 226.0
click at [563, 168] on div "**********" at bounding box center [859, 255] width 1026 height 409
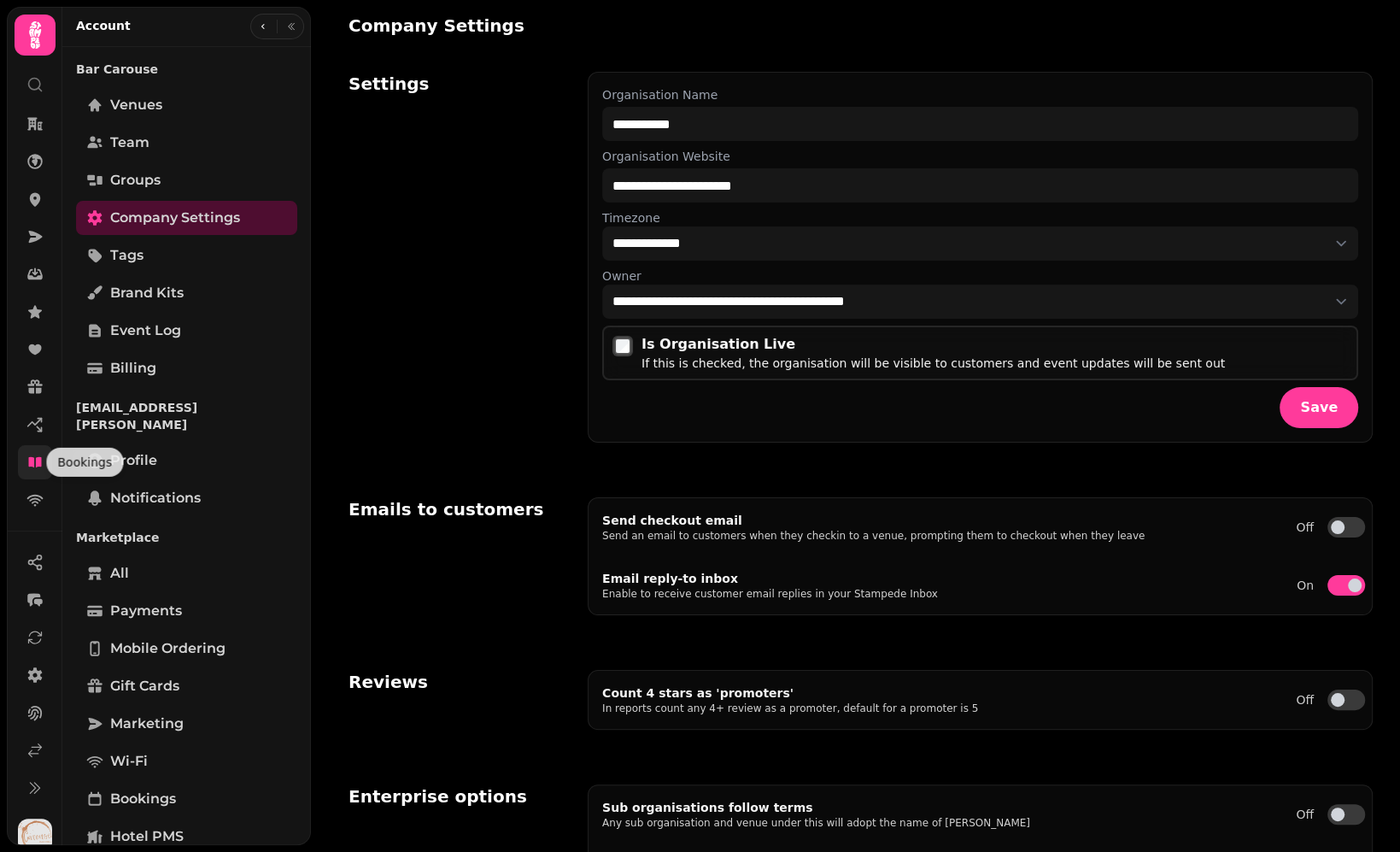
click at [42, 469] on icon at bounding box center [35, 463] width 17 height 17
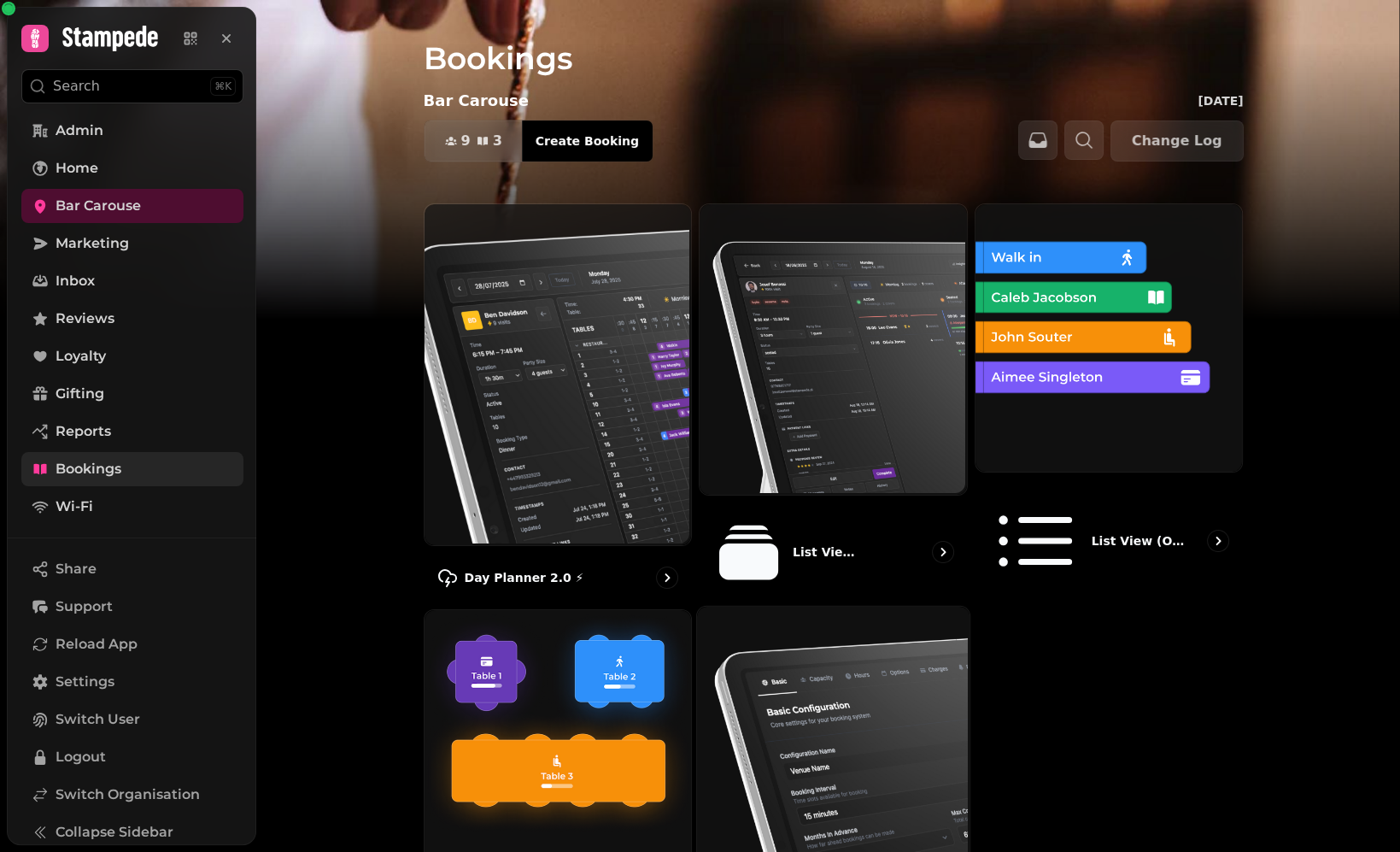
click at [863, 677] on img at bounding box center [831, 748] width 273 height 287
select select "**********"
select select "**"
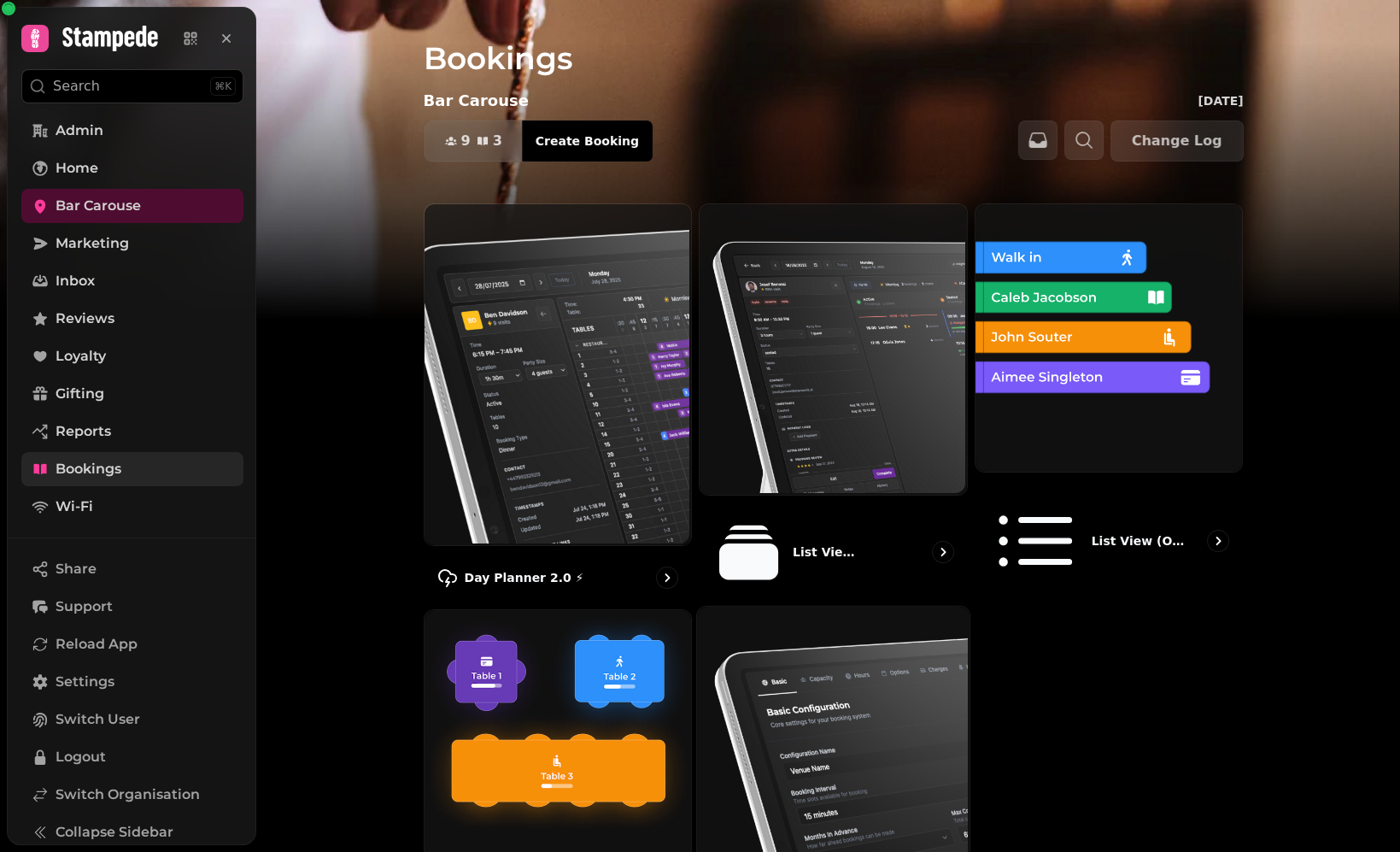
select select "**********"
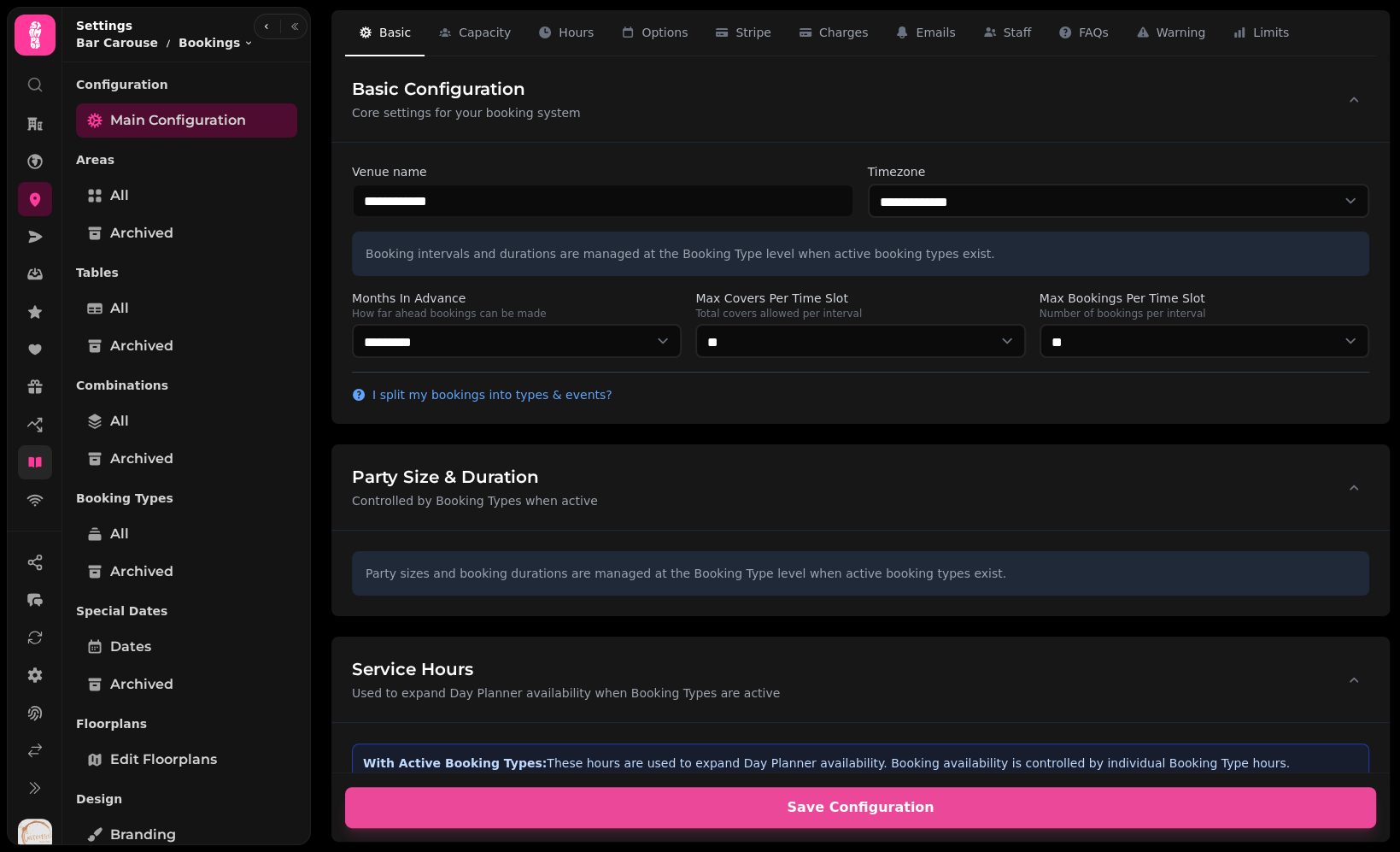
click at [1393, 289] on div "**********" at bounding box center [861, 414] width 1079 height 736
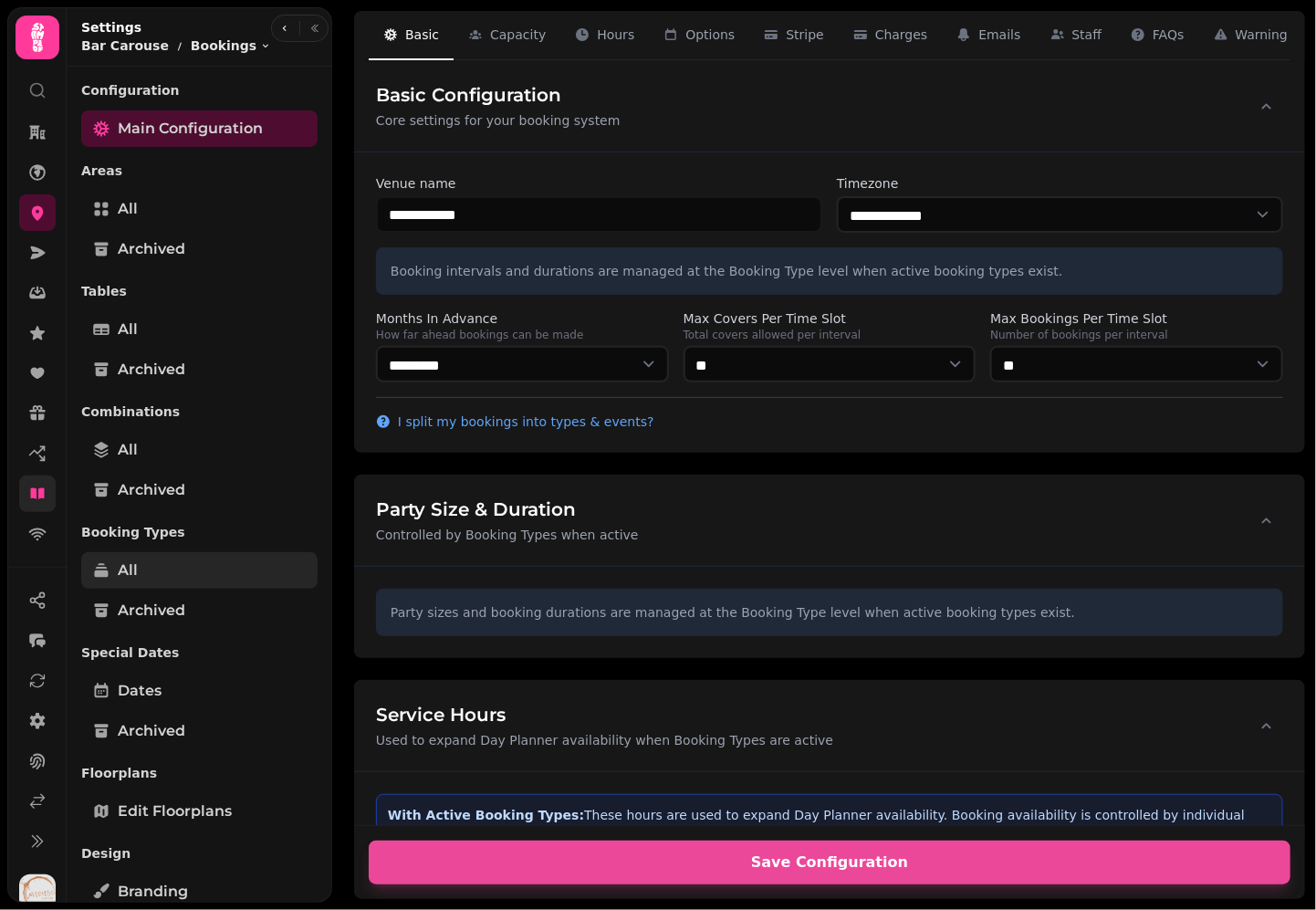
click at [168, 567] on link "All" at bounding box center [199, 569] width 236 height 36
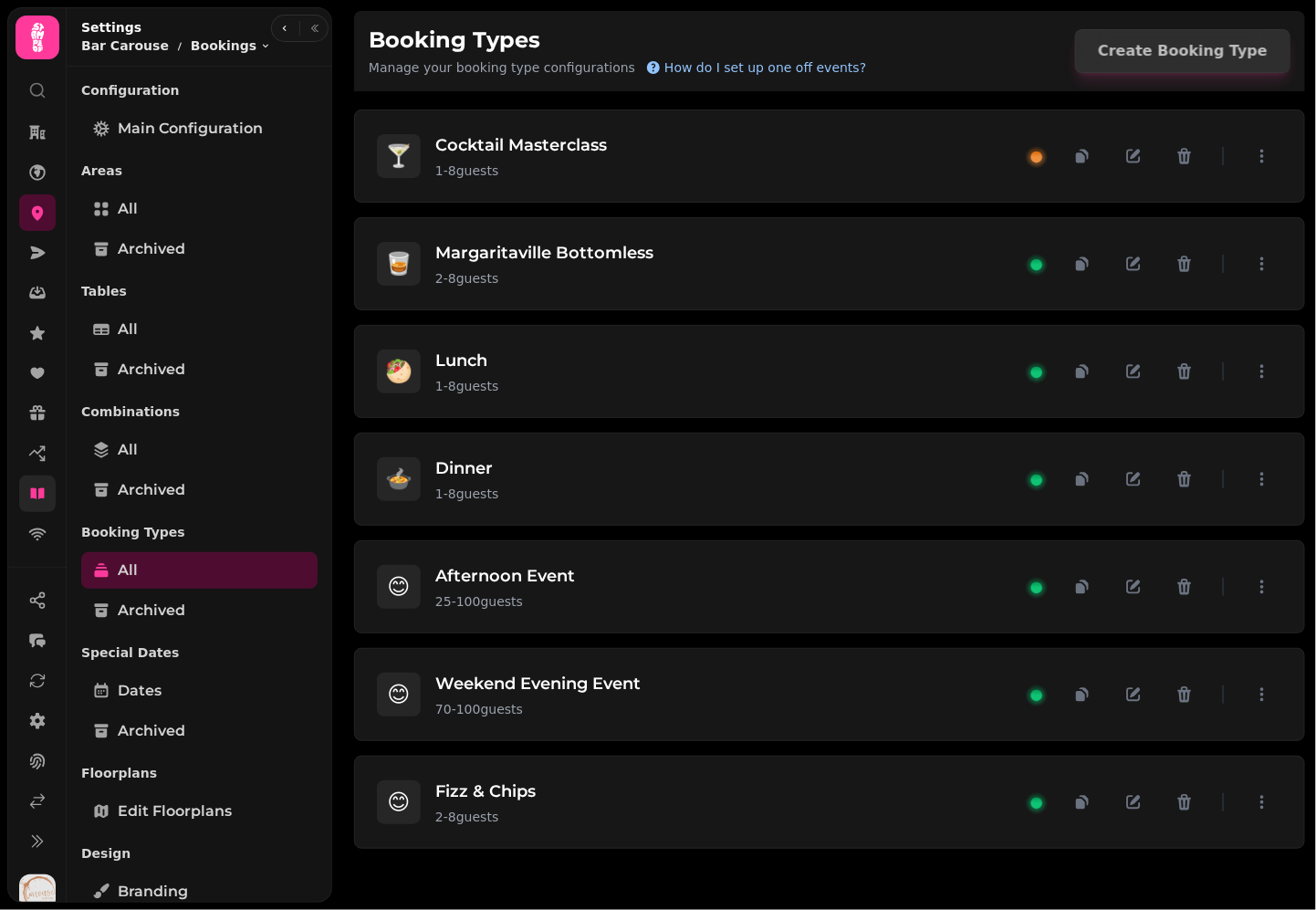
click at [687, 68] on span "How do I set up one off events?" at bounding box center [765, 68] width 202 height 19
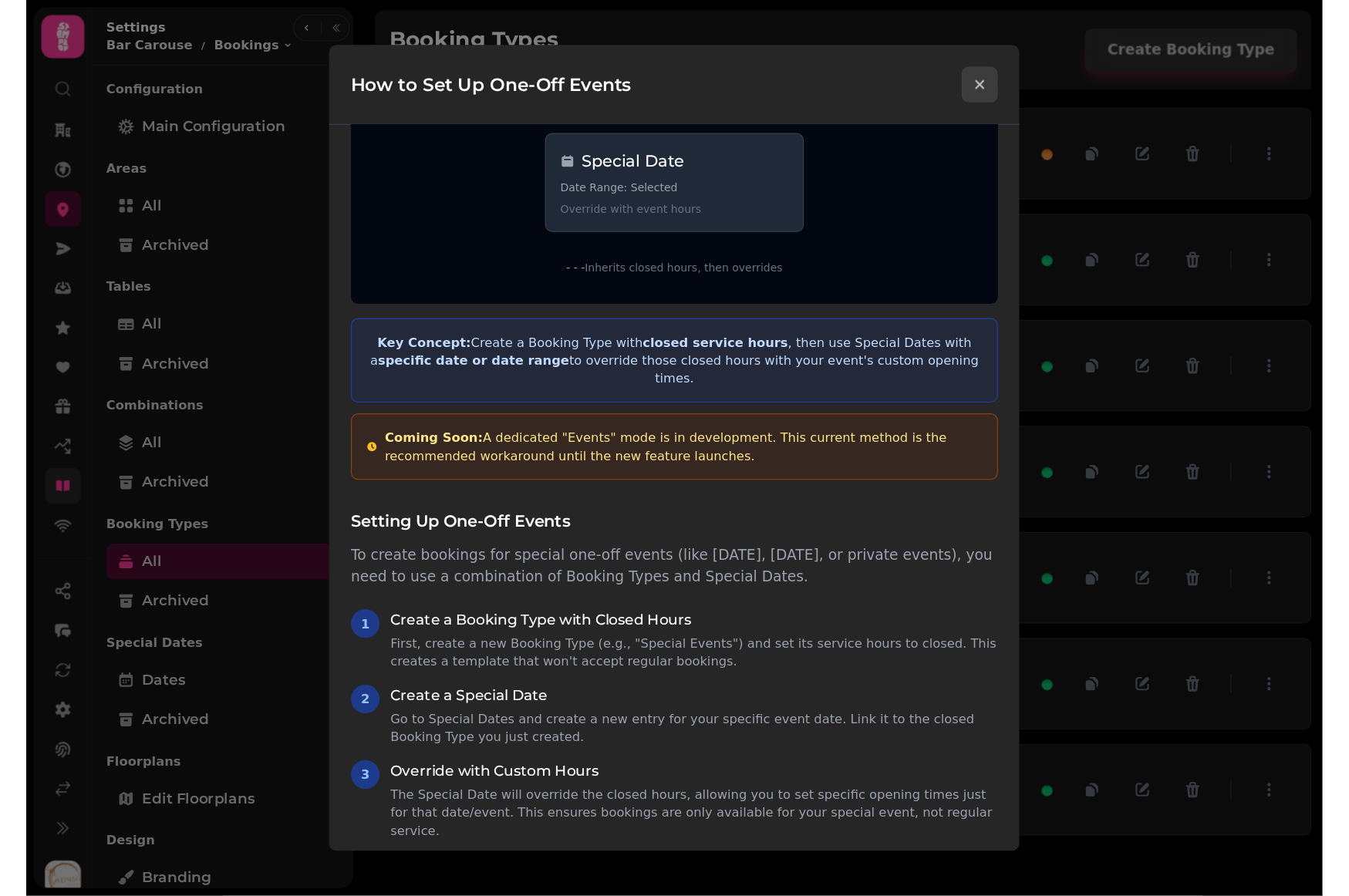
scroll to position [315, 0]
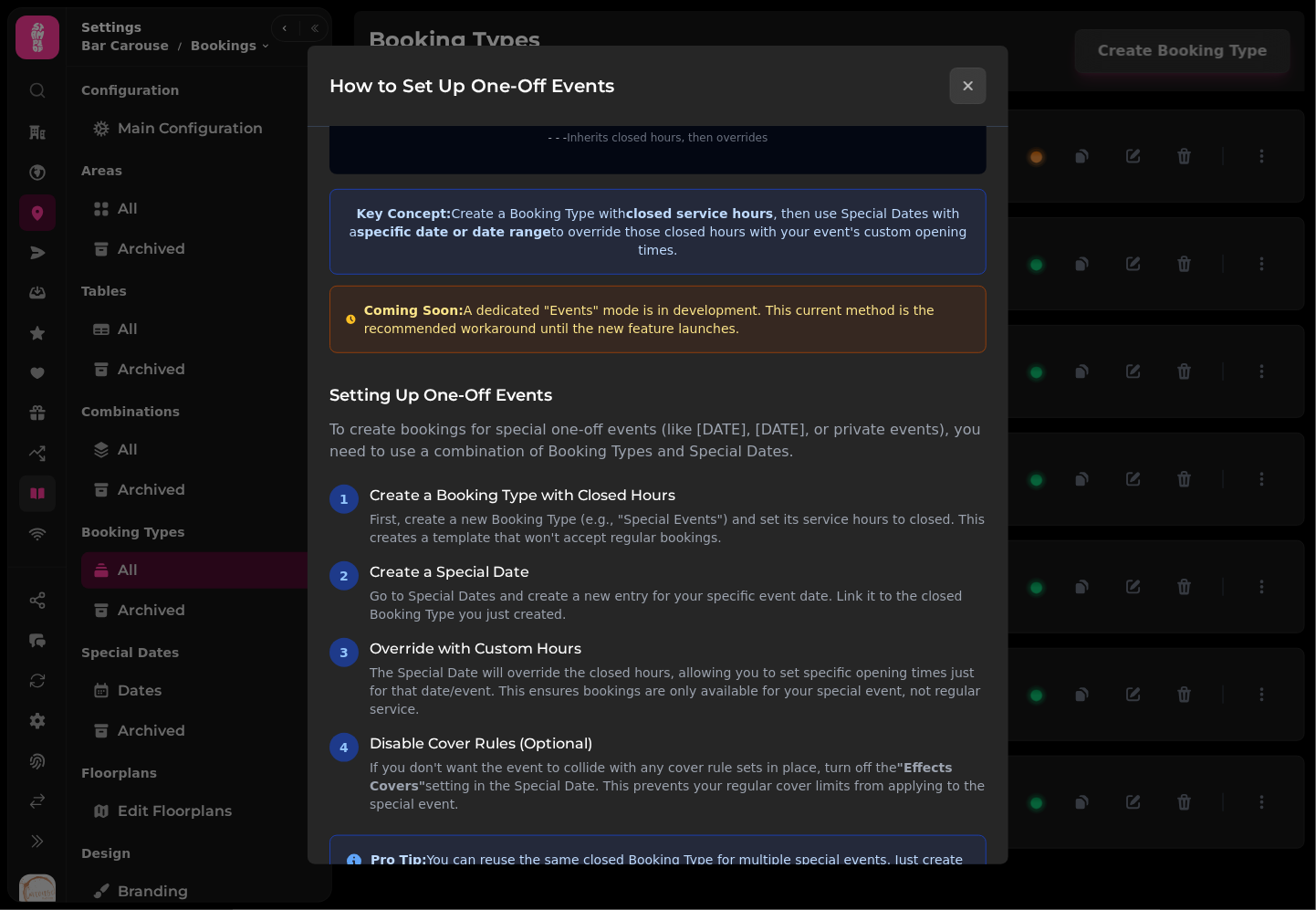
click at [991, 95] on div "How to Set Up One-Off Events" at bounding box center [657, 86] width 701 height 81
click at [978, 89] on button "Close modal" at bounding box center [968, 86] width 36 height 36
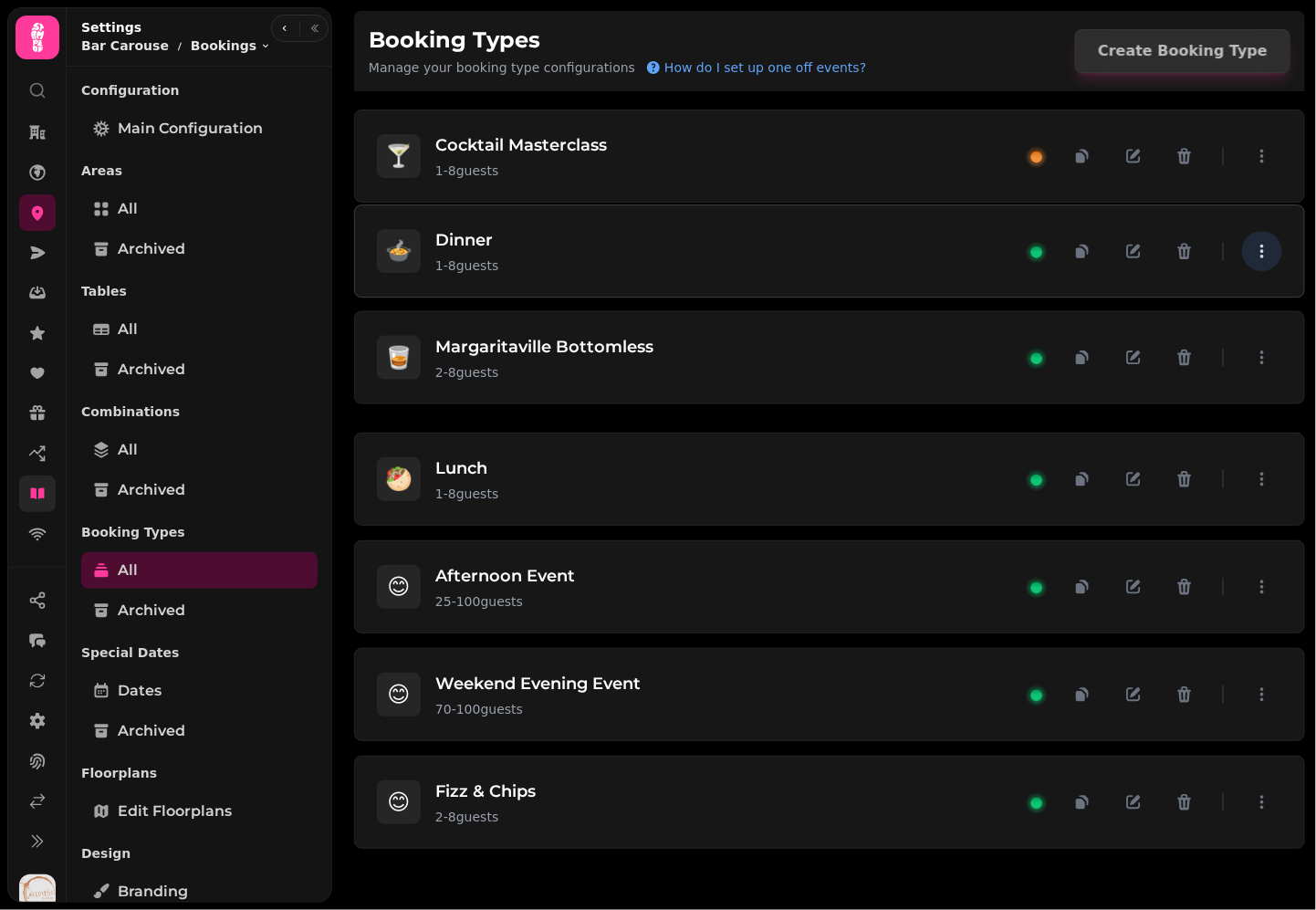
drag, startPoint x: 1255, startPoint y: 476, endPoint x: 1248, endPoint y: 254, distance: 222.1
click at [1248, 254] on button "button" at bounding box center [1261, 250] width 40 height 40
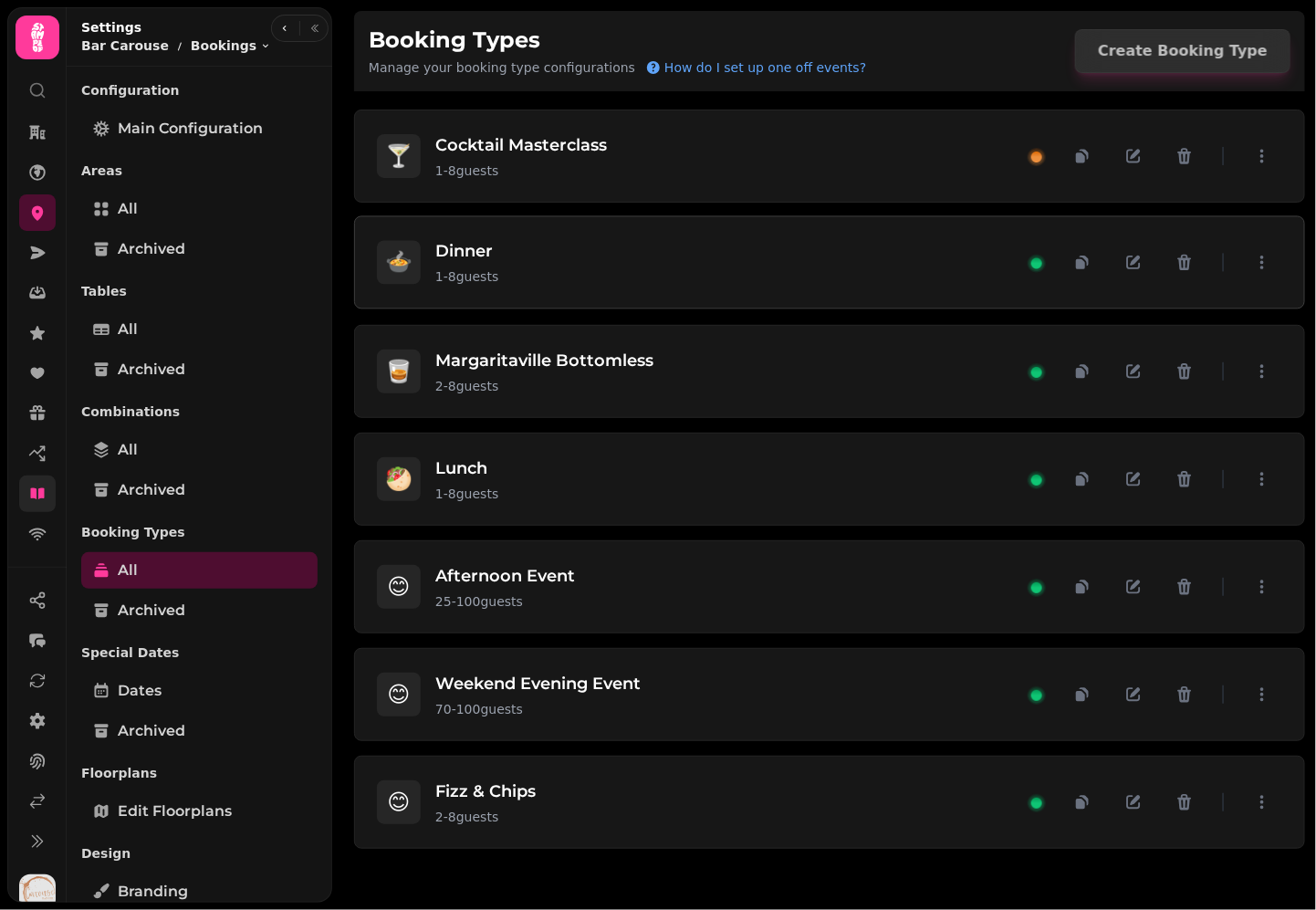
drag, startPoint x: 1259, startPoint y: 259, endPoint x: 1238, endPoint y: 257, distance: 21.1
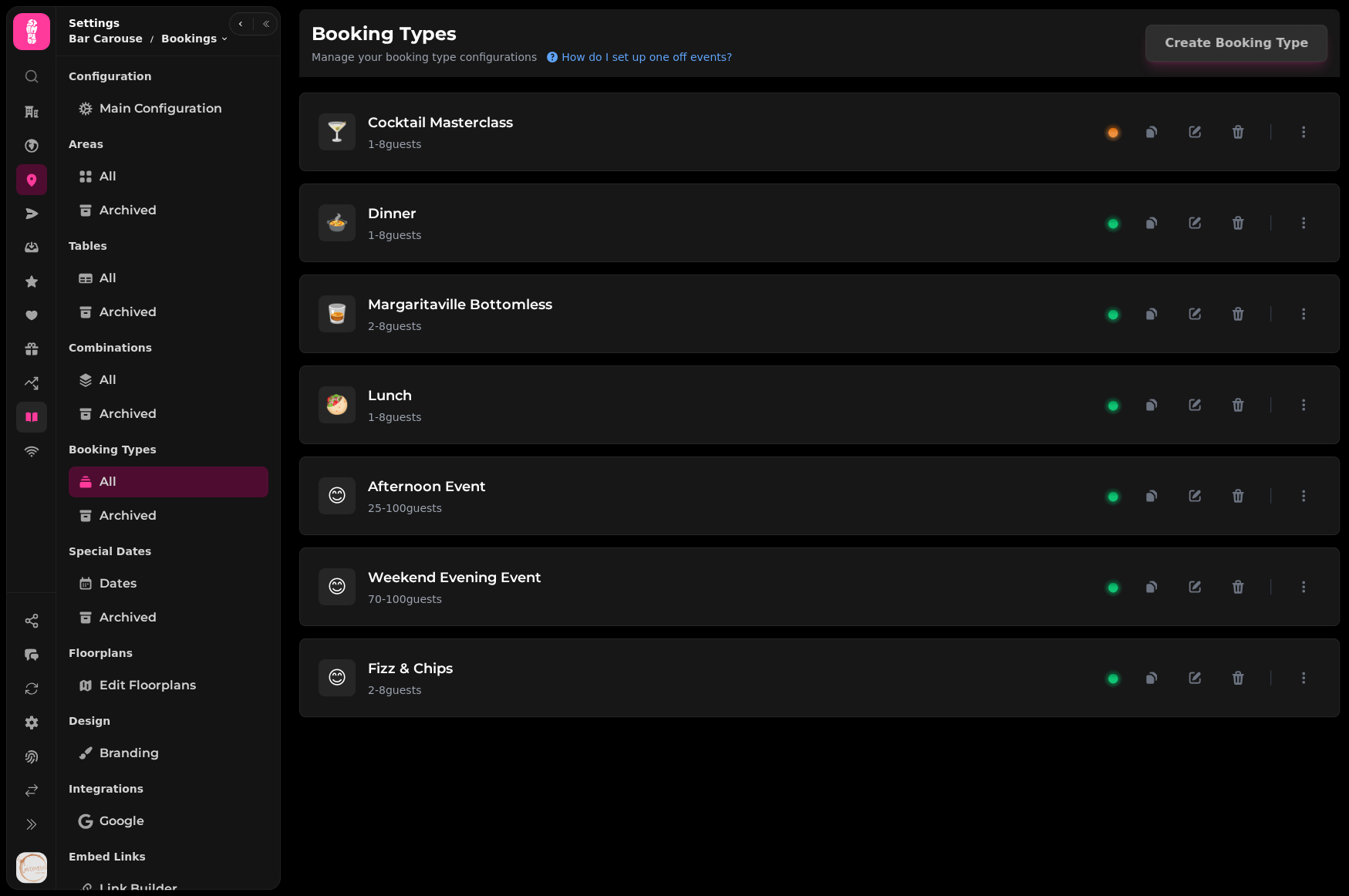
click at [614, 761] on div "🍸 Cocktail Masterclass 1 - 8 guests 🍲 Dinner 1 - 8 guests 🥃 Margaritaville Bott…" at bounding box center [820, 481] width 1059 height 828
